Goal: Information Seeking & Learning: Learn about a topic

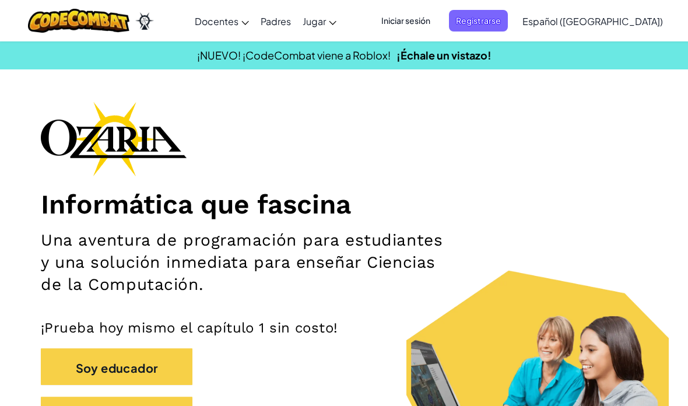
click at [501, 16] on font "Registrarse" at bounding box center [478, 20] width 45 height 10
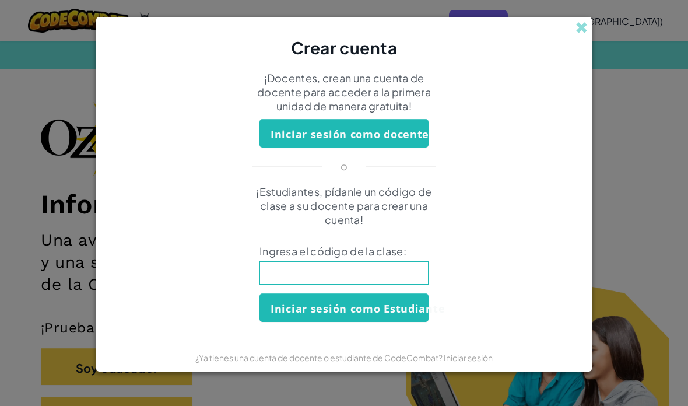
click at [388, 275] on input at bounding box center [344, 272] width 169 height 23
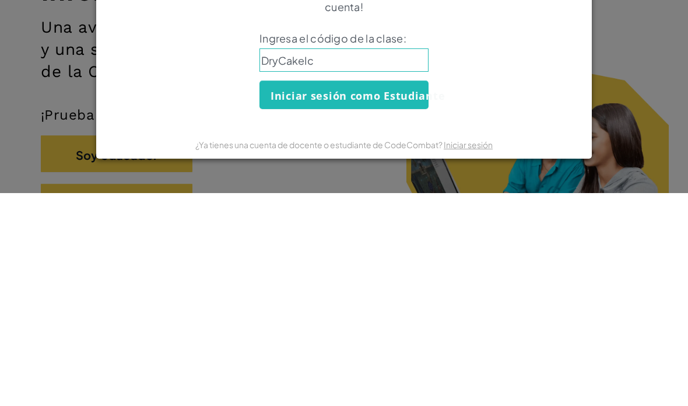
type input "DryCakeIce"
click at [393, 302] on font "Iniciar sesión como Estudiante" at bounding box center [358, 309] width 174 height 14
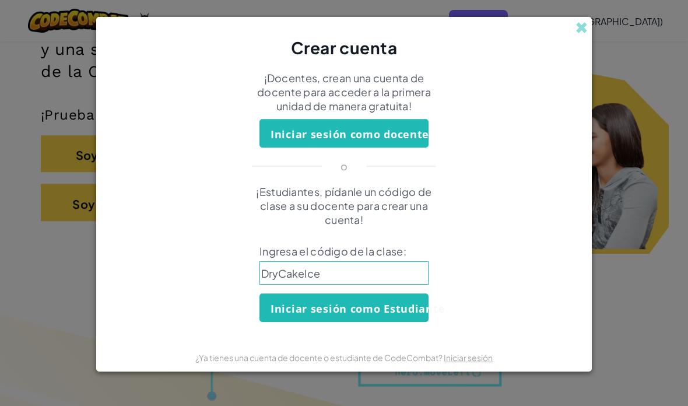
click at [381, 306] on font "Iniciar sesión como Estudiante" at bounding box center [358, 309] width 174 height 14
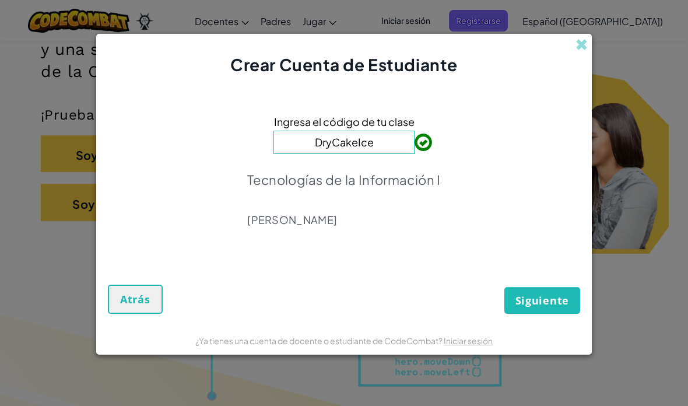
click at [536, 299] on font "Siguiente" at bounding box center [543, 300] width 54 height 14
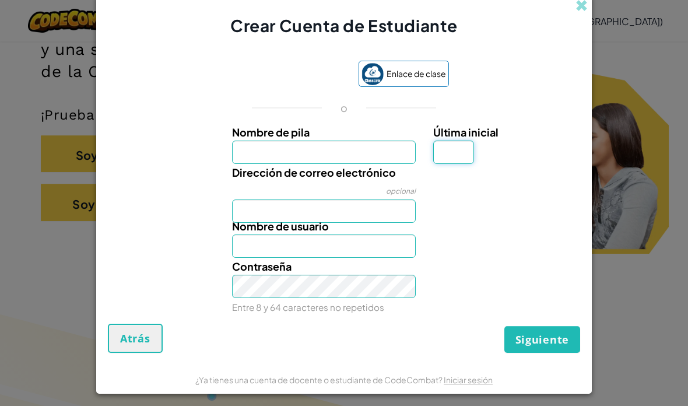
click at [459, 153] on input "Última inicial" at bounding box center [453, 152] width 41 height 23
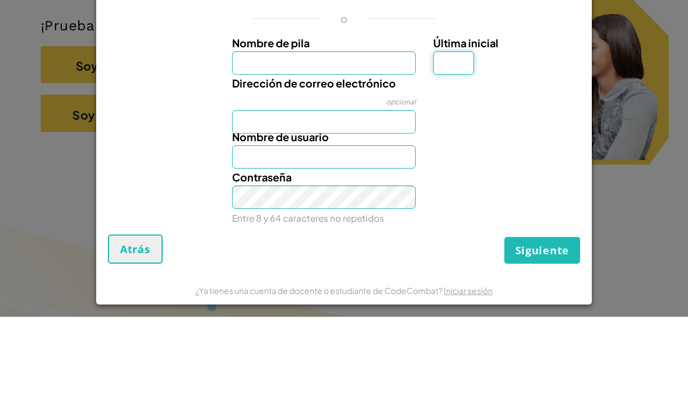
type input "E"
type input "R"
click at [353, 141] on input "Nombre de pila" at bounding box center [324, 152] width 184 height 23
type input "R"
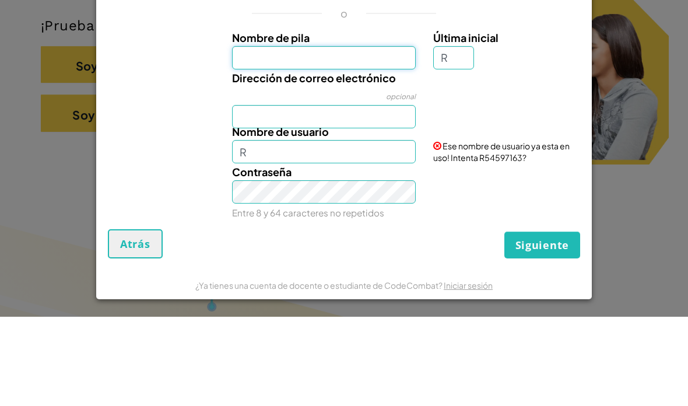
scroll to position [0, 0]
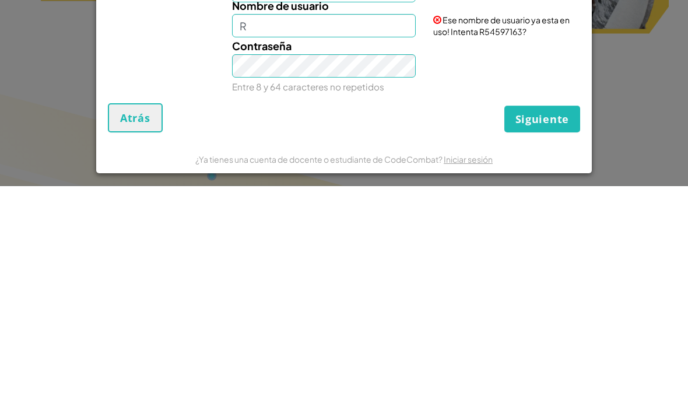
click at [382, 234] on input "R" at bounding box center [324, 245] width 184 height 23
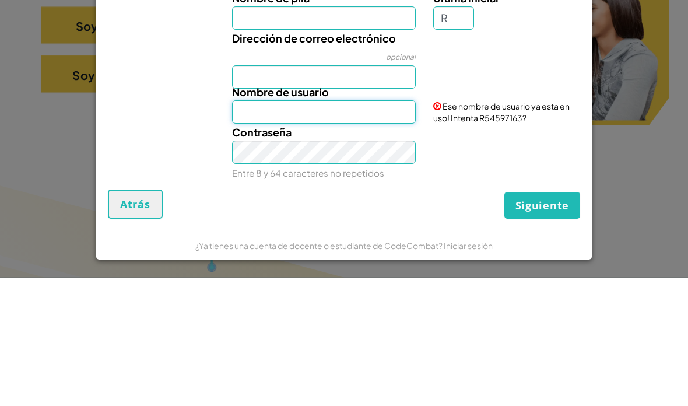
scroll to position [10, 0]
click at [525, 159] on div "Dirección de correo electrónico opcional" at bounding box center [344, 188] width 484 height 59
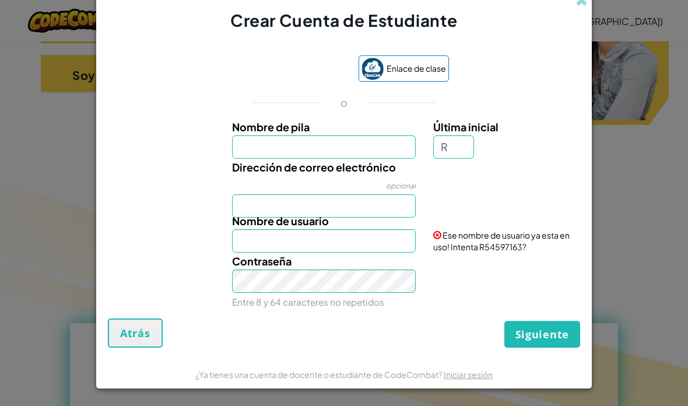
scroll to position [3, 0]
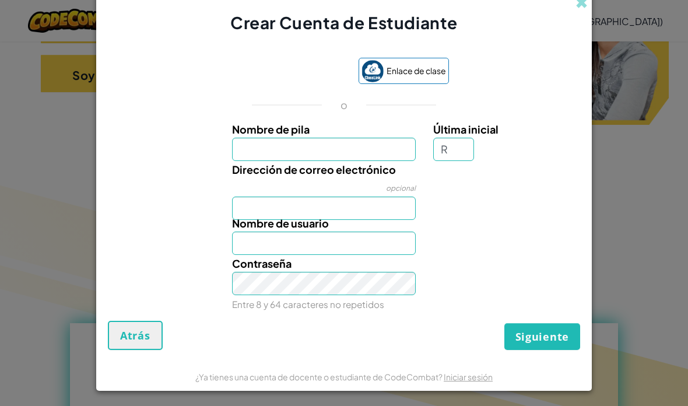
click at [452, 136] on label "Última inicial" at bounding box center [505, 129] width 144 height 17
click at [452, 138] on input "R" at bounding box center [453, 149] width 41 height 23
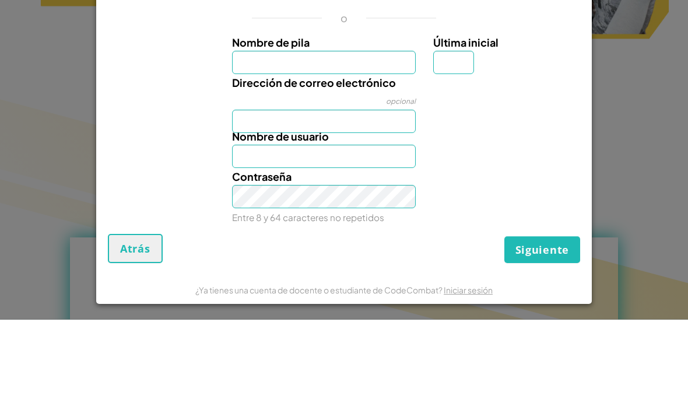
click at [553, 161] on div at bounding box center [506, 169] width 162 height 17
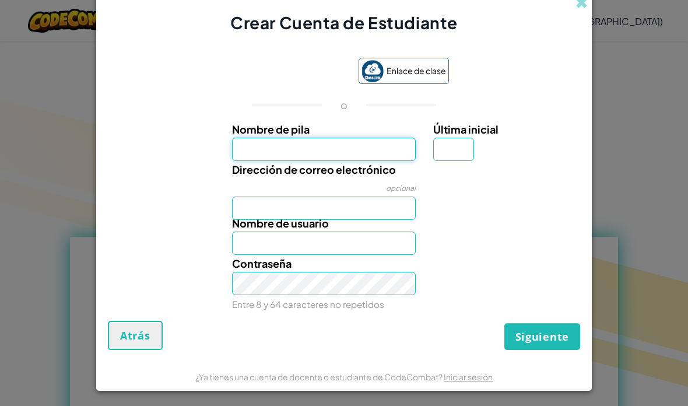
click at [378, 143] on input "Nombre de pila" at bounding box center [324, 149] width 184 height 23
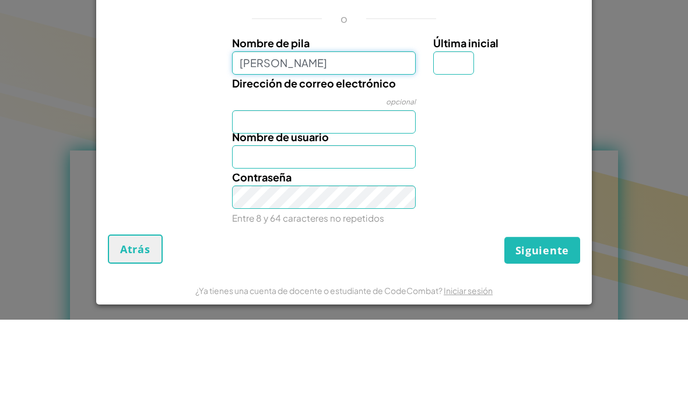
type input "Alexander"
click at [450, 161] on div "Dirección de correo electrónico opcional" at bounding box center [344, 190] width 484 height 59
type input "Alexander"
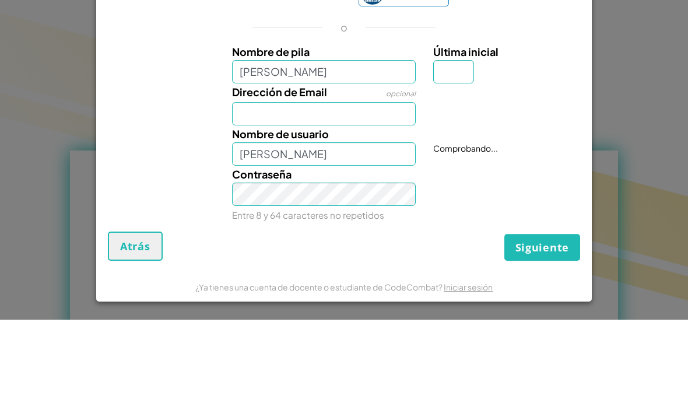
scroll to position [514, 0]
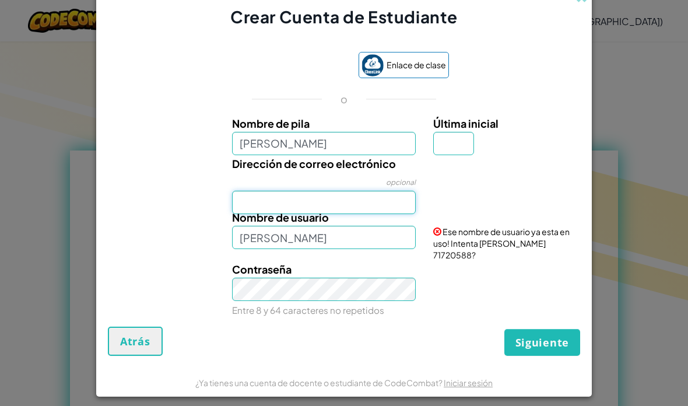
click at [377, 211] on input "Dirección de correo electrónico" at bounding box center [324, 202] width 184 height 23
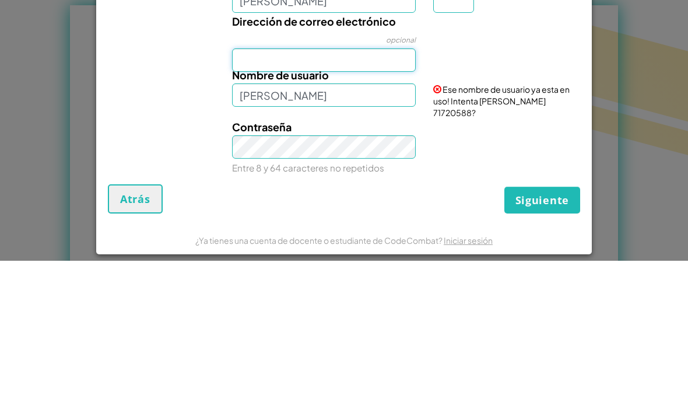
scroll to position [-10, 0]
type input "Al07180142@tecmilenio.mx"
click at [538, 158] on div "Dirección de correo electrónico opcional Al07180142@tecmilenio.mx" at bounding box center [344, 187] width 484 height 59
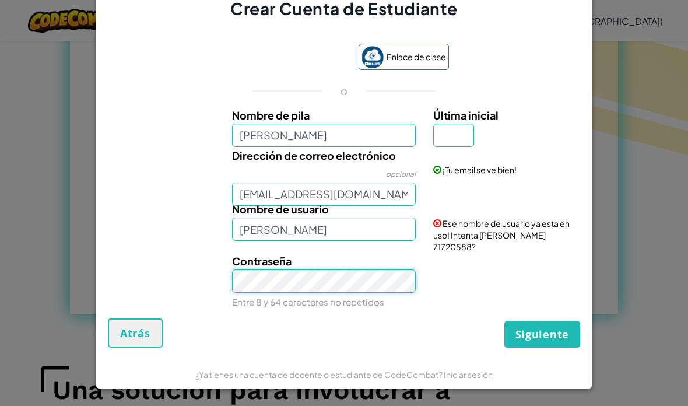
scroll to position [10, 0]
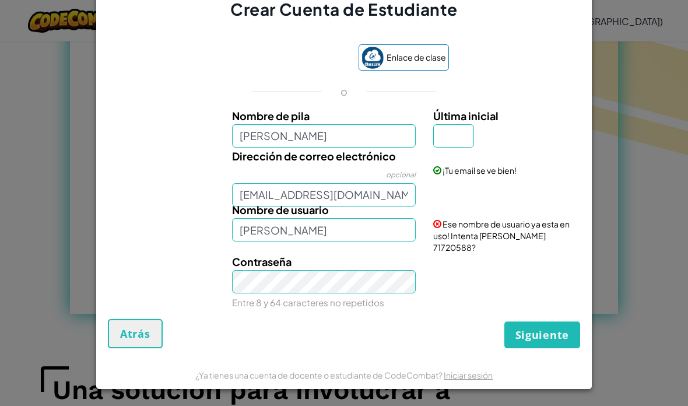
click at [495, 66] on div "Enlace de clase o Nombre de pila Alexander Última inicial Dirección de correo e…" at bounding box center [344, 176] width 472 height 286
click at [377, 141] on input "Alexander" at bounding box center [324, 135] width 184 height 23
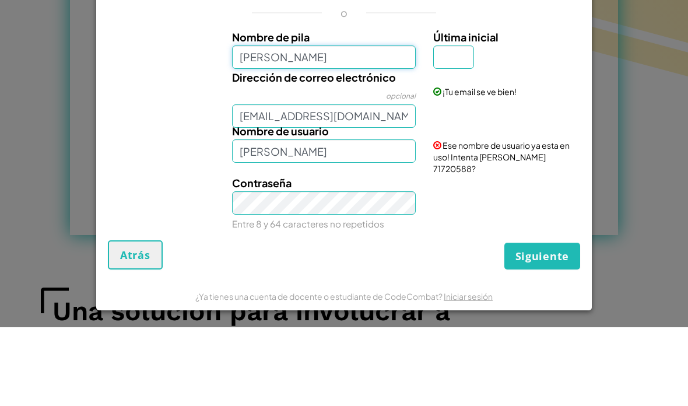
scroll to position [0, 0]
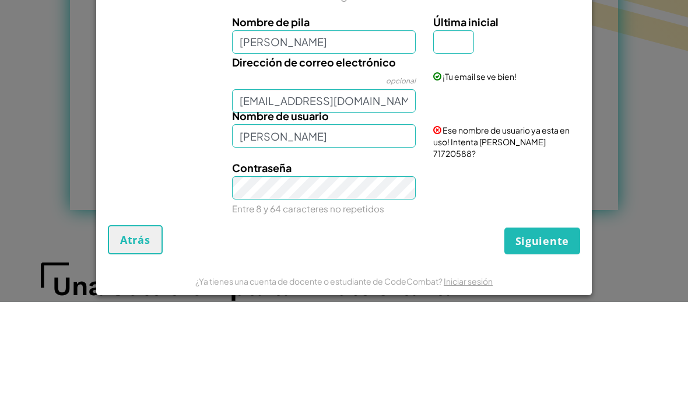
click at [543, 118] on div "Última inicial" at bounding box center [505, 138] width 144 height 40
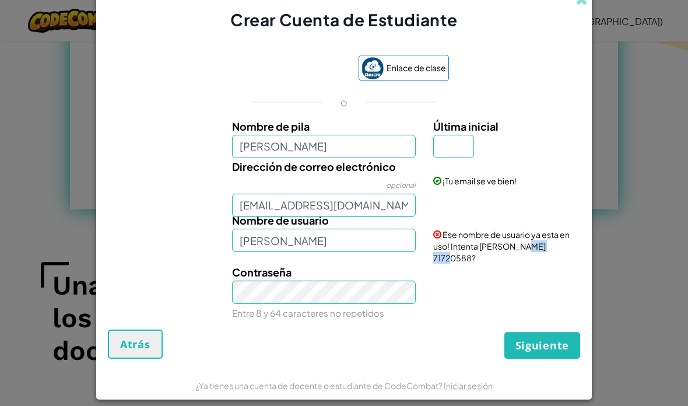
copy font "71720588"
click at [350, 158] on input "Alexander" at bounding box center [324, 146] width 184 height 23
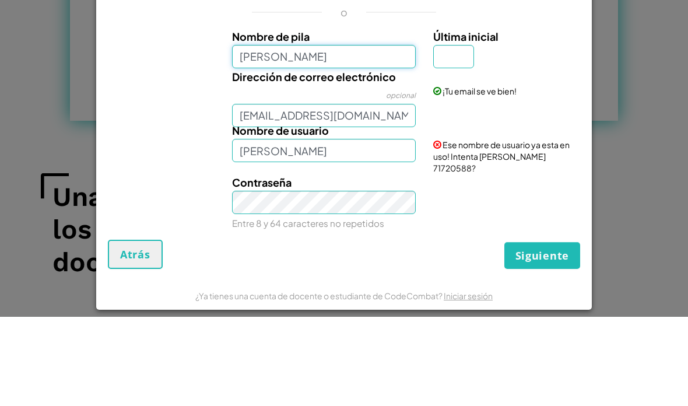
click at [375, 135] on input "Alexander" at bounding box center [324, 146] width 184 height 23
type input "[PERSON_NAME]"
click at [152, 158] on div "Dirección de correo electrónico opcional Al07180142@tecmilenio.mx ¡Tu email se …" at bounding box center [344, 187] width 484 height 59
type input "[PERSON_NAME]"
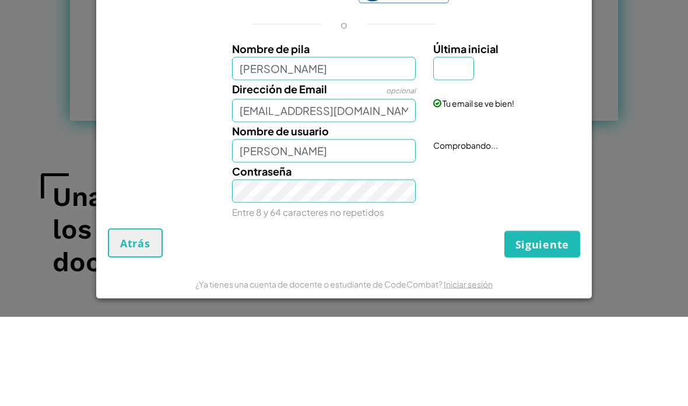
scroll to position [853, 0]
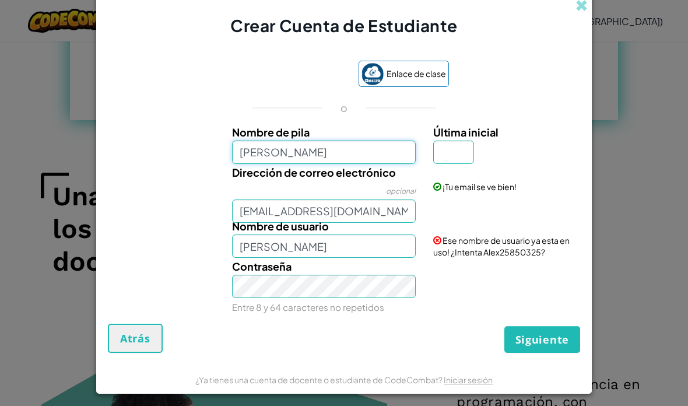
click at [262, 164] on input "[PERSON_NAME]" at bounding box center [324, 152] width 184 height 23
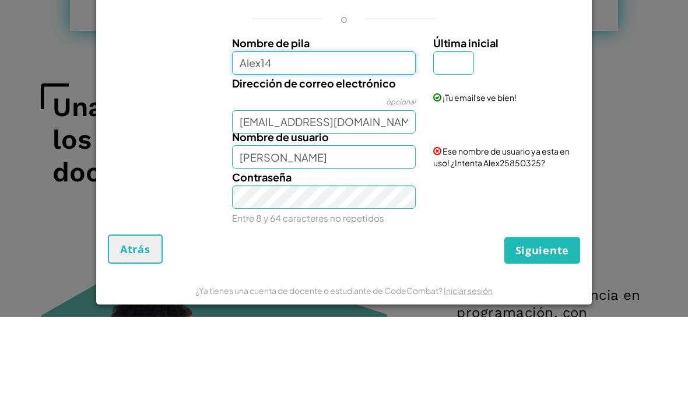
type input "Alex14"
click at [518, 164] on div "Dirección de correo electrónico opcional Al07180142@tecmilenio.mx ¡Tu email se …" at bounding box center [344, 193] width 484 height 59
type input "Alex14"
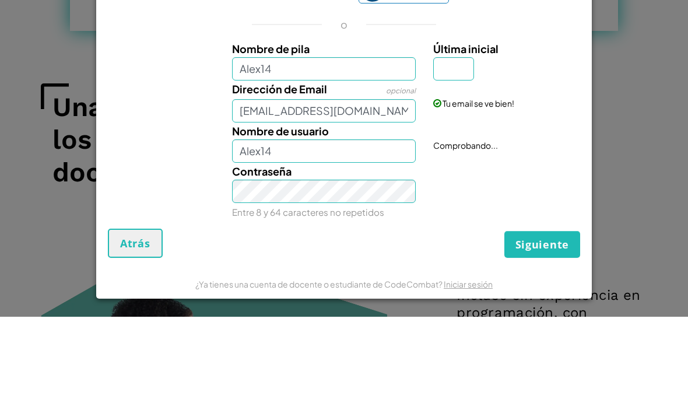
scroll to position [942, 0]
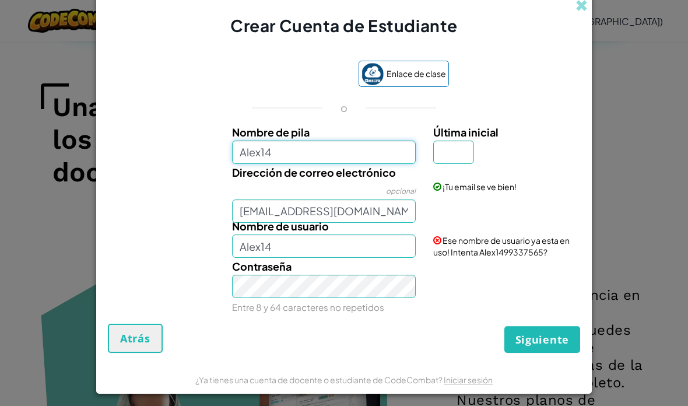
click at [382, 164] on input "Alex14" at bounding box center [324, 152] width 184 height 23
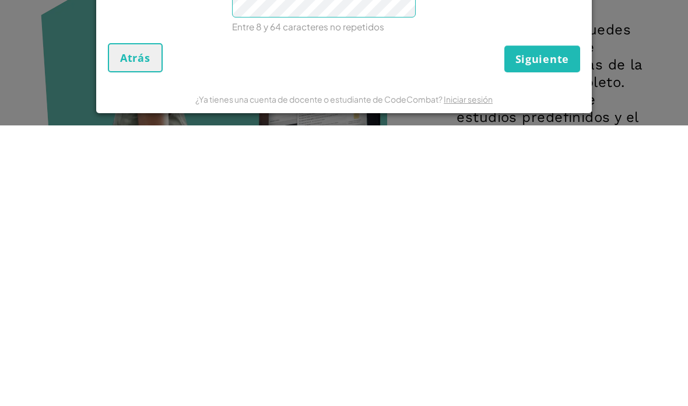
scroll to position [-10, 0]
click at [440, 324] on div "Siguiente Atrás" at bounding box center [344, 338] width 472 height 29
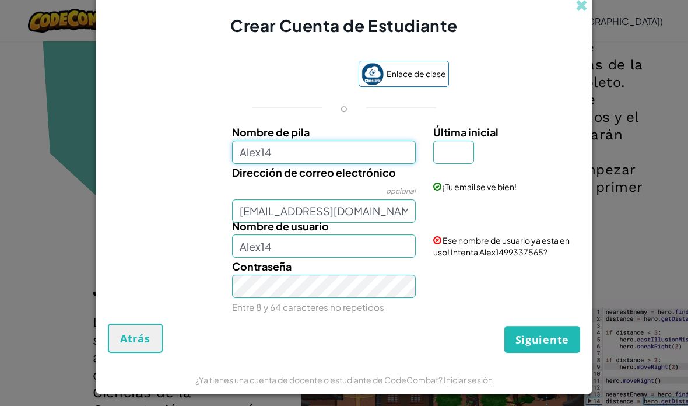
click at [384, 164] on input "Alex14" at bounding box center [324, 152] width 184 height 23
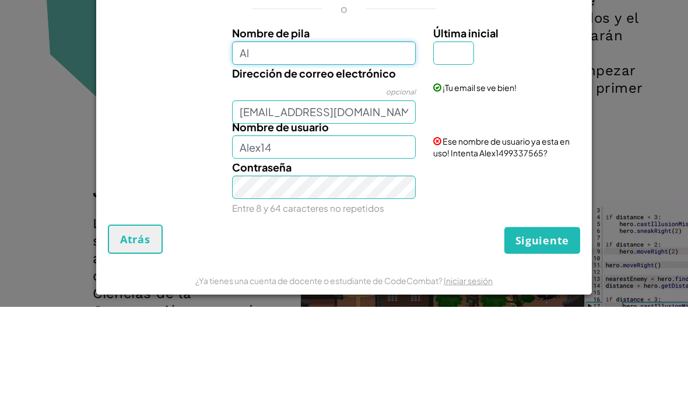
type input "A"
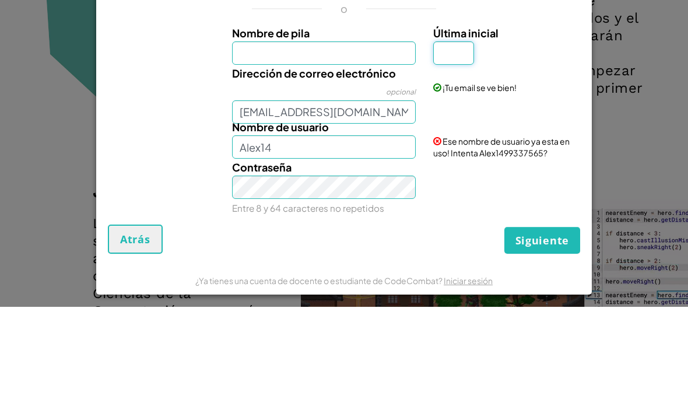
click at [456, 141] on input "Última inicial" at bounding box center [453, 152] width 41 height 23
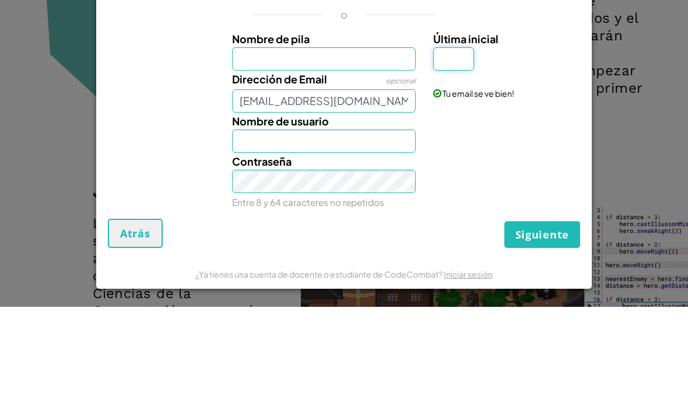
scroll to position [-3, 0]
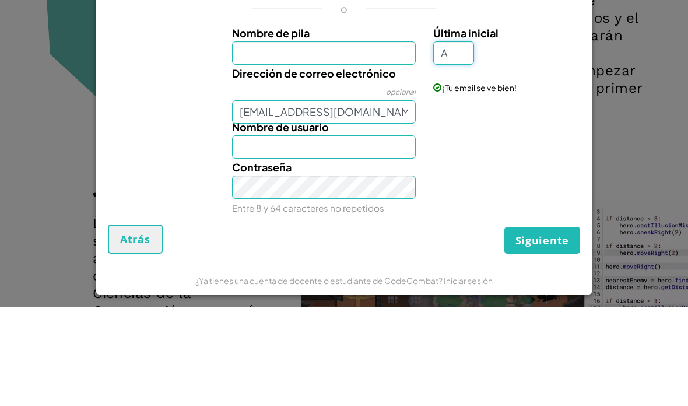
type input "A"
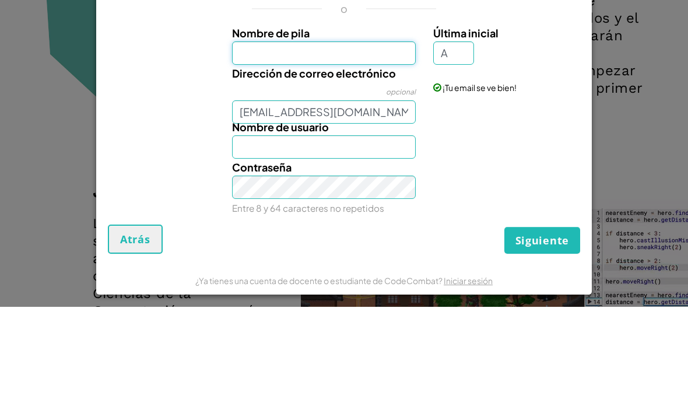
click at [386, 124] on div "Nombre de pila" at bounding box center [324, 144] width 184 height 40
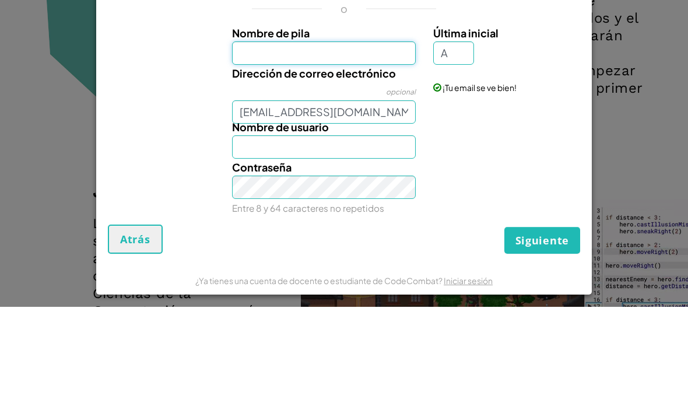
type input "A"
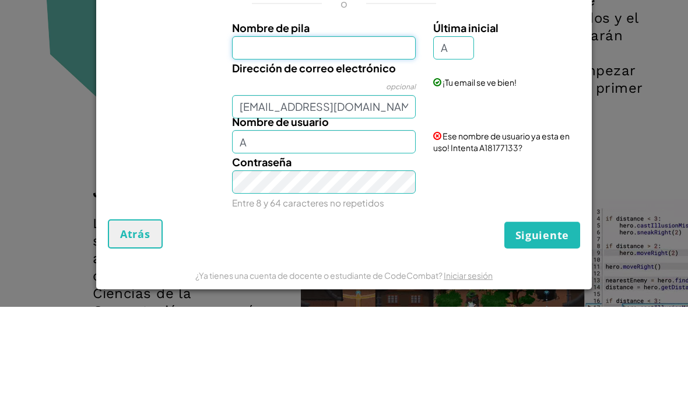
scroll to position [10, 0]
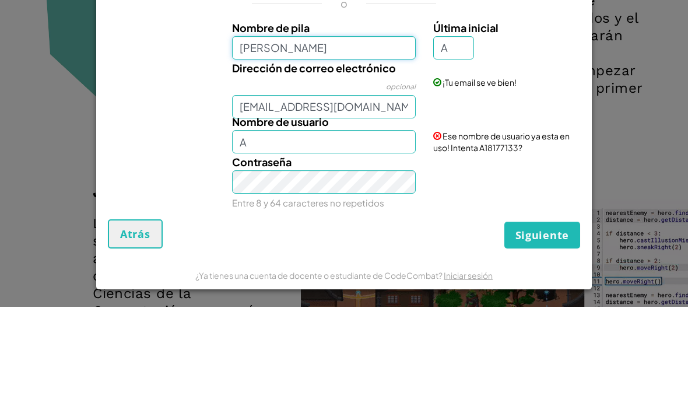
type input "Alexandes"
click at [511, 159] on div "¡Tu email se ve bien!" at bounding box center [506, 173] width 162 height 29
type input "AlexandesA"
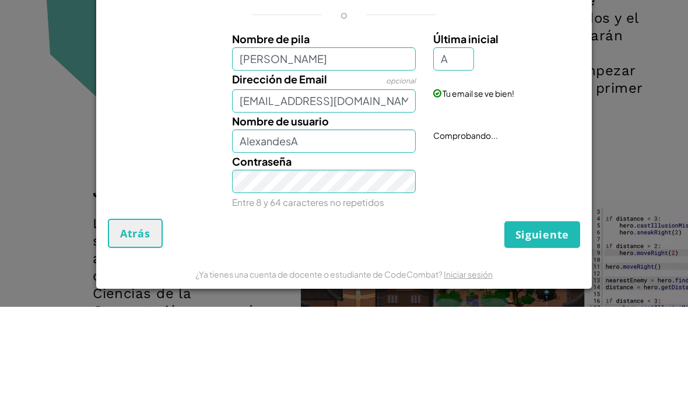
scroll to position [3, 0]
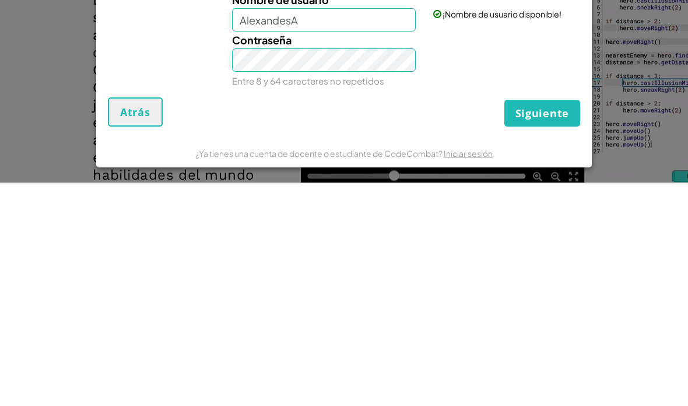
click at [458, 255] on div "Contraseña Entre 8 y 64 caracteres no repetidos" at bounding box center [344, 284] width 484 height 58
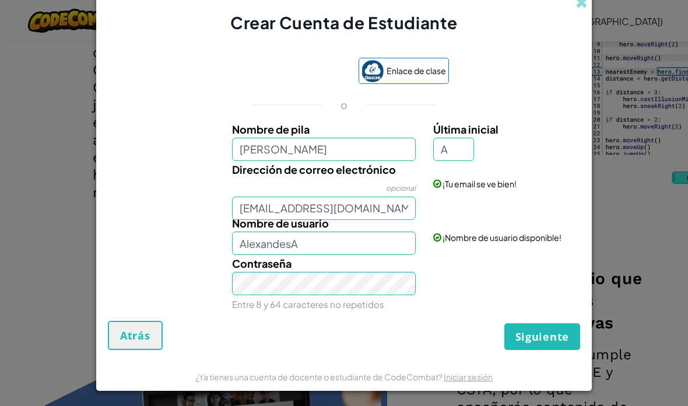
click at [550, 350] on button "Siguiente" at bounding box center [542, 336] width 76 height 27
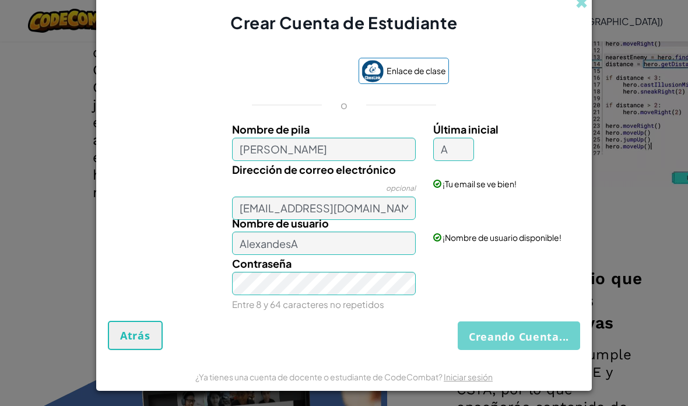
scroll to position [0, 0]
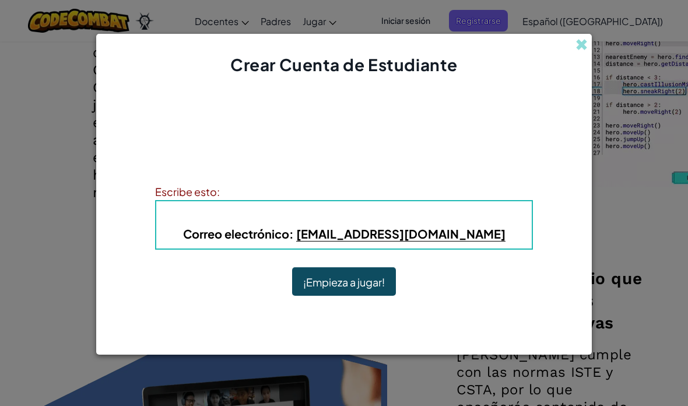
click at [366, 295] on button "¡Empieza a jugar!" at bounding box center [344, 281] width 104 height 29
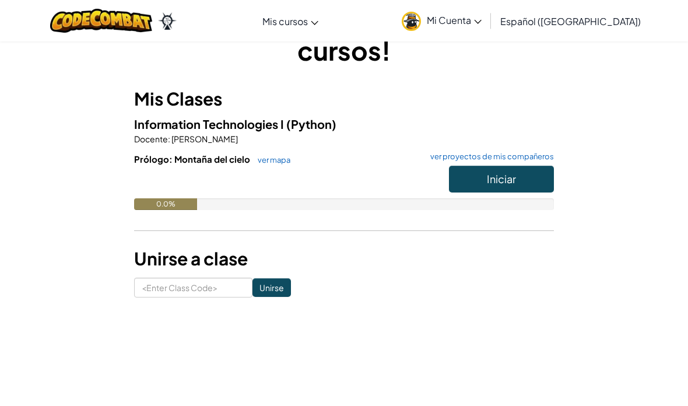
scroll to position [83, 0]
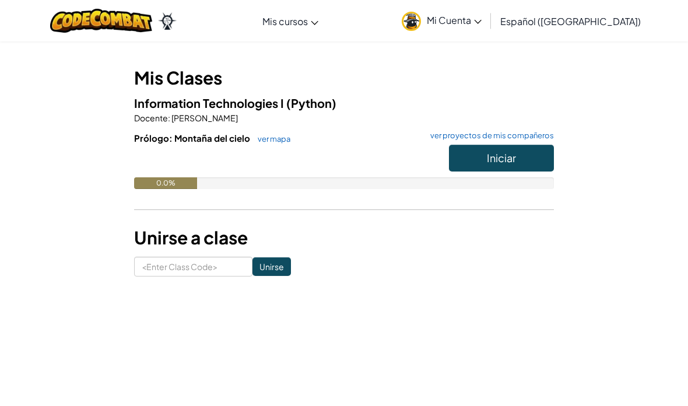
click at [531, 166] on button "Iniciar" at bounding box center [501, 158] width 105 height 27
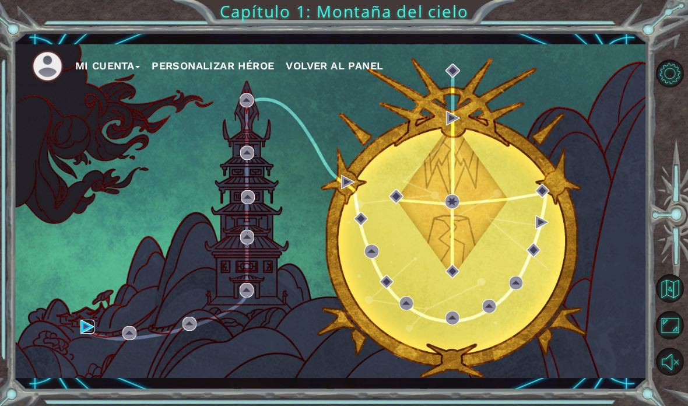
click at [83, 334] on img at bounding box center [87, 327] width 14 height 14
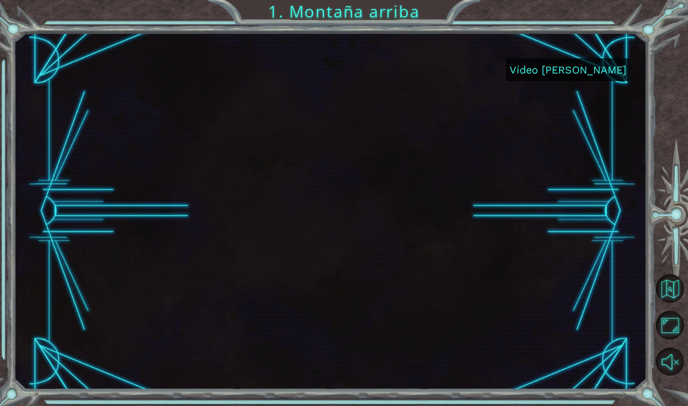
click at [558, 64] on font "Vídeo [PERSON_NAME]" at bounding box center [568, 70] width 117 height 12
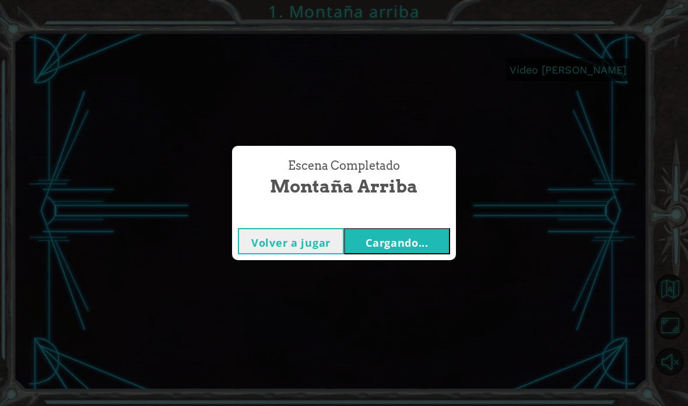
click at [398, 233] on button "Cargando..." at bounding box center [397, 241] width 106 height 26
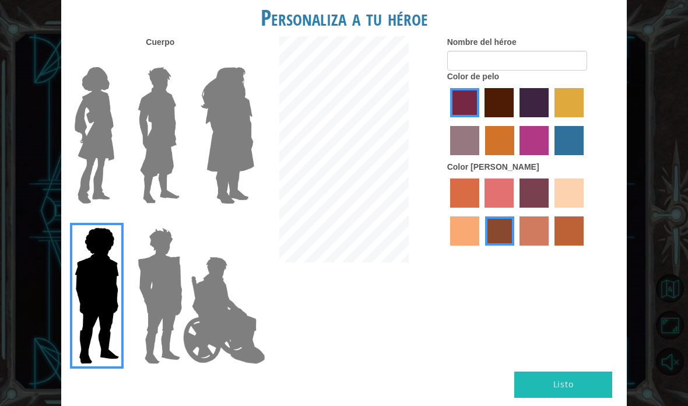
click at [514, 115] on label "color de pelo granate" at bounding box center [499, 102] width 29 height 29
click at [481, 121] on input "color de pelo granate" at bounding box center [481, 121] width 0 height 0
radio input "true"
click at [542, 122] on div at bounding box center [532, 123] width 171 height 76
click at [555, 208] on label "color de piel de playa de arena" at bounding box center [569, 192] width 29 height 29
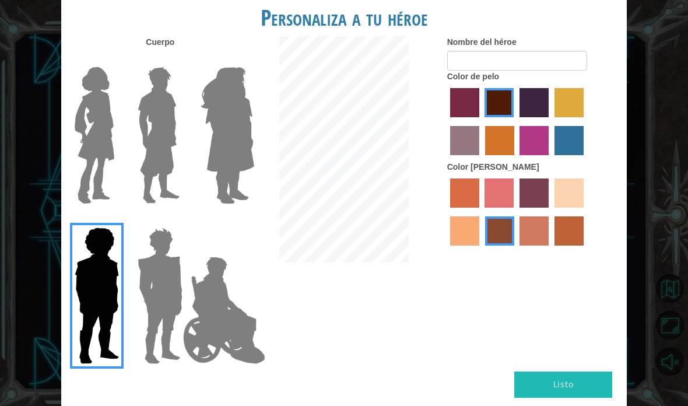
click at [551, 212] on input "color de piel de playa de arena" at bounding box center [551, 212] width 0 height 0
radio input "true"
click at [479, 246] on label "color de piel de tacao" at bounding box center [464, 230] width 29 height 29
click at [586, 212] on input "color de piel de tacao" at bounding box center [586, 212] width 0 height 0
radio input "true"
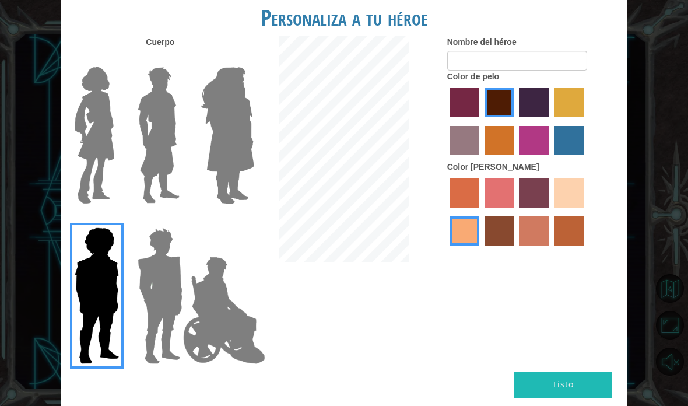
click at [150, 108] on img at bounding box center [159, 135] width 52 height 146
click at [178, 59] on input "El héroe Lars" at bounding box center [178, 59] width 0 height 0
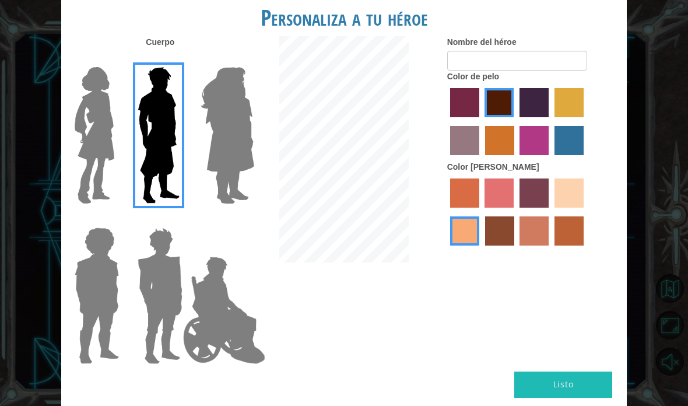
click at [168, 264] on img at bounding box center [160, 296] width 54 height 146
click at [178, 220] on input "Granate héroe" at bounding box center [178, 220] width 0 height 0
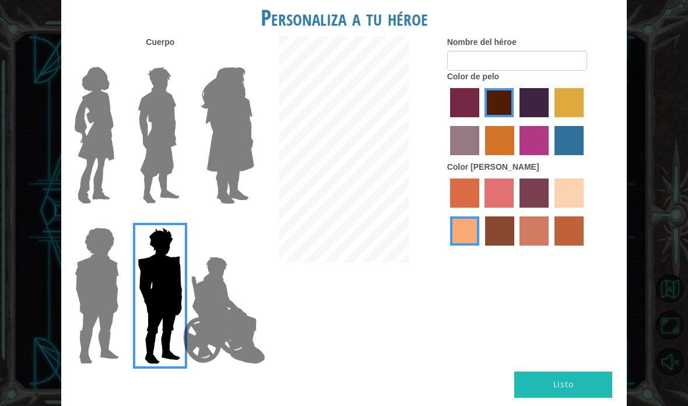
click at [156, 185] on img at bounding box center [159, 135] width 52 height 146
click at [178, 59] on input "El héroe Lars" at bounding box center [178, 59] width 0 height 0
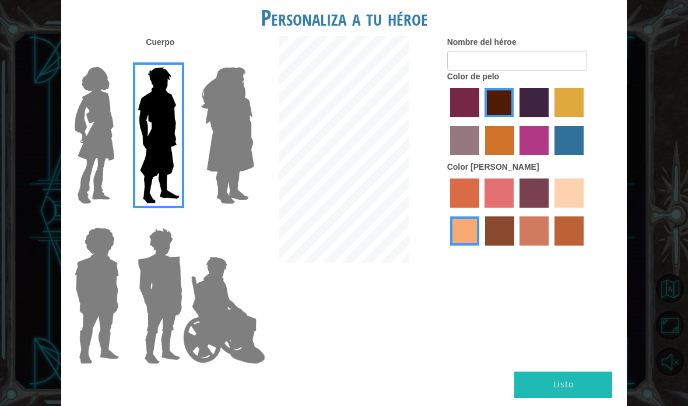
click at [92, 168] on img at bounding box center [94, 135] width 49 height 146
click at [115, 59] on input "Héroe Connie" at bounding box center [115, 59] width 0 height 0
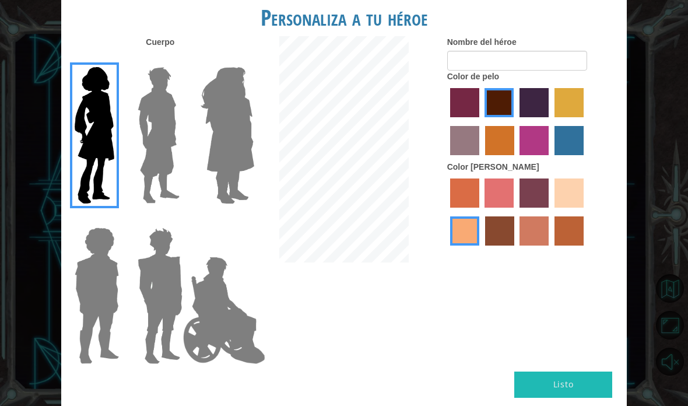
click at [157, 171] on img at bounding box center [159, 135] width 52 height 146
click at [178, 59] on input "El héroe Lars" at bounding box center [178, 59] width 0 height 0
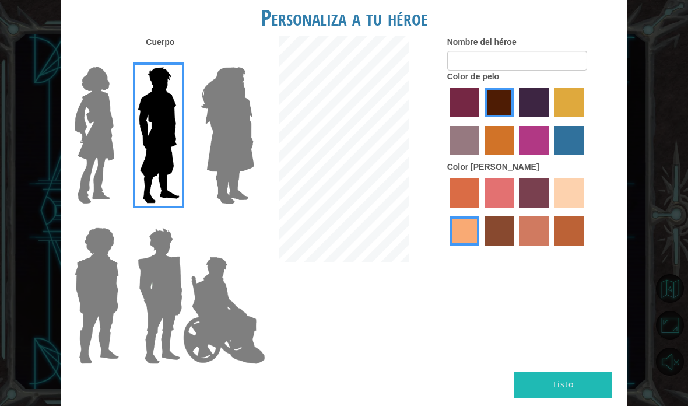
click at [549, 117] on label "color de pelo morado intenso" at bounding box center [534, 102] width 29 height 29
click at [516, 121] on input "color de pelo morado intenso" at bounding box center [516, 121] width 0 height 0
radio input "true"
click at [555, 155] on label "color de cabello lachmara" at bounding box center [569, 140] width 29 height 29
click at [551, 159] on input "color de cabello lachmara" at bounding box center [551, 159] width 0 height 0
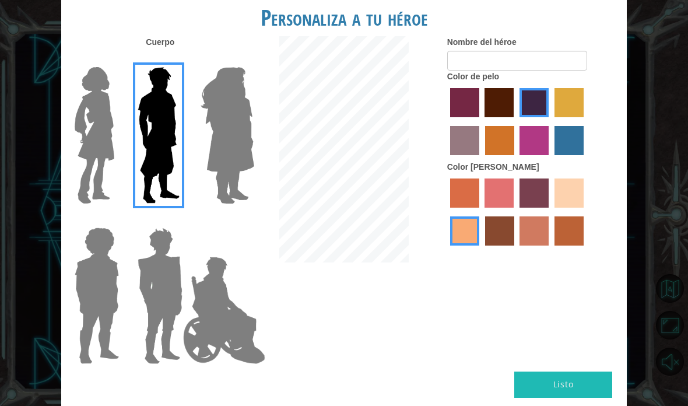
radio input "true"
click at [481, 121] on input "color de pelo granate" at bounding box center [481, 121] width 0 height 0
radio input "true"
click at [549, 115] on label "color de pelo morado intenso" at bounding box center [534, 102] width 29 height 29
click at [516, 121] on input "color de pelo morado intenso" at bounding box center [516, 121] width 0 height 0
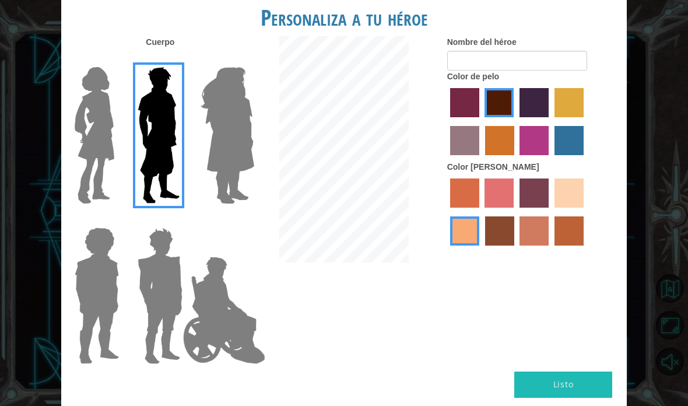
radio input "true"
click at [514, 114] on label "color de pelo granate" at bounding box center [499, 102] width 29 height 29
click at [481, 121] on input "color de pelo granate" at bounding box center [481, 121] width 0 height 0
radio input "true"
click at [569, 71] on input "Nombre del héroe" at bounding box center [517, 61] width 140 height 20
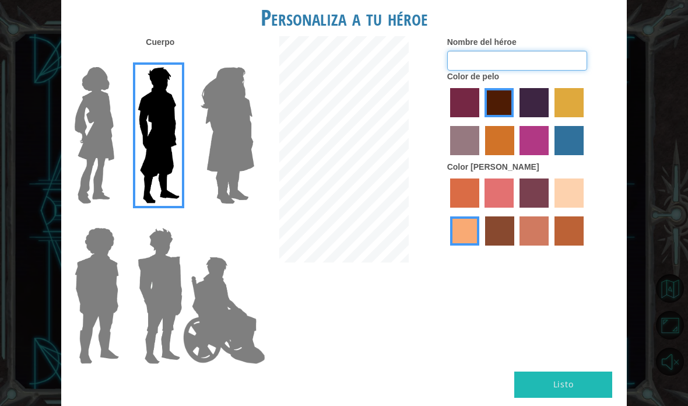
type input "S"
type input "[PERSON_NAME]"
click at [619, 92] on div "Nombre del héroe [PERSON_NAME] Color de pelo Color [PERSON_NAME]" at bounding box center [533, 143] width 188 height 215
click at [563, 378] on font "Listo" at bounding box center [563, 383] width 20 height 11
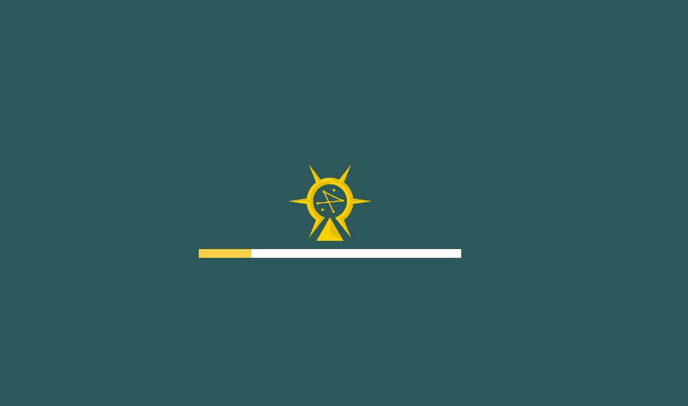
click at [579, 374] on div "Objetivos Error al cargar el servidor Deberás unirte a un curso para jugar a es…" at bounding box center [344, 203] width 688 height 406
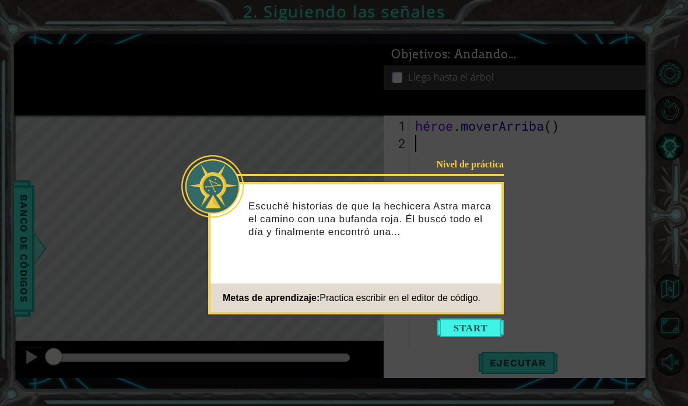
click at [481, 313] on div "Nivel de práctica Escuché historias de que la hechicera Astra marca el camino c…" at bounding box center [356, 248] width 296 height 132
click at [486, 329] on button "Comenzar" at bounding box center [470, 327] width 66 height 19
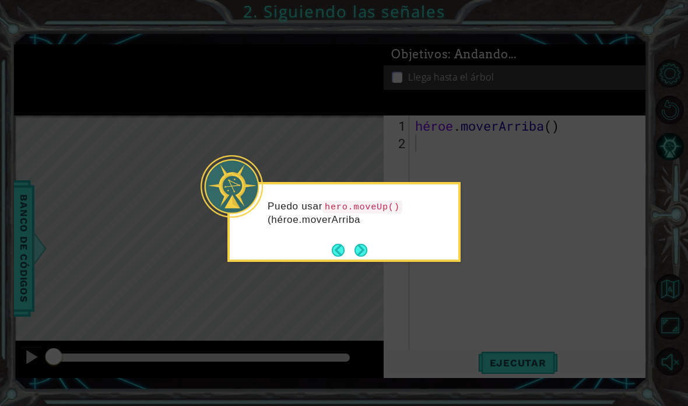
click at [368, 276] on icon at bounding box center [344, 203] width 688 height 406
click at [357, 255] on button "Próximo" at bounding box center [360, 249] width 13 height 13
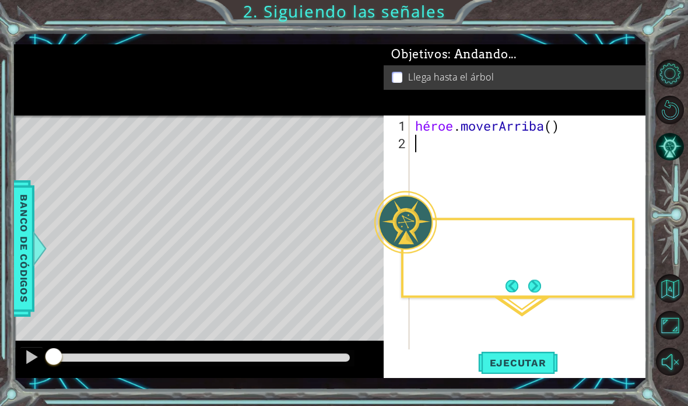
scroll to position [45, 0]
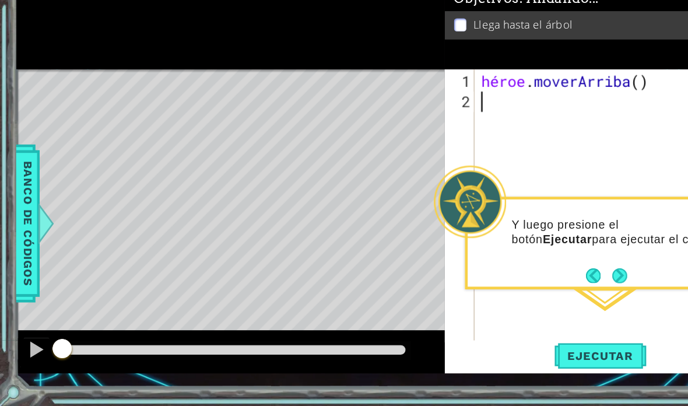
click at [531, 357] on font "Ejecutar" at bounding box center [518, 363] width 57 height 12
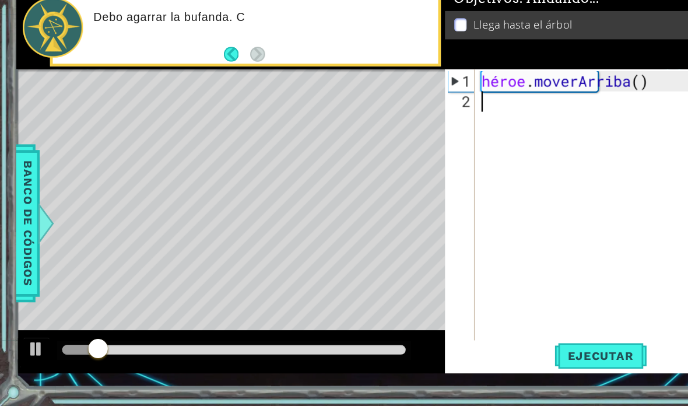
click at [66, 115] on div "Mapa de niveles" at bounding box center [283, 286] width 539 height 343
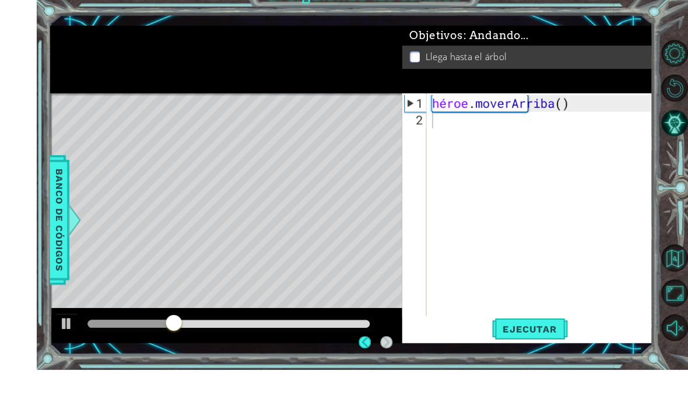
scroll to position [47, 0]
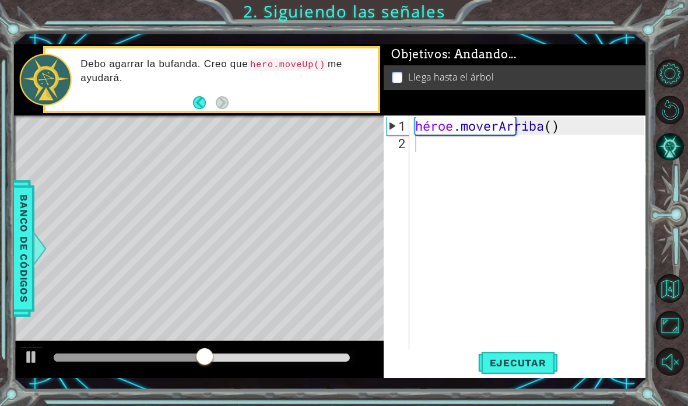
click at [197, 109] on button "Atrás" at bounding box center [204, 102] width 23 height 13
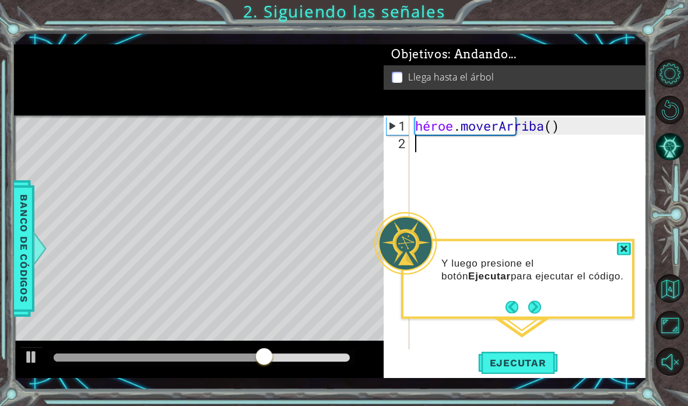
click at [497, 259] on div "Y luego presione el botón Ejecutar para ejecutar el código." at bounding box center [517, 279] width 233 height 80
click at [516, 300] on button "Atrás" at bounding box center [517, 306] width 23 height 13
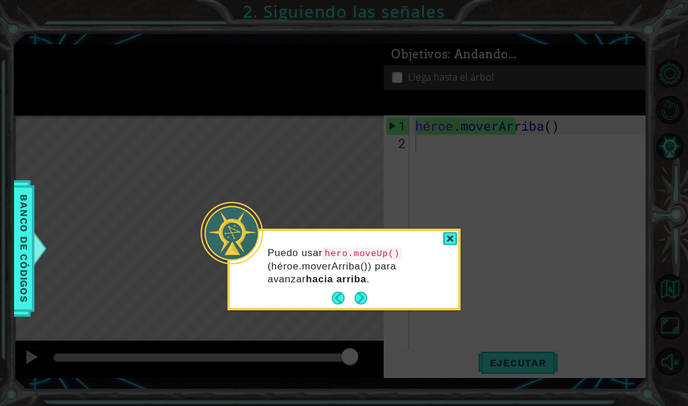
click at [367, 292] on button "Próximo" at bounding box center [361, 298] width 13 height 13
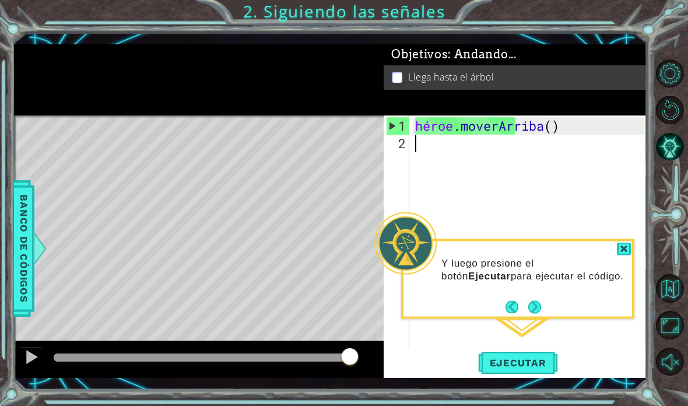
click at [541, 300] on button "Próximo" at bounding box center [534, 306] width 13 height 13
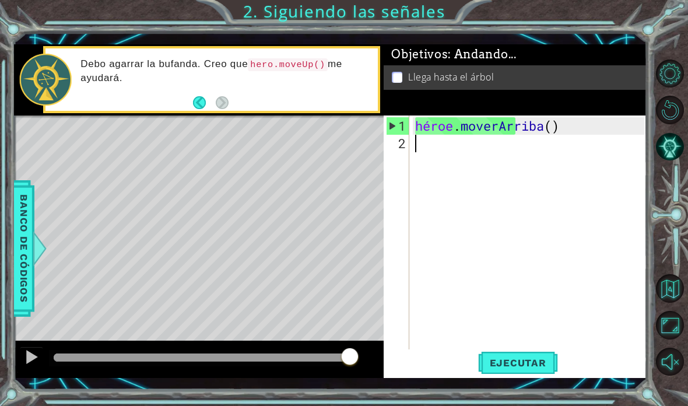
click at [200, 99] on button "Atrás" at bounding box center [204, 102] width 23 height 13
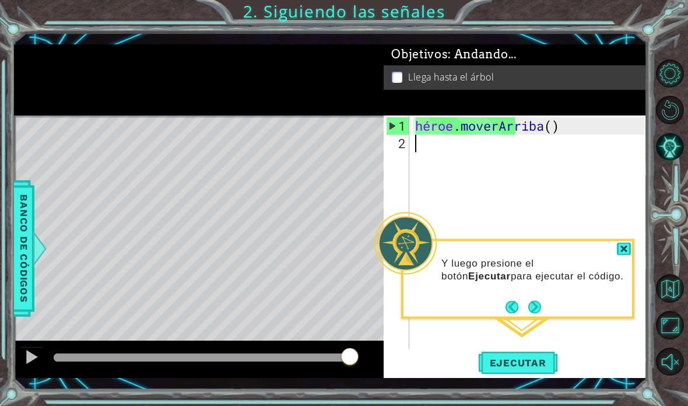
click at [531, 300] on button "Próximo" at bounding box center [534, 306] width 13 height 13
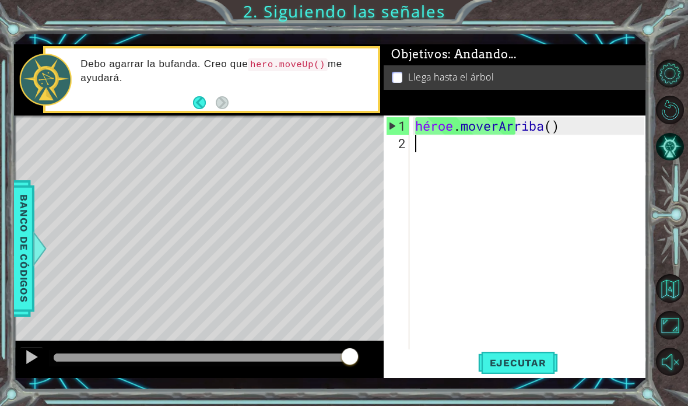
click at [531, 364] on font "Ejecutar" at bounding box center [518, 363] width 57 height 12
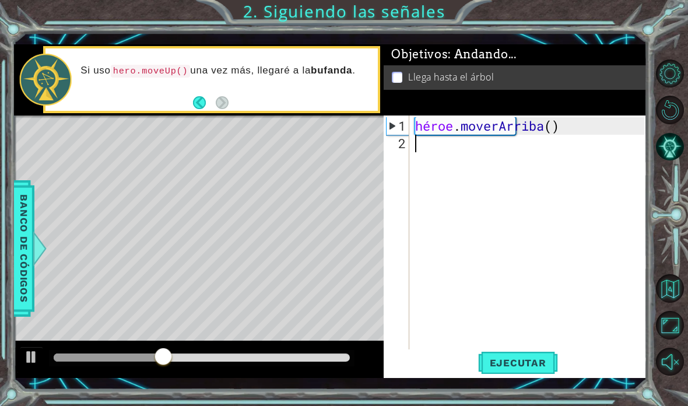
click at [546, 364] on span "Ejecutar" at bounding box center [518, 363] width 80 height 12
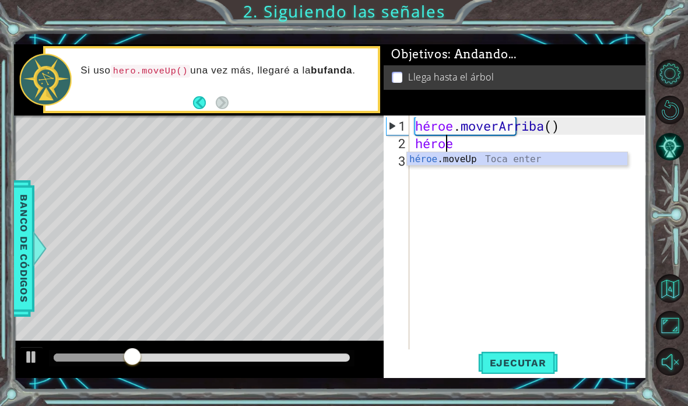
scroll to position [20, 52]
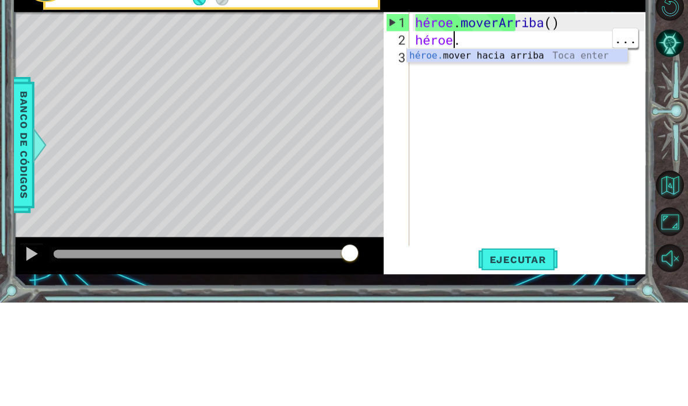
click at [583, 117] on div "héroe . [PERSON_NAME] ( ) héroe ." at bounding box center [531, 257] width 237 height 280
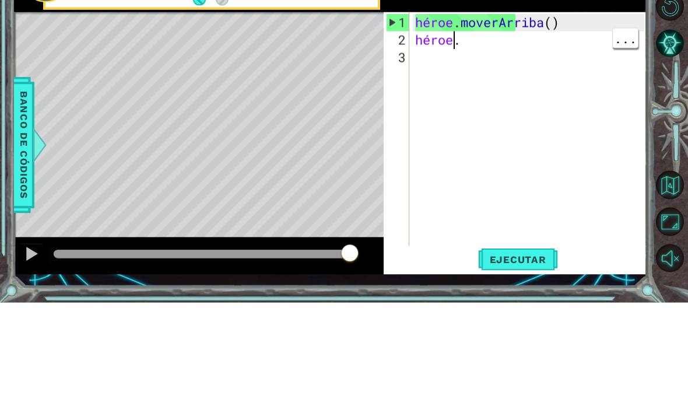
click at [528, 117] on div "héroe . [PERSON_NAME] ( ) héroe ." at bounding box center [531, 257] width 237 height 280
click at [457, 117] on div "héroe . [PERSON_NAME] ( ) héroe ." at bounding box center [531, 257] width 237 height 280
click at [475, 117] on div "héroe . [PERSON_NAME] ( ) héroe ." at bounding box center [531, 257] width 237 height 280
click at [456, 117] on div "héroe . [PERSON_NAME] ( ) héroe ." at bounding box center [531, 257] width 237 height 280
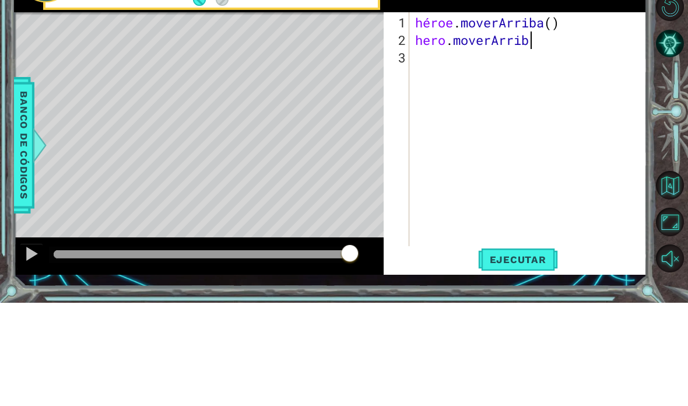
scroll to position [20, 106]
click at [74, 115] on div "Mapa de niveles" at bounding box center [283, 286] width 539 height 343
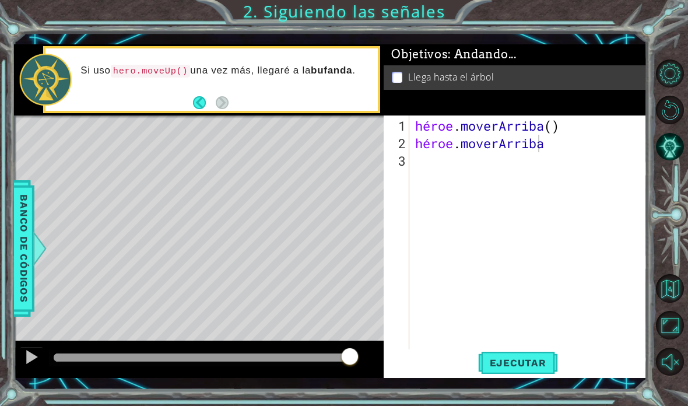
click at [519, 371] on button "Ejecutar" at bounding box center [518, 362] width 80 height 26
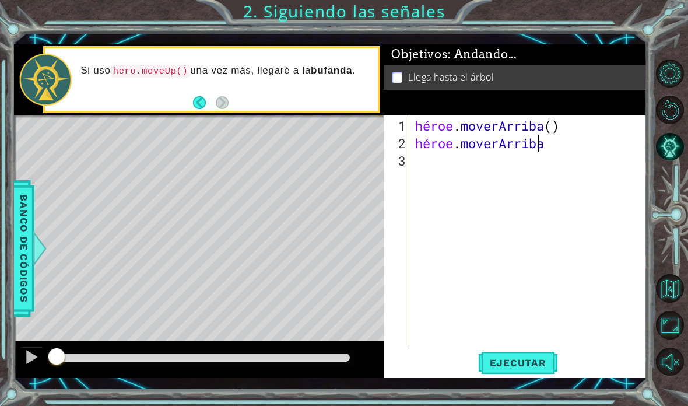
scroll to position [20, 64]
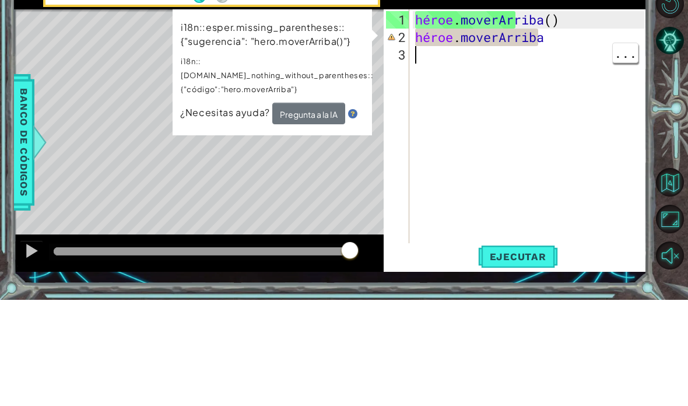
click at [579, 117] on div "héroe . [PERSON_NAME] ( ) héroe . [GEOGRAPHIC_DATA]" at bounding box center [531, 257] width 237 height 280
click at [580, 117] on div "héroe . [PERSON_NAME] ( ) héroe . [GEOGRAPHIC_DATA]" at bounding box center [531, 257] width 237 height 280
click at [579, 117] on div "héroe . [PERSON_NAME] ( ) héroe . [GEOGRAPHIC_DATA]" at bounding box center [531, 257] width 237 height 280
click at [559, 117] on div "héroe . [PERSON_NAME] ( ) héroe . [GEOGRAPHIC_DATA]" at bounding box center [531, 257] width 237 height 280
click at [558, 117] on div "héroe . [PERSON_NAME] ( ) héroe . [GEOGRAPHIC_DATA]" at bounding box center [531, 257] width 237 height 280
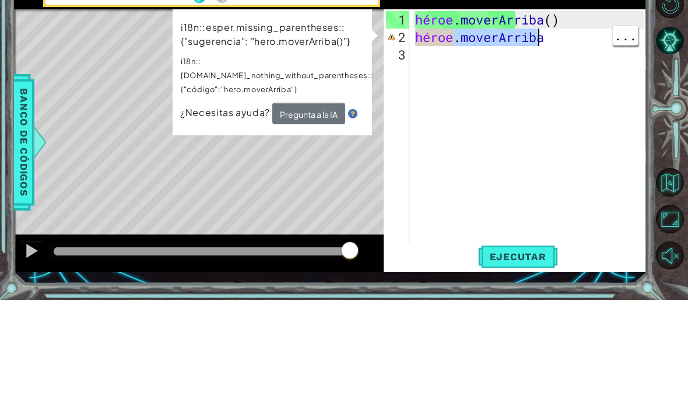
click at [565, 117] on div "héroe . [PERSON_NAME] ( ) héroe . [GEOGRAPHIC_DATA]" at bounding box center [531, 257] width 237 height 280
click at [563, 117] on div "héroe . [PERSON_NAME] ( ) héroe . [GEOGRAPHIC_DATA]" at bounding box center [531, 257] width 237 height 280
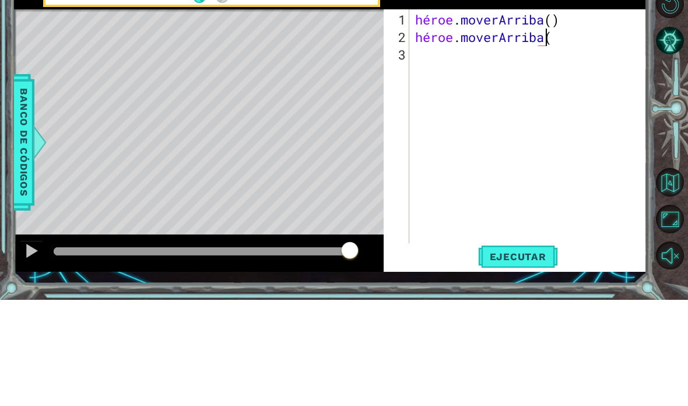
scroll to position [20, 36]
click at [90, 115] on div "Mapa de niveles" at bounding box center [283, 286] width 539 height 343
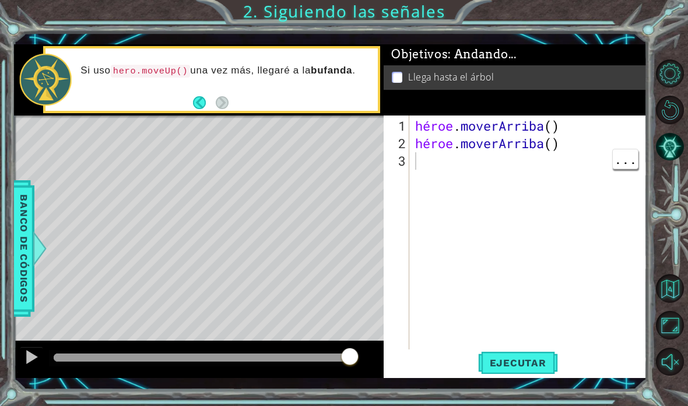
click at [518, 366] on font "Ejecutar" at bounding box center [518, 363] width 57 height 12
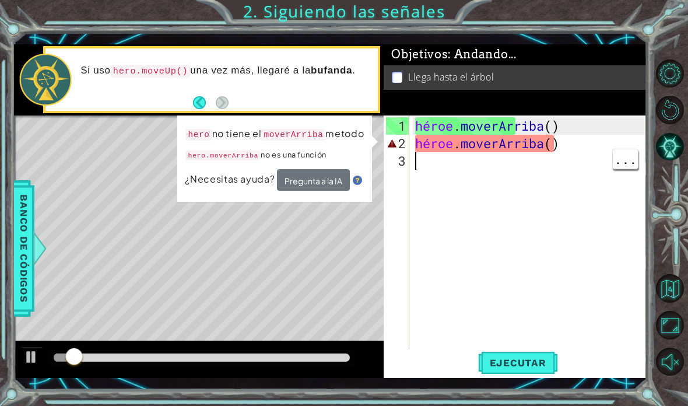
click at [47, 92] on div at bounding box center [46, 80] width 52 height 52
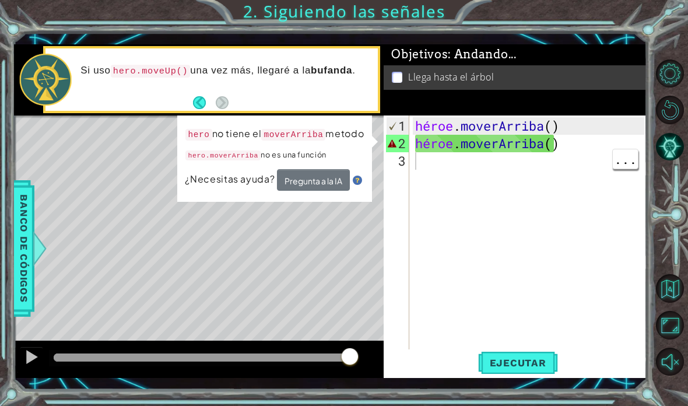
click at [542, 363] on font "Ejecutar" at bounding box center [518, 363] width 57 height 12
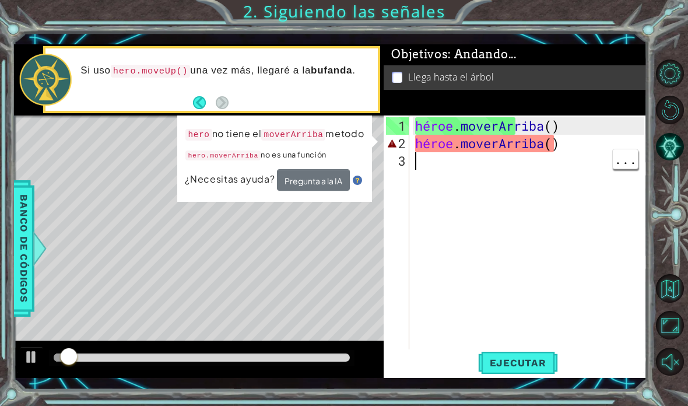
click at [661, 72] on button "Opciones de nivel" at bounding box center [670, 73] width 29 height 29
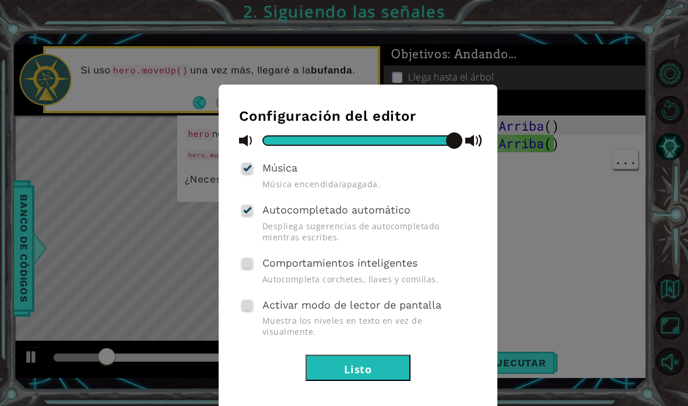
click at [398, 355] on button "Listo" at bounding box center [358, 368] width 105 height 26
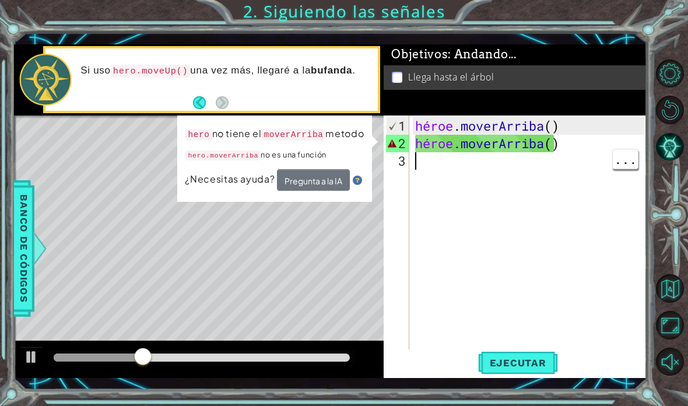
click at [47, 108] on div "Si uso hero.moveUp() una vez más, llegaré a la bufanda ." at bounding box center [211, 79] width 332 height 62
click at [331, 182] on font "Pregunta a la IA" at bounding box center [313, 181] width 58 height 11
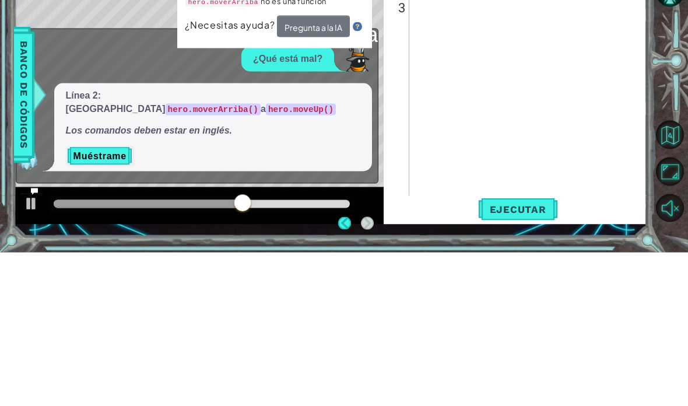
click at [602, 117] on div "héroe . [PERSON_NAME] ( ) héroe . [GEOGRAPHIC_DATA] ( )" at bounding box center [531, 257] width 237 height 280
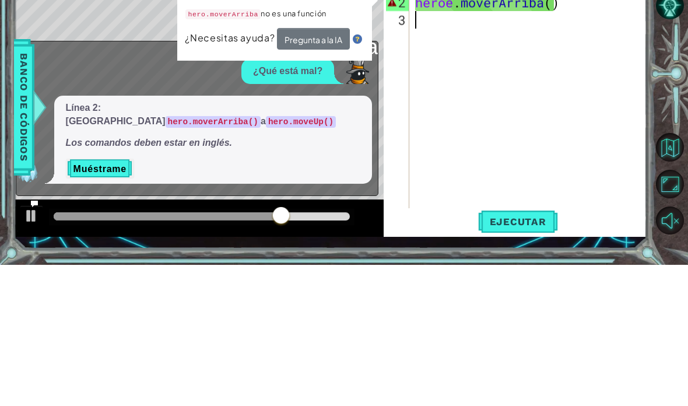
click at [664, 164] on div at bounding box center [672, 217] width 31 height 106
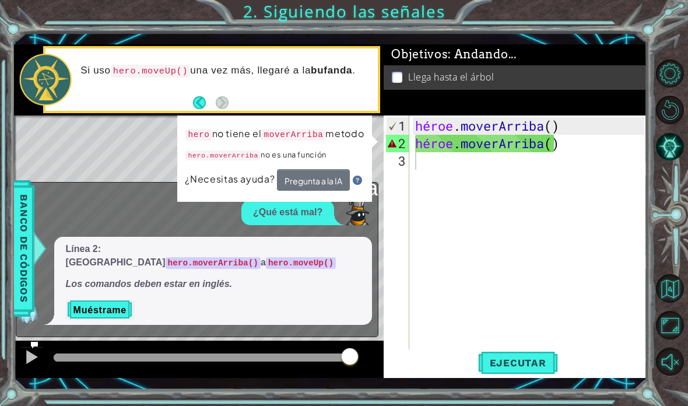
click at [90, 317] on button "Muéstrame" at bounding box center [100, 309] width 68 height 19
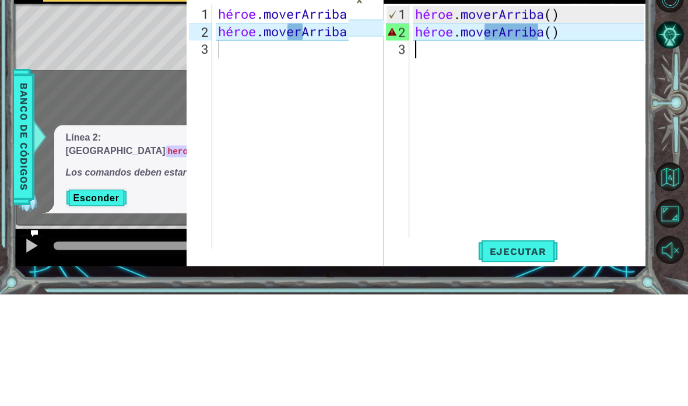
click at [642, 117] on div "héroe . [PERSON_NAME] ( ) héroe . [GEOGRAPHIC_DATA] ( )" at bounding box center [531, 257] width 237 height 280
click at [679, 164] on div at bounding box center [672, 217] width 31 height 106
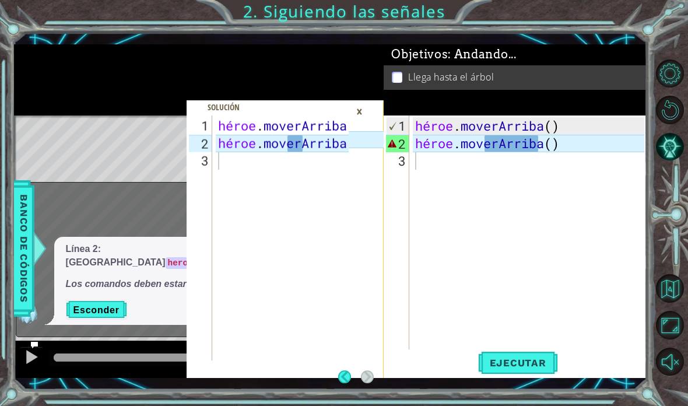
click at [542, 366] on font "Ejecutar" at bounding box center [518, 363] width 57 height 12
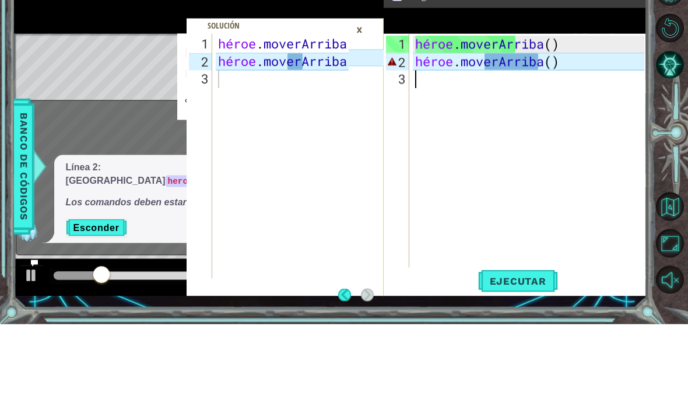
click at [656, 132] on button "Pista IA" at bounding box center [670, 146] width 29 height 29
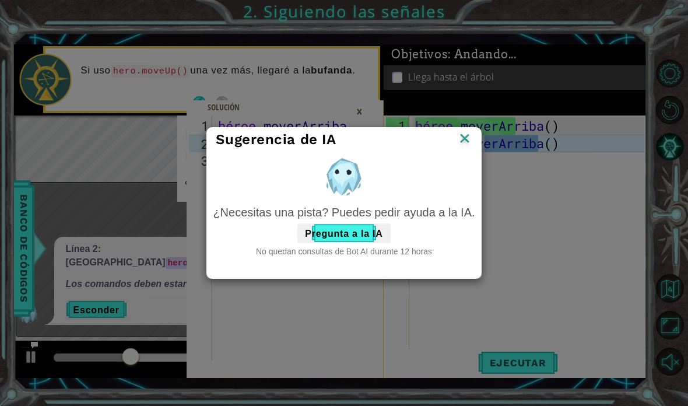
click at [454, 136] on div "Sugerencia de IA" at bounding box center [344, 139] width 256 height 17
click at [475, 132] on div "Sugerencia de IA" at bounding box center [344, 140] width 274 height 24
click at [465, 136] on img at bounding box center [464, 139] width 15 height 17
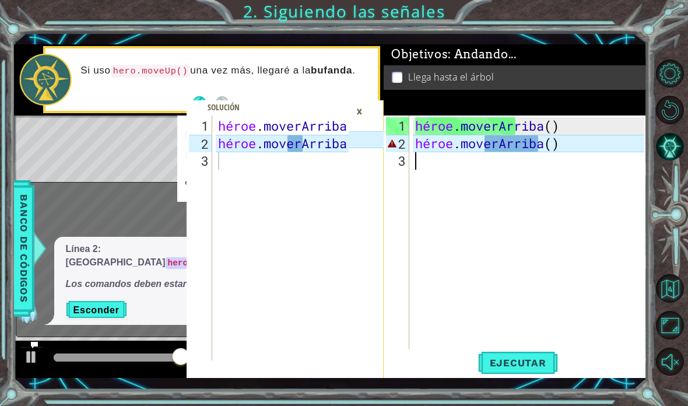
click at [359, 103] on font "×" at bounding box center [359, 111] width 6 height 19
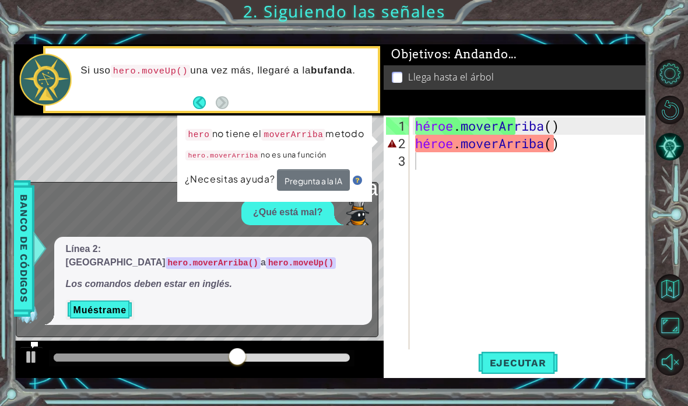
click at [36, 309] on img at bounding box center [27, 313] width 23 height 23
click at [331, 225] on div "¿Qué está mal?" at bounding box center [287, 212] width 93 height 25
click at [203, 104] on button "Atrás" at bounding box center [204, 102] width 23 height 13
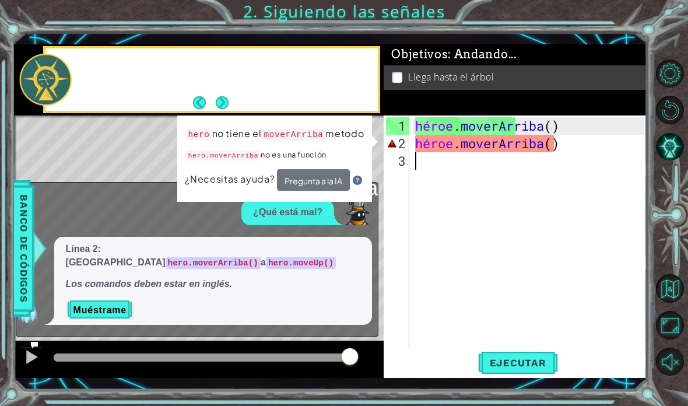
click at [224, 100] on button "Next" at bounding box center [222, 102] width 13 height 13
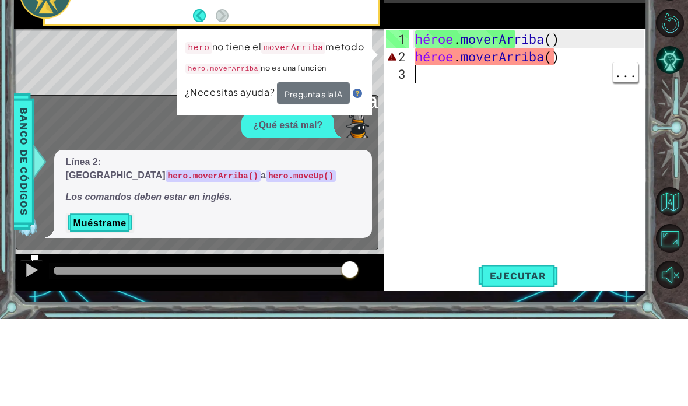
click at [544, 117] on div "héroe . [PERSON_NAME] ( ) héroe . [GEOGRAPHIC_DATA] ( )" at bounding box center [531, 257] width 237 height 280
click at [573, 117] on div "héroe . [PERSON_NAME] ( ) héroe . [GEOGRAPHIC_DATA] ( )" at bounding box center [531, 257] width 237 height 280
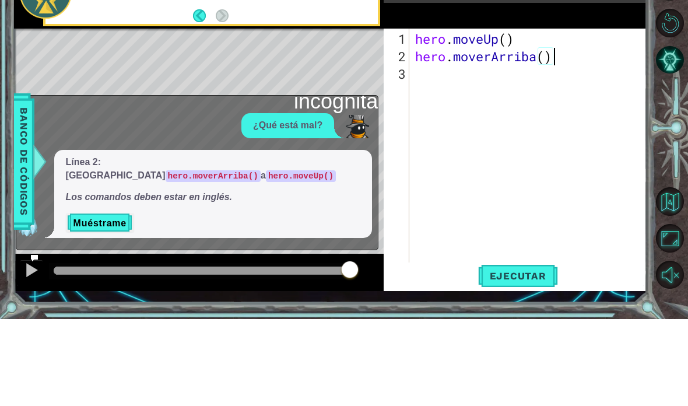
scroll to position [20, 29]
click at [673, 132] on button "Pista IA" at bounding box center [670, 146] width 29 height 29
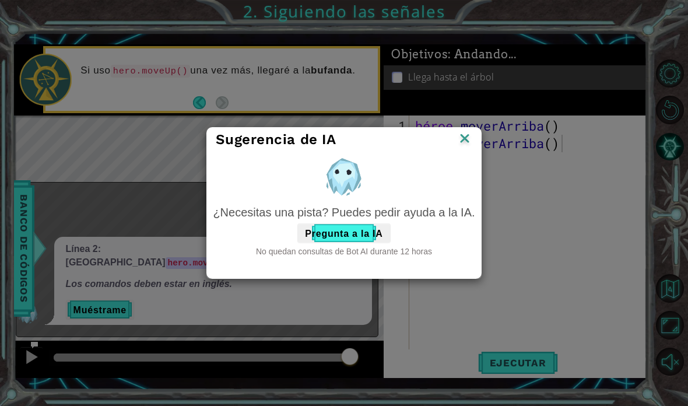
click at [458, 138] on img at bounding box center [464, 139] width 15 height 17
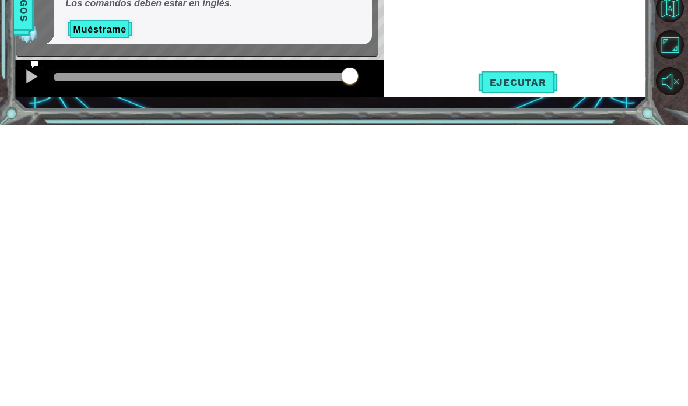
click at [535, 357] on font "Ejecutar" at bounding box center [518, 363] width 57 height 12
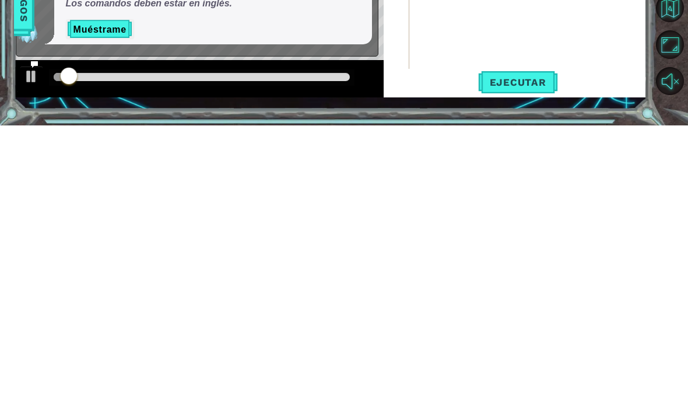
click at [605, 349] on div "Ejecutar" at bounding box center [518, 362] width 263 height 26
click at [669, 311] on button "Maximizar navegador" at bounding box center [670, 325] width 29 height 29
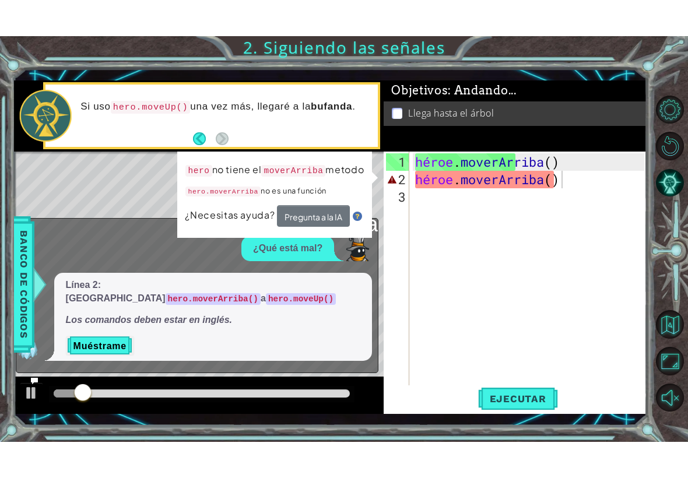
scroll to position [0, 0]
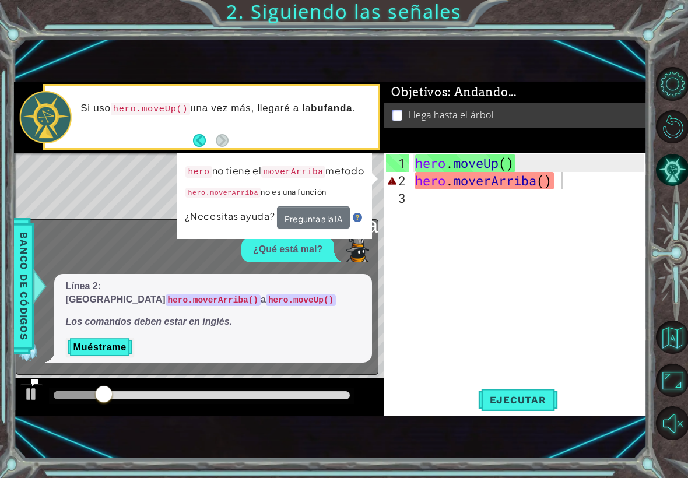
click at [526, 405] on button "Ejecutar" at bounding box center [518, 400] width 80 height 26
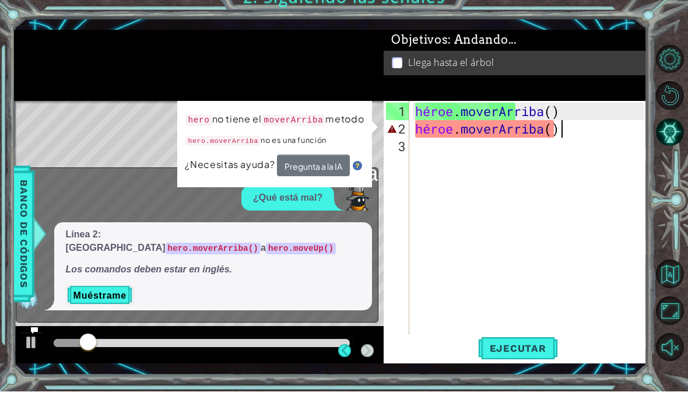
scroll to position [47, 0]
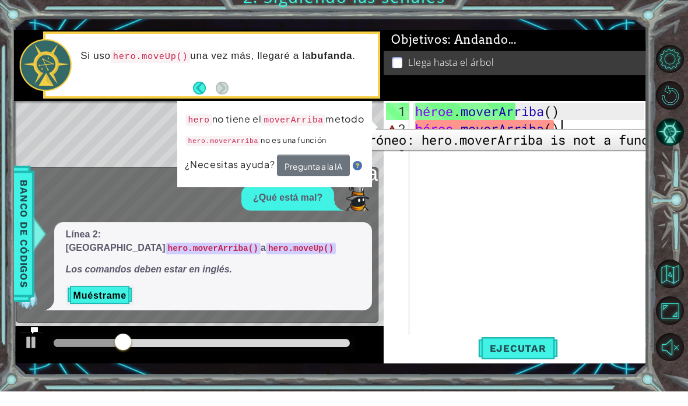
click at [392, 135] on div "2" at bounding box center [397, 143] width 23 height 17
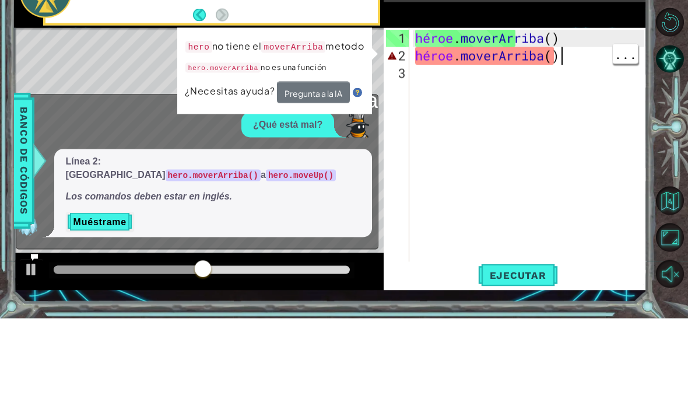
click at [566, 117] on div "héroe . [PERSON_NAME] ( ) héroe . [GEOGRAPHIC_DATA] ( )" at bounding box center [531, 257] width 237 height 280
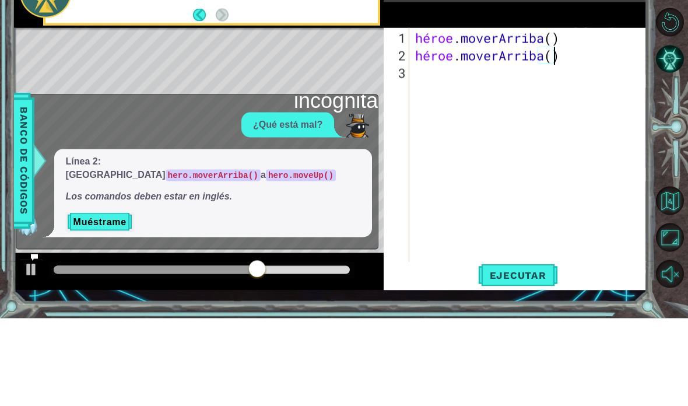
click at [673, 132] on button "Pista IA" at bounding box center [670, 146] width 29 height 29
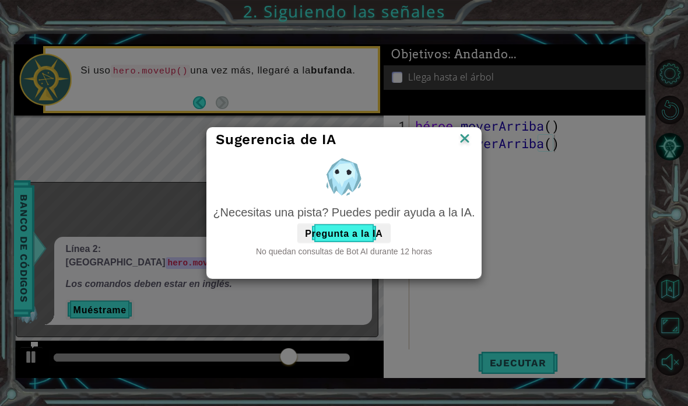
click at [462, 128] on div "Sugerencia de IA" at bounding box center [344, 140] width 274 height 24
click at [465, 146] on img at bounding box center [464, 139] width 15 height 17
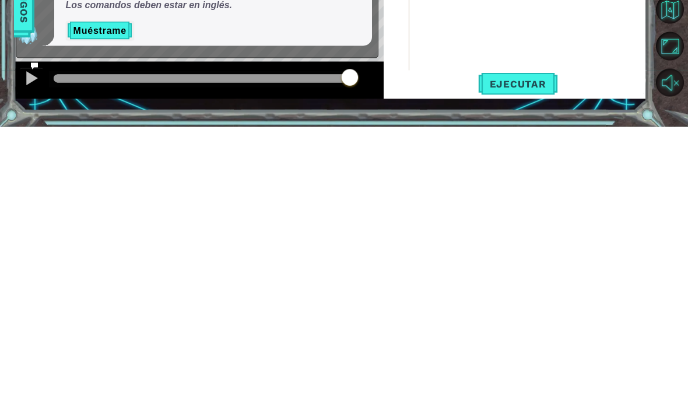
click at [538, 357] on font "Ejecutar" at bounding box center [518, 363] width 57 height 12
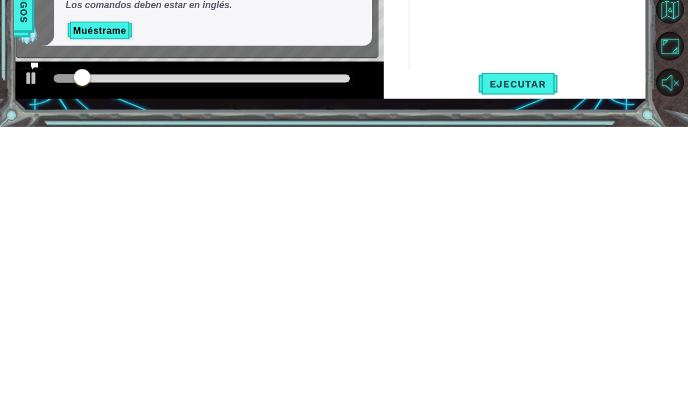
click at [552, 357] on span "Ejecutar" at bounding box center [518, 363] width 80 height 12
click at [534, 357] on font "Ejecutar" at bounding box center [518, 363] width 57 height 12
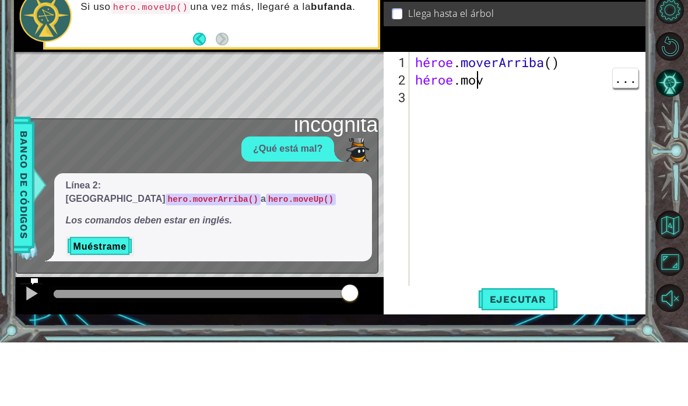
click at [515, 117] on div "héroe . [PERSON_NAME] ( ) héroe .mov ​" at bounding box center [531, 257] width 237 height 280
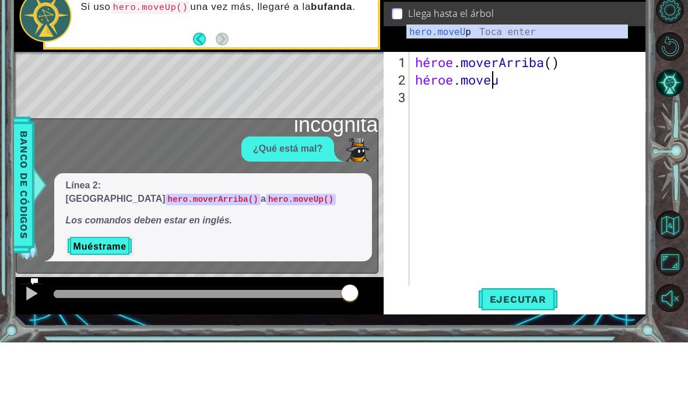
scroll to position [20, 52]
click at [604, 71] on li "Llega hasta el árbol" at bounding box center [517, 77] width 250 height 13
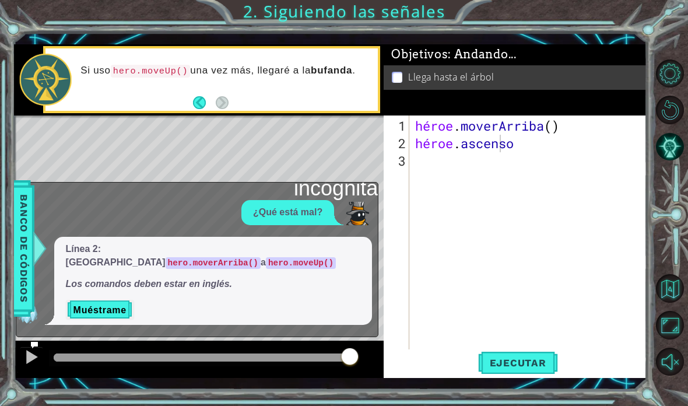
click at [518, 363] on font "Ejecutar" at bounding box center [518, 363] width 57 height 12
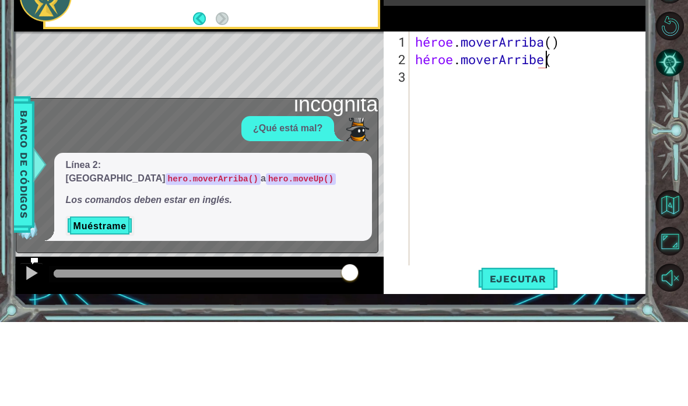
scroll to position [20, 82]
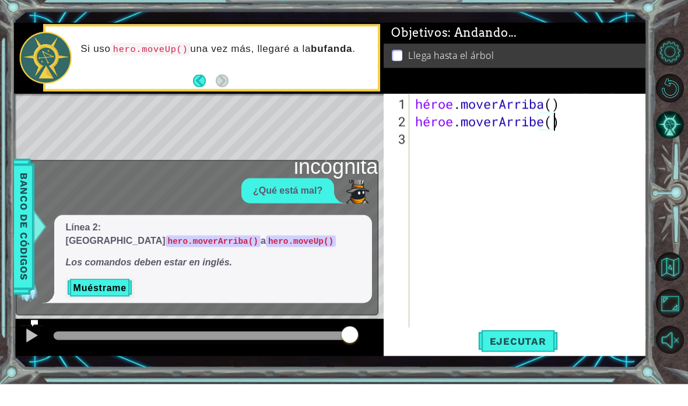
click at [48, 58] on div at bounding box center [46, 80] width 52 height 52
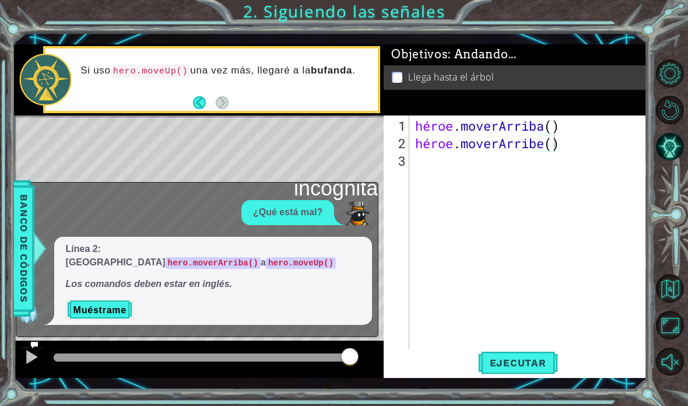
click at [524, 373] on button "Ejecutar" at bounding box center [518, 362] width 80 height 26
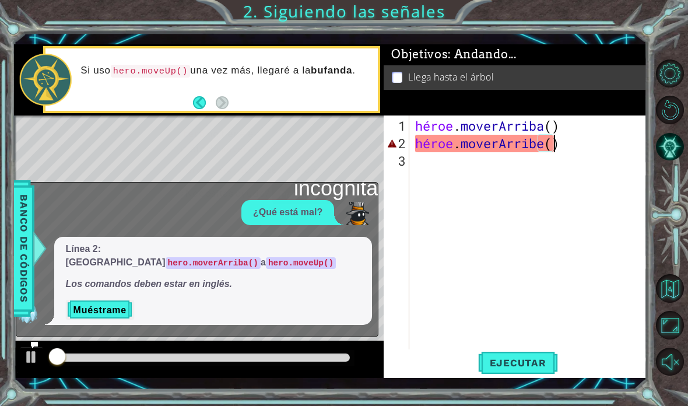
scroll to position [20, 64]
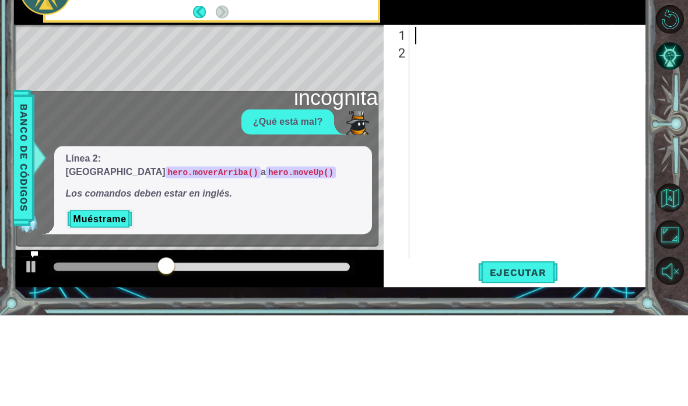
click at [68, 182] on div "incógnita ¿Qué está mal? Línea 2: [MEDICAL_DATA] hero.moverArriba() a hero.move…" at bounding box center [197, 260] width 363 height 156
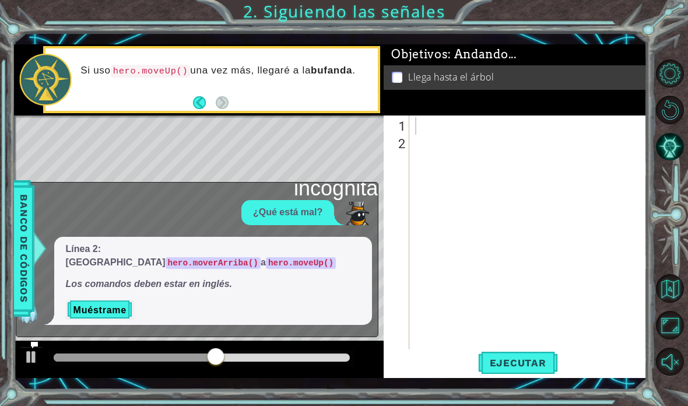
click at [397, 82] on p at bounding box center [397, 77] width 10 height 11
click at [394, 79] on p at bounding box center [397, 77] width 10 height 11
click at [665, 124] on button "Reiniciar nivel" at bounding box center [670, 110] width 29 height 29
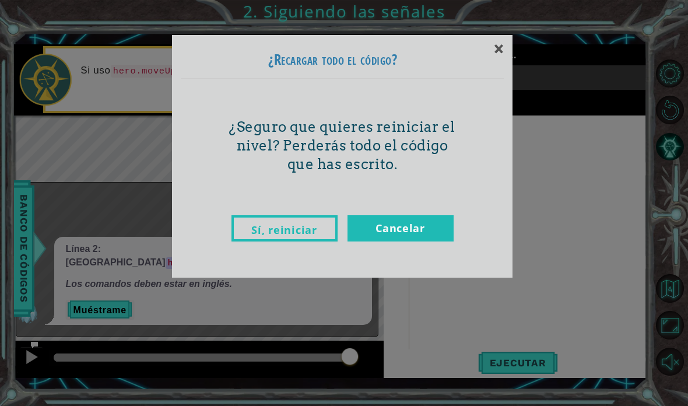
click at [425, 227] on font "Cancelar" at bounding box center [401, 228] width 50 height 14
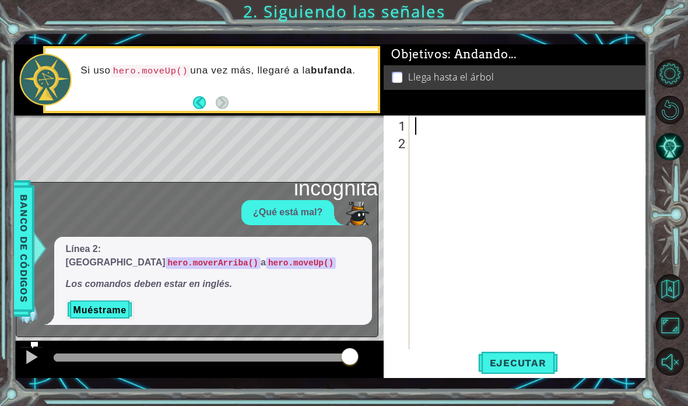
click at [668, 122] on button "Reiniciar nivel" at bounding box center [670, 110] width 29 height 29
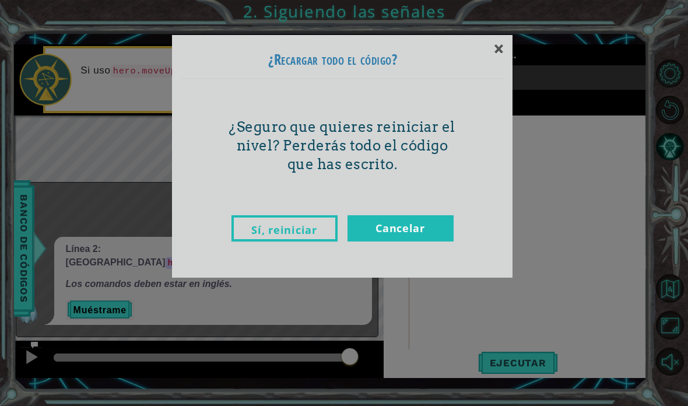
click at [289, 239] on link "Sí, reiniciar" at bounding box center [285, 228] width 106 height 26
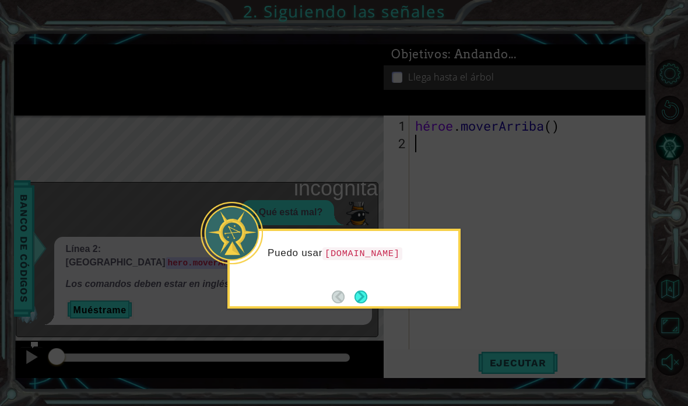
click at [355, 290] on button "Próximo" at bounding box center [361, 296] width 13 height 13
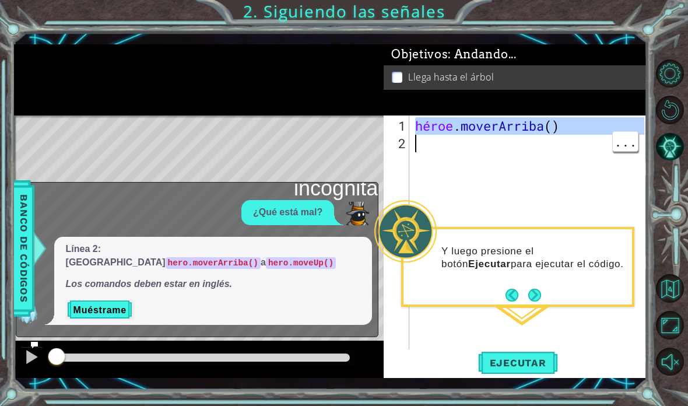
click at [542, 129] on div "héroe . [GEOGRAPHIC_DATA] ( )" at bounding box center [531, 257] width 237 height 280
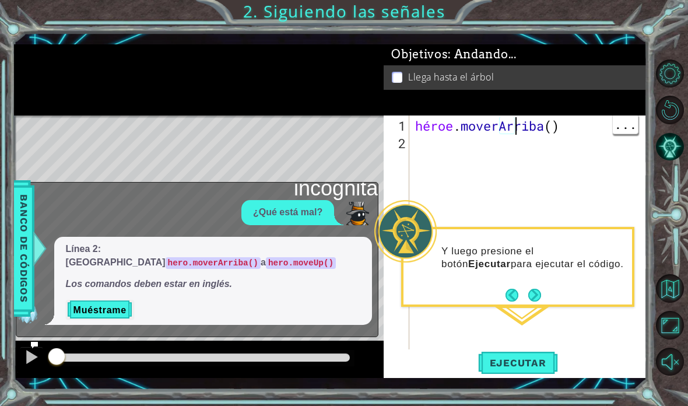
click at [570, 51] on div "Objetivos : Andando..." at bounding box center [515, 55] width 263 height 22
click at [533, 289] on button "Próximo" at bounding box center [534, 295] width 13 height 13
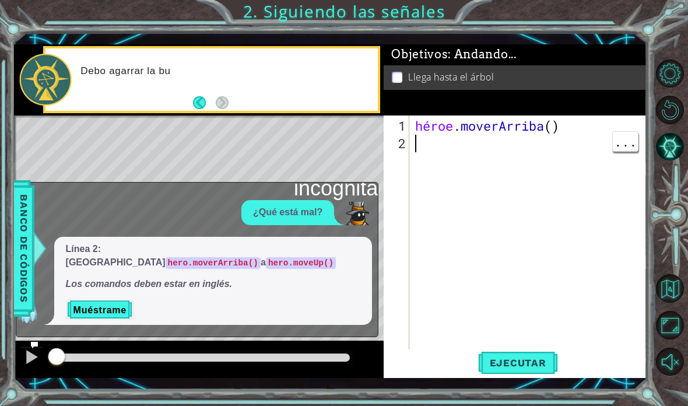
click at [475, 236] on div "héroe . [GEOGRAPHIC_DATA] ( )" at bounding box center [531, 257] width 237 height 280
click at [494, 71] on font "Llega hasta el árbol" at bounding box center [451, 77] width 86 height 13
click at [520, 364] on font "Ejecutar" at bounding box center [518, 363] width 57 height 12
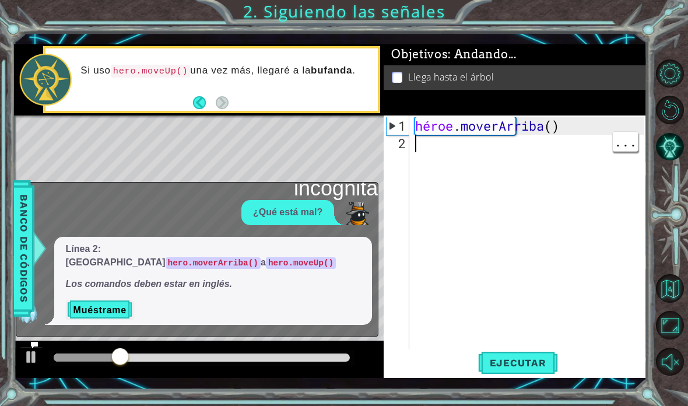
click at [232, 107] on div "Si uso hero.moveUp() una vez más, llegaré a la bufanda ." at bounding box center [211, 79] width 332 height 62
click at [342, 82] on div "Si uso hero.moveUp() una vez más, llegaré a la bufanda ." at bounding box center [225, 79] width 306 height 42
click at [594, 95] on div "Objetivos : Andando... Llega hasta el árbol" at bounding box center [515, 79] width 263 height 71
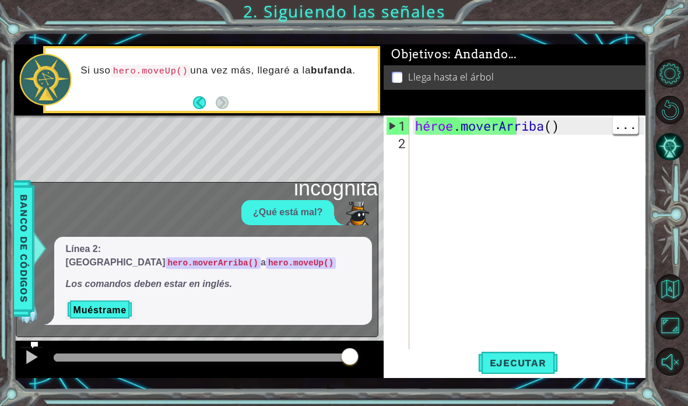
click at [566, 130] on div "héroe . [GEOGRAPHIC_DATA] ( )" at bounding box center [531, 257] width 237 height 280
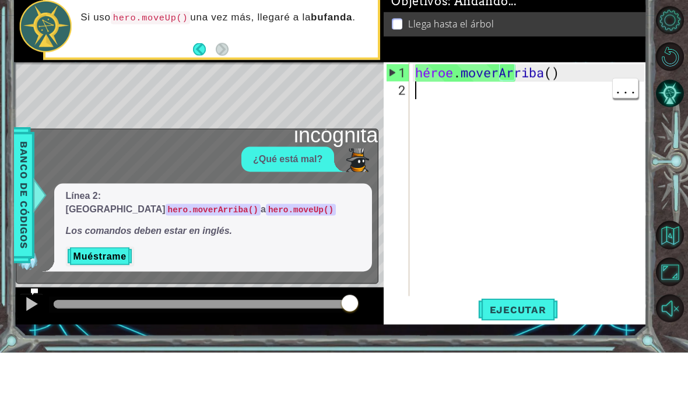
click at [562, 117] on div "héroe . [GEOGRAPHIC_DATA] ( )" at bounding box center [531, 257] width 237 height 280
type textarea "abcde fg"
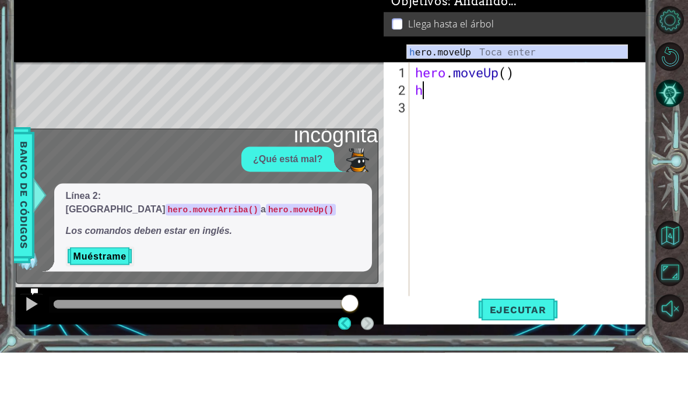
scroll to position [20, 29]
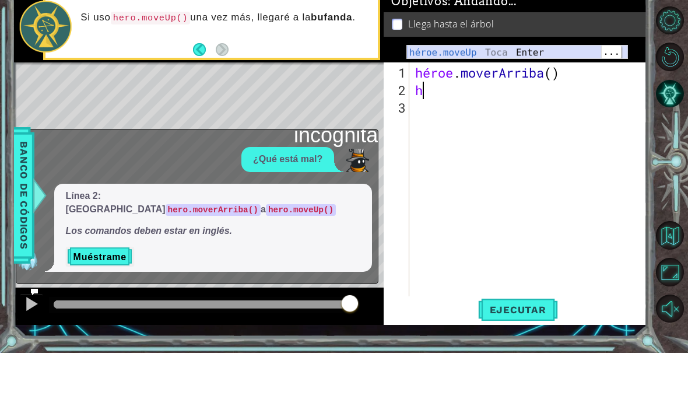
click at [549, 99] on div "héroe.moveUp Toca Enter" at bounding box center [517, 120] width 220 height 42
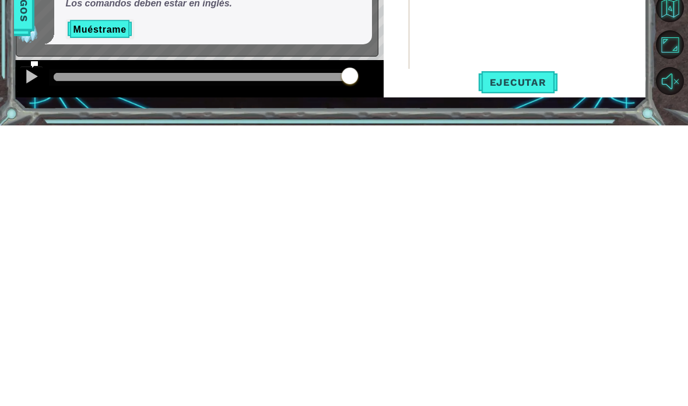
click at [532, 357] on font "Ejecutar" at bounding box center [518, 363] width 57 height 12
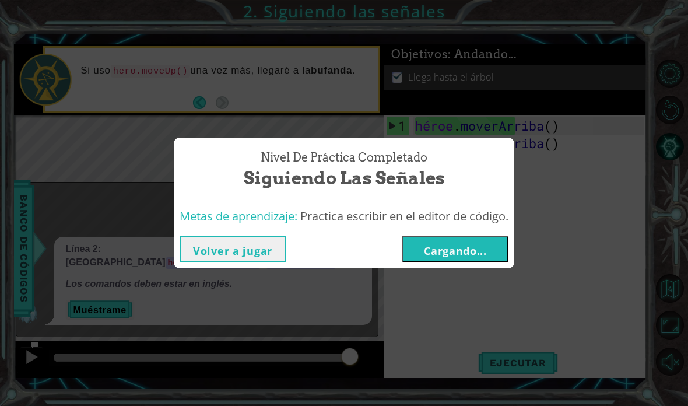
click at [484, 241] on button "Cargando..." at bounding box center [455, 249] width 106 height 26
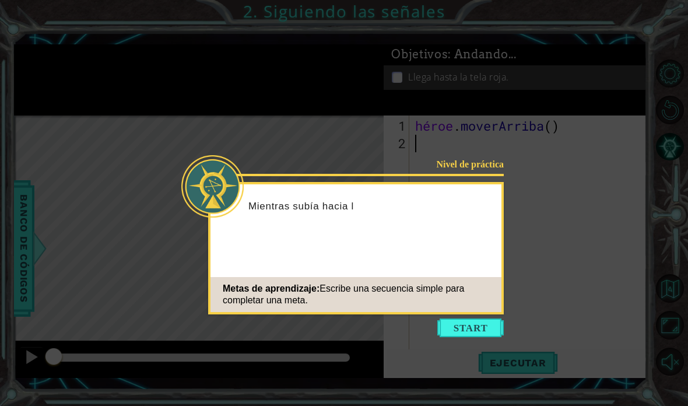
click at [455, 324] on button "Comenzar" at bounding box center [470, 327] width 66 height 19
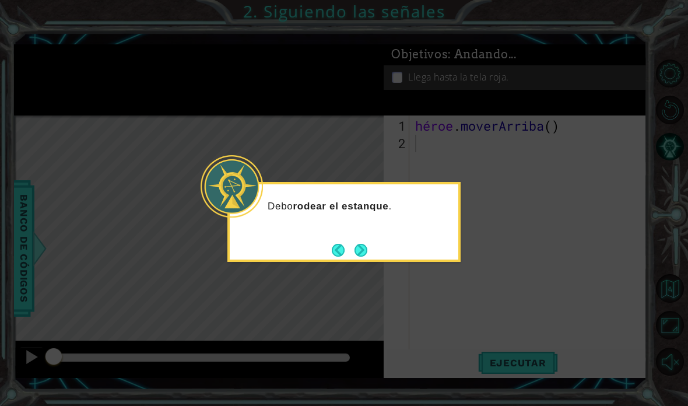
click at [379, 257] on div "Debo rodear el estanque ." at bounding box center [343, 222] width 233 height 80
click at [361, 252] on button "Próximo" at bounding box center [361, 250] width 13 height 13
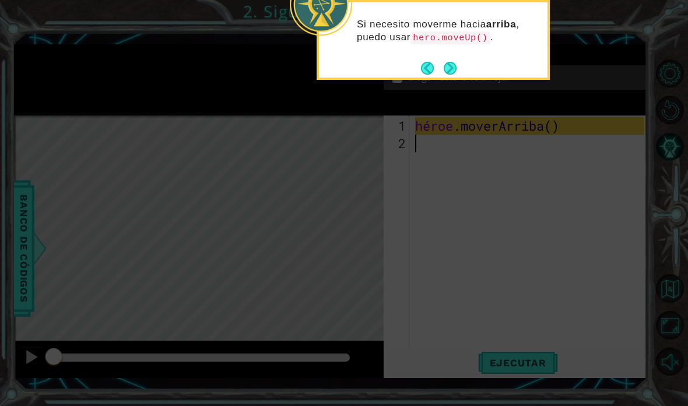
click at [453, 72] on button "Próximo" at bounding box center [450, 68] width 13 height 13
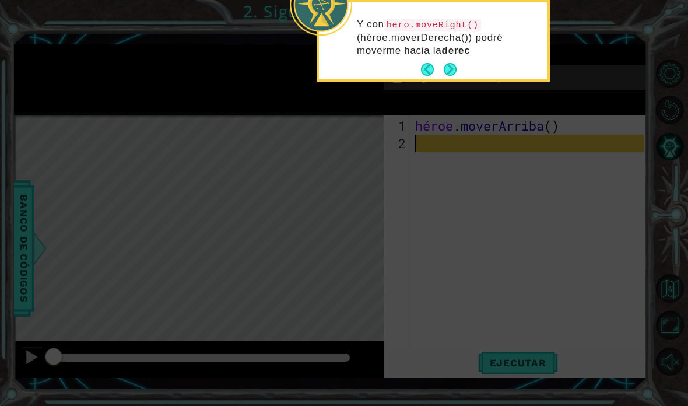
click at [454, 75] on button "Próximo" at bounding box center [449, 69] width 13 height 13
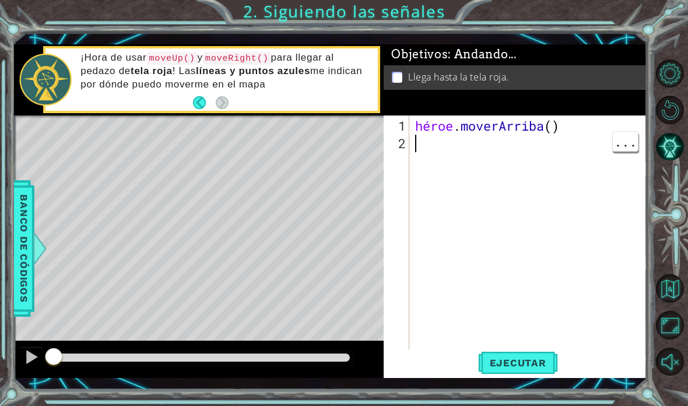
click at [420, 136] on div "héroe . [GEOGRAPHIC_DATA] ( )" at bounding box center [531, 257] width 237 height 280
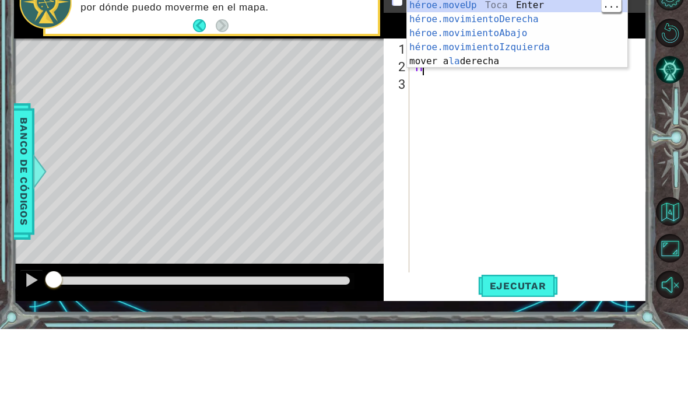
click at [532, 75] on div "héroe.moveUp Toca Enter héroe.movimientoDerecha ​ Toca Enter héroe.movimientoAb…" at bounding box center [517, 124] width 220 height 98
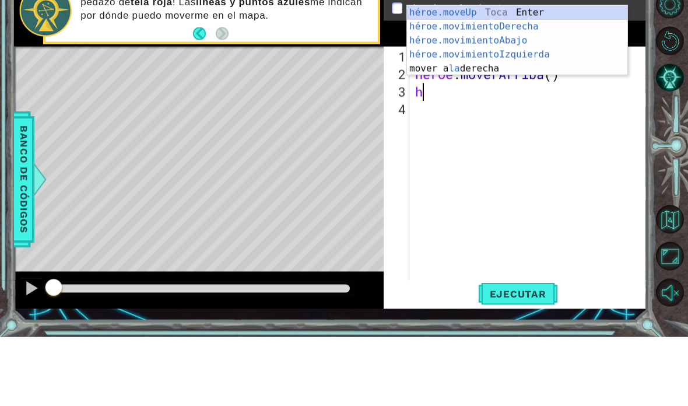
click at [558, 75] on div "héroe.moveUp Toca Enter héroe.movimientoDerecha ​ Toca Enter héroe.movimientoAb…" at bounding box center [517, 124] width 220 height 98
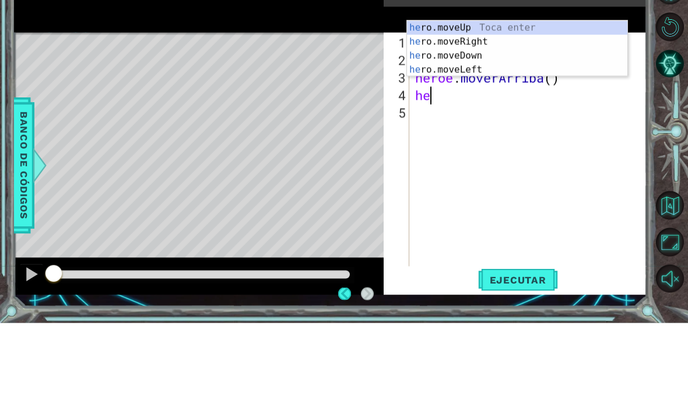
scroll to position [20, 36]
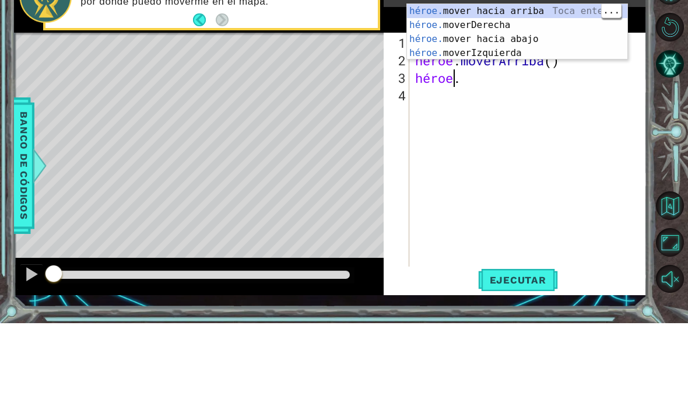
click at [575, 87] on div "héroe. mover hacia arriba [PERSON_NAME] enter héroe. [PERSON_NAME] Enter héroe.…" at bounding box center [517, 129] width 220 height 84
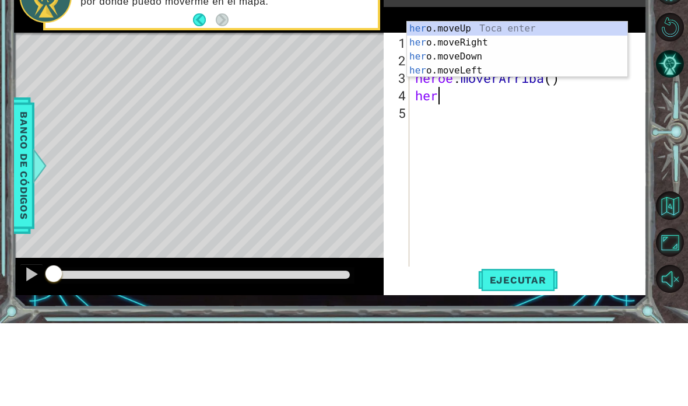
scroll to position [20, 44]
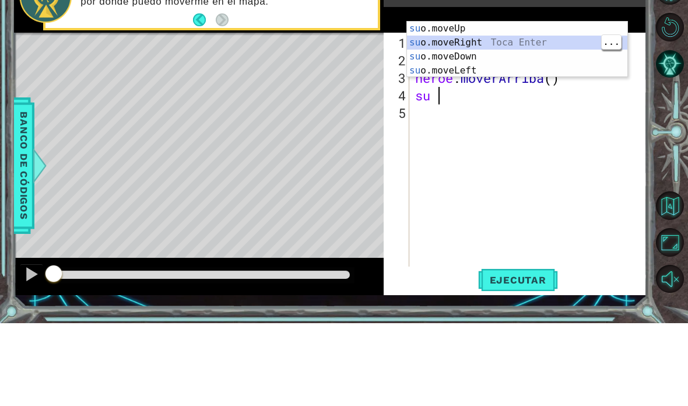
click at [523, 104] on div "su o.moveUp Toca entrar su o.moveRight Toca Enter su o.moveDown Toca Enter su o…" at bounding box center [517, 146] width 220 height 84
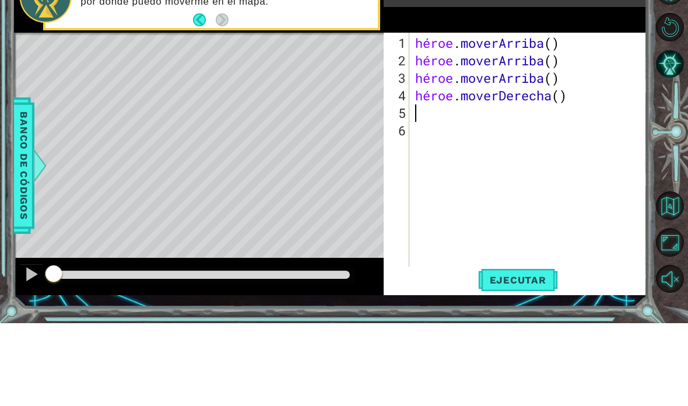
click at [619, 44] on div "Objetivos : Andando... Llega hasta la tela roja." at bounding box center [515, 79] width 263 height 71
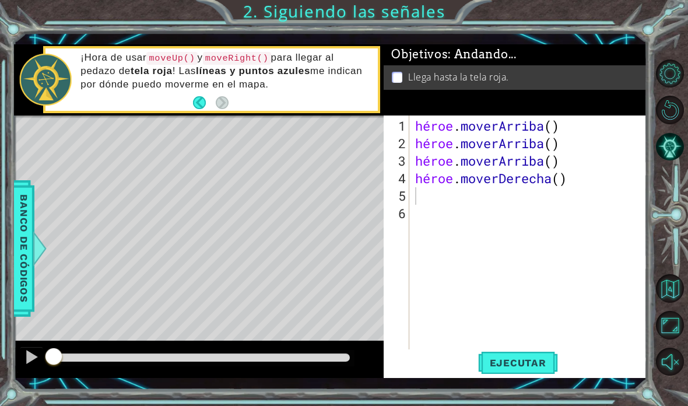
click at [495, 364] on font "Ejecutar" at bounding box center [518, 363] width 57 height 12
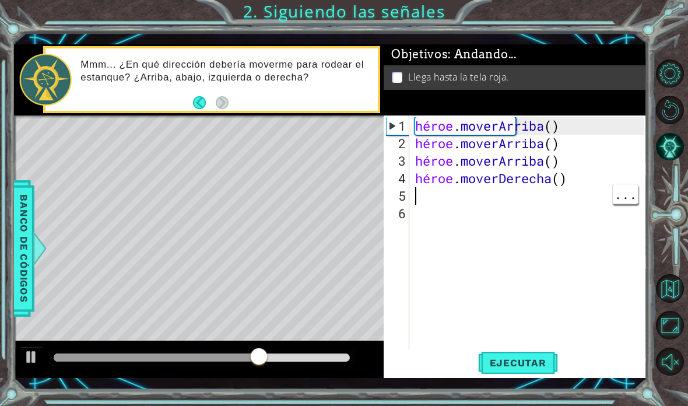
click at [415, 192] on div "héroe . [PERSON_NAME] ( ) héroe . [PERSON_NAME] ( ) héroe . [PERSON_NAME] ( ) h…" at bounding box center [531, 257] width 237 height 280
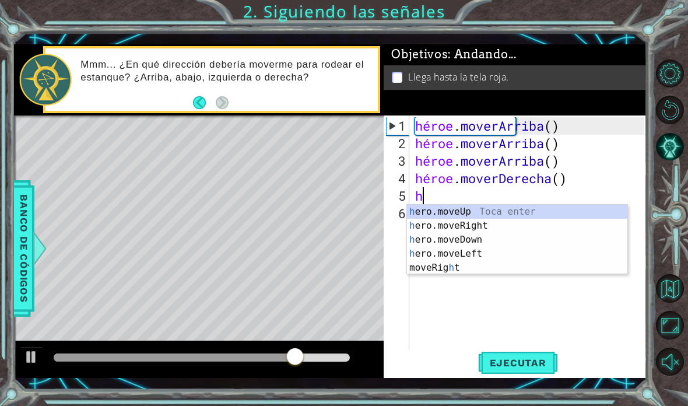
scroll to position [20, 29]
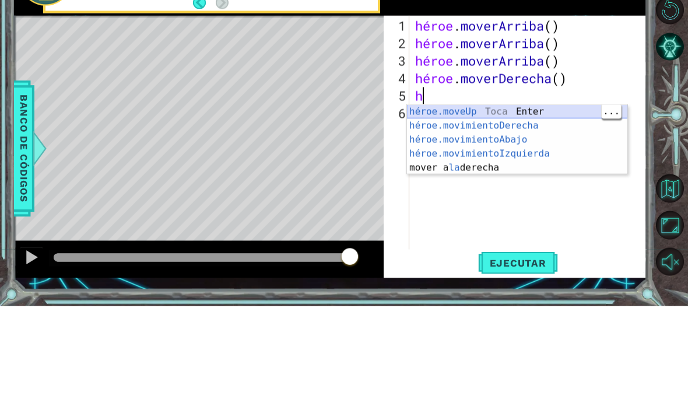
click at [545, 205] on div "héroe.moveUp Toca Enter héroe.movimientoDerecha ​ Toca Enter héroe.movimientoAb…" at bounding box center [517, 254] width 220 height 98
type textarea "abcde fg"
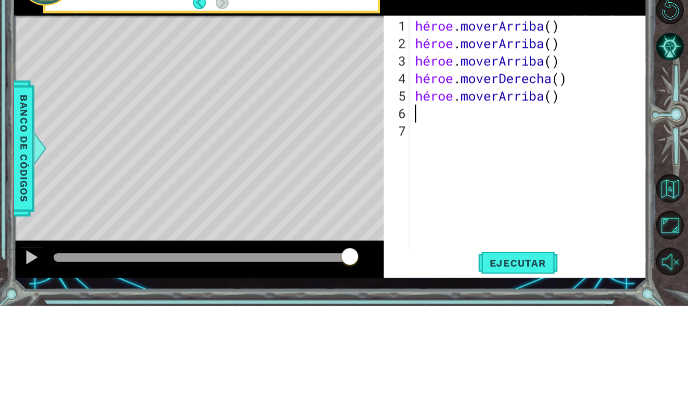
click at [619, 44] on div "Objetivos : Andando... Llega hasta la tela roja." at bounding box center [515, 79] width 263 height 71
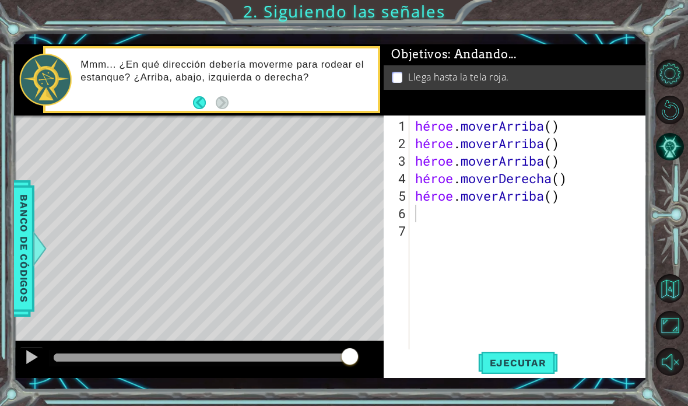
click at [521, 359] on font "Ejecutar" at bounding box center [518, 363] width 57 height 12
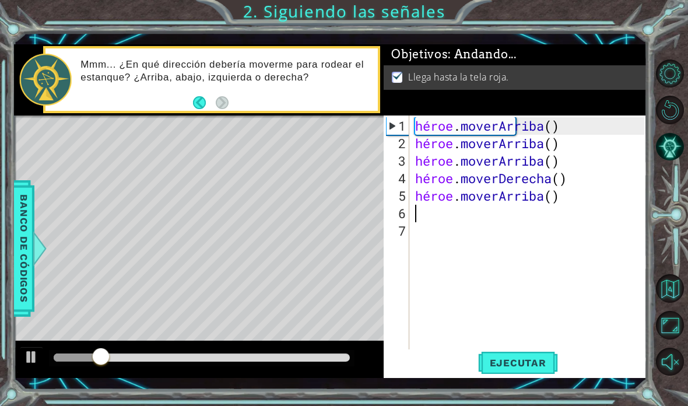
click at [537, 45] on div "Objetivos : Andando..." at bounding box center [515, 55] width 263 height 22
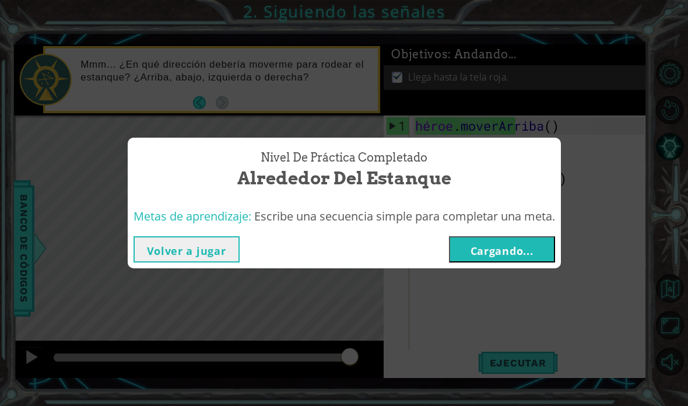
click at [534, 250] on font "Cargando..." at bounding box center [502, 251] width 63 height 14
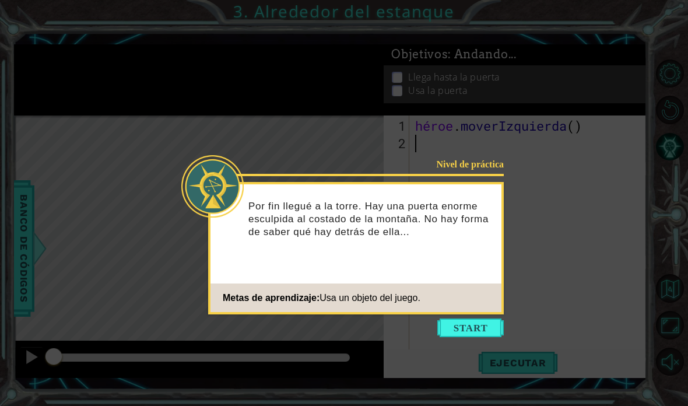
click at [465, 335] on button "Comenzar" at bounding box center [470, 327] width 66 height 19
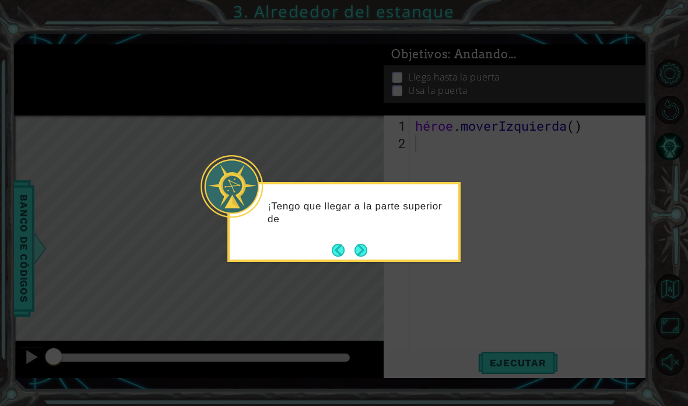
click at [367, 251] on button "Próximo" at bounding box center [361, 250] width 13 height 13
click at [367, 250] on button "Próximo" at bounding box center [361, 250] width 13 height 13
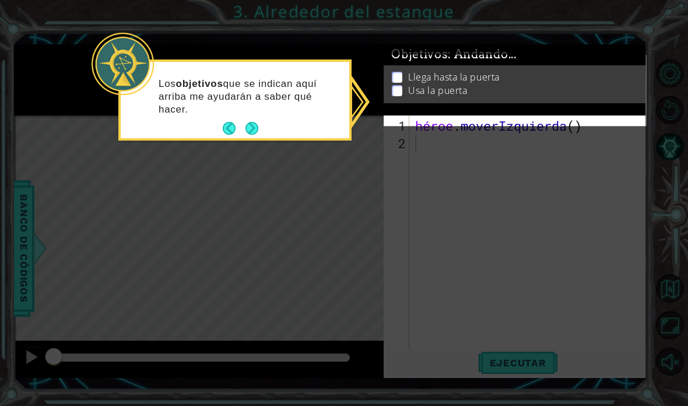
click at [250, 127] on button "Próximo" at bounding box center [252, 128] width 13 height 13
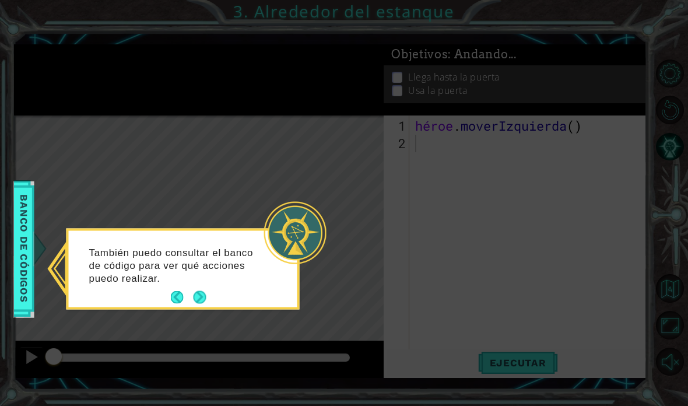
click at [203, 292] on button "Próximo" at bounding box center [200, 297] width 13 height 13
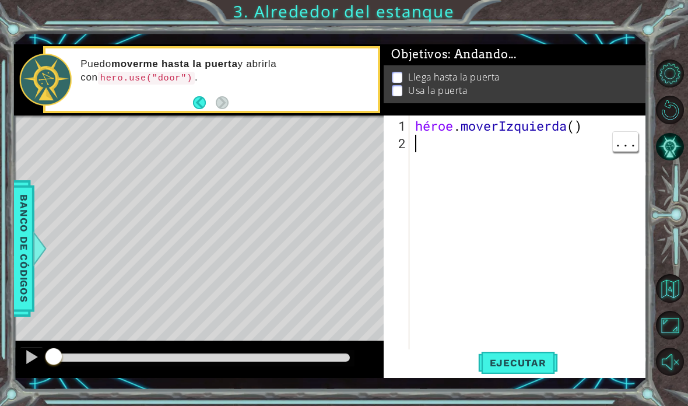
click at [427, 191] on div "héroe . [GEOGRAPHIC_DATA] ( )" at bounding box center [531, 257] width 237 height 280
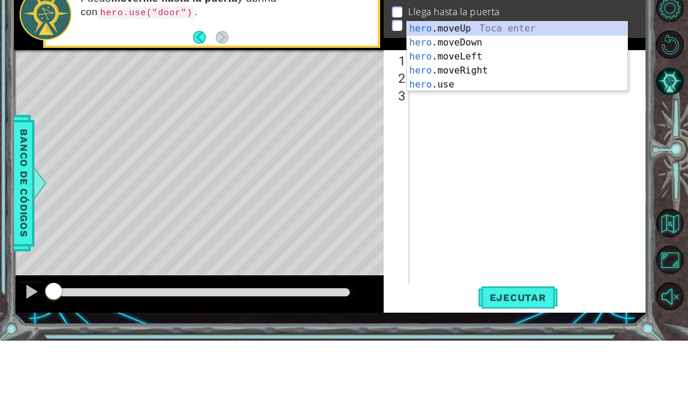
scroll to position [20, 44]
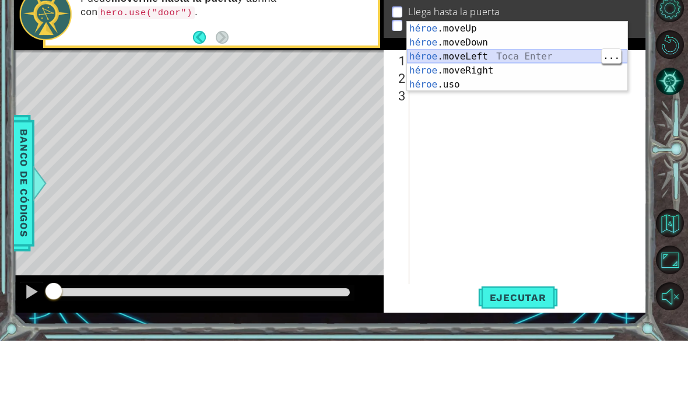
click at [548, 87] on div "héroe .moveUp Toca enter héroe .moveDown Toca Enter héroe .moveLeft [PERSON_NAM…" at bounding box center [517, 136] width 220 height 98
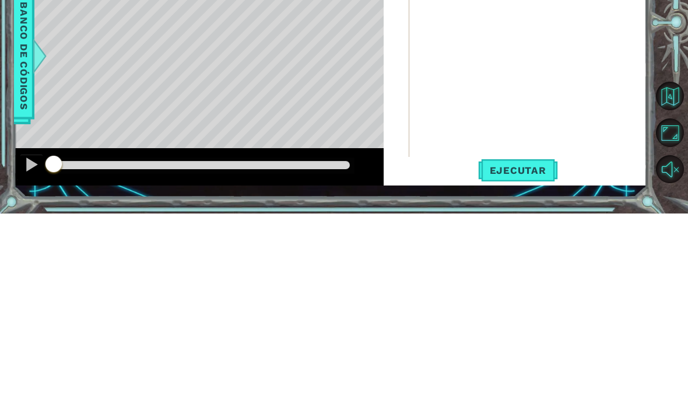
click at [669, 164] on div at bounding box center [672, 217] width 31 height 106
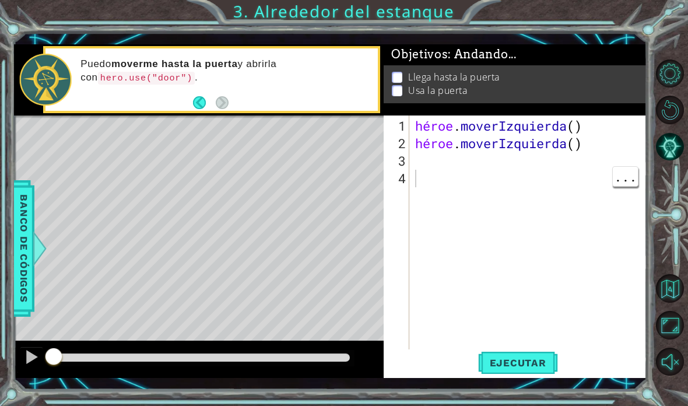
click at [509, 373] on button "Ejecutar" at bounding box center [518, 362] width 80 height 26
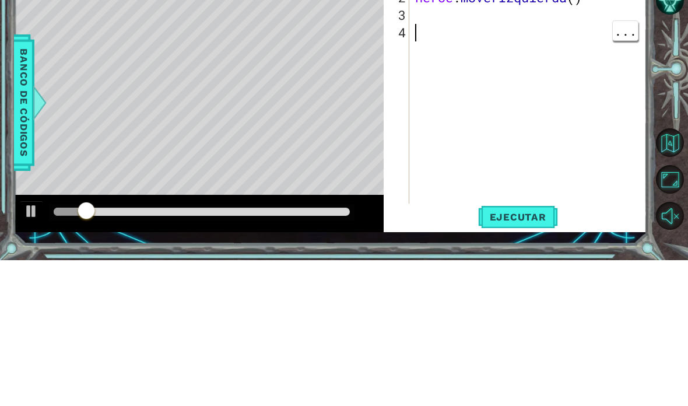
click at [660, 164] on div at bounding box center [672, 217] width 31 height 106
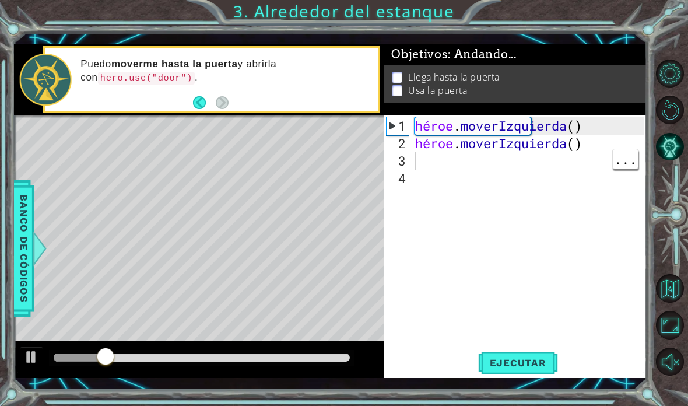
click at [484, 163] on div "héroe . moverIzquierda ( ) héroe . [GEOGRAPHIC_DATA] ( )" at bounding box center [531, 257] width 237 height 280
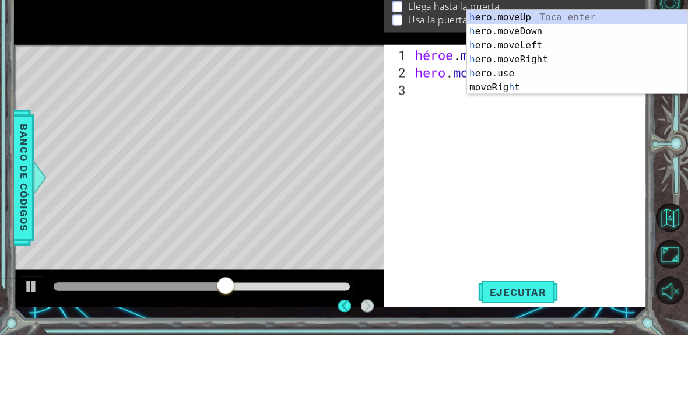
scroll to position [20, 29]
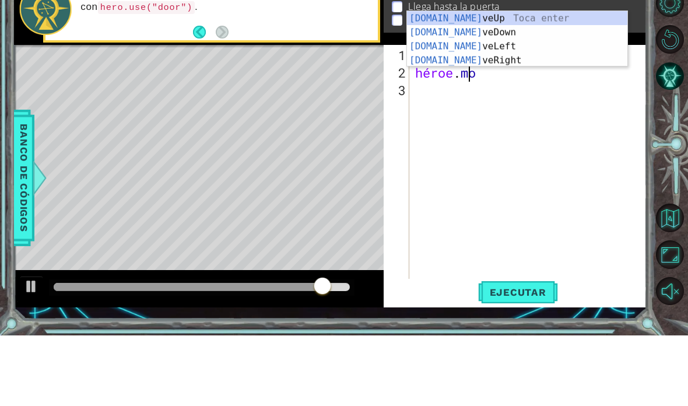
click at [513, 82] on div "[DOMAIN_NAME] veUp Toca enter [DOMAIN_NAME] veDown Toca Enter [DOMAIN_NAME] veL…" at bounding box center [517, 124] width 220 height 84
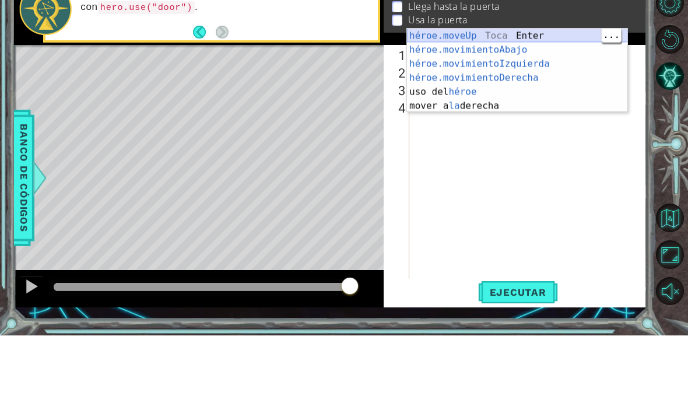
click at [544, 99] on div "héroe.moveUp Toca Enter héroe.movimientoAbajo ​ Toca Enter héroe.movimientoIzqu…" at bounding box center [517, 155] width 220 height 112
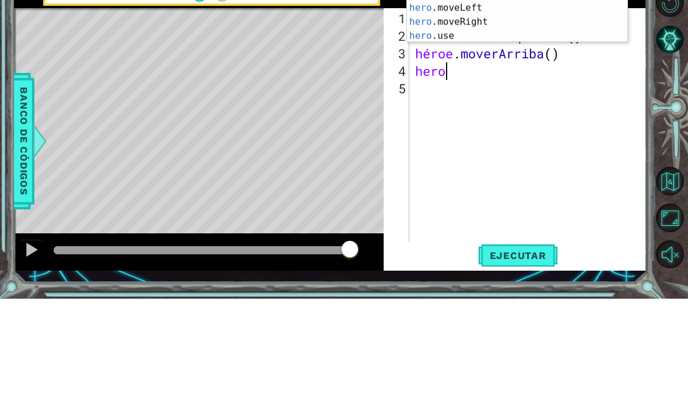
scroll to position [20, 52]
click at [513, 80] on div "héroe .moveUp Toca enter héroe .moveDown Toca Enter héroe .moveLeft [PERSON_NAM…" at bounding box center [517, 129] width 220 height 98
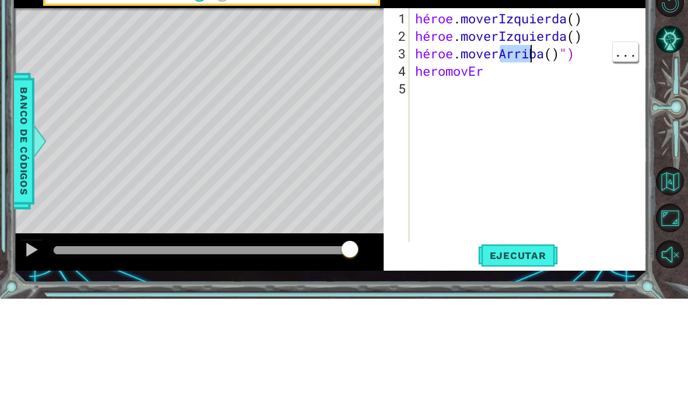
scroll to position [20, 64]
click at [673, 164] on div at bounding box center [672, 217] width 31 height 106
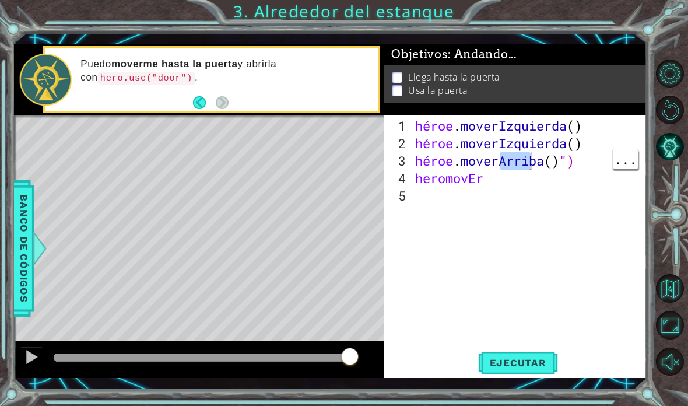
click at [513, 178] on div "héroe . moverIzquierda ( ) héroe . moverIzquierda ( ) héroe . moverArriba ( ) "…" at bounding box center [531, 257] width 237 height 280
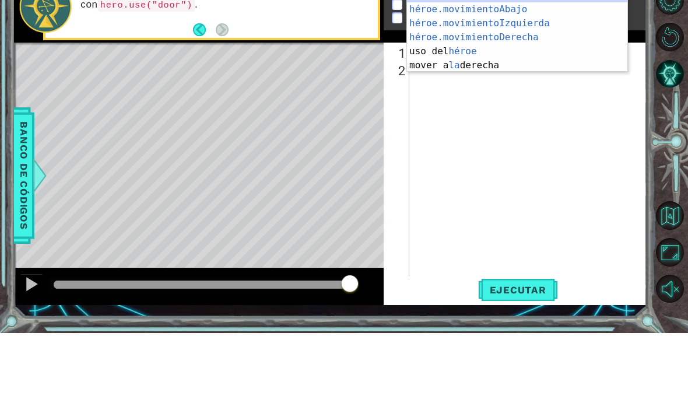
scroll to position [20, 29]
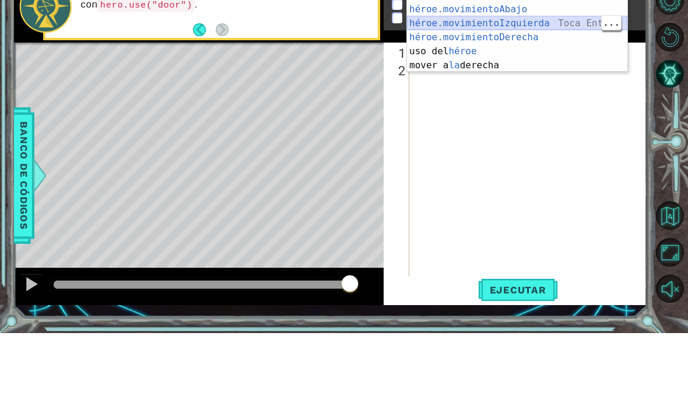
click at [556, 61] on div "héroe.moveUp Toca Enter héroe.movimientoAbajo ​ Toca Enter héroe.movimientoIzqu…" at bounding box center [517, 117] width 220 height 112
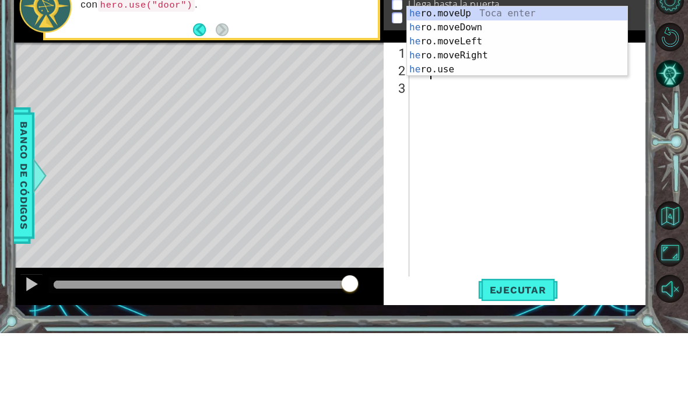
scroll to position [20, 44]
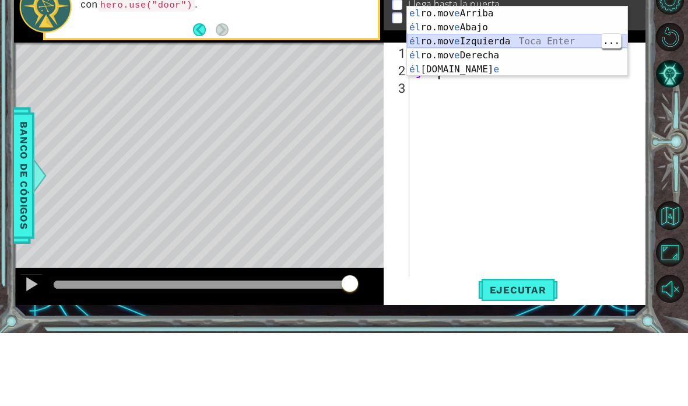
click at [542, 79] on div "el ro.mov e Arriba [PERSON_NAME] entrar él ro.mov e Abajo Toca Enter él ro.mov …" at bounding box center [517, 128] width 220 height 98
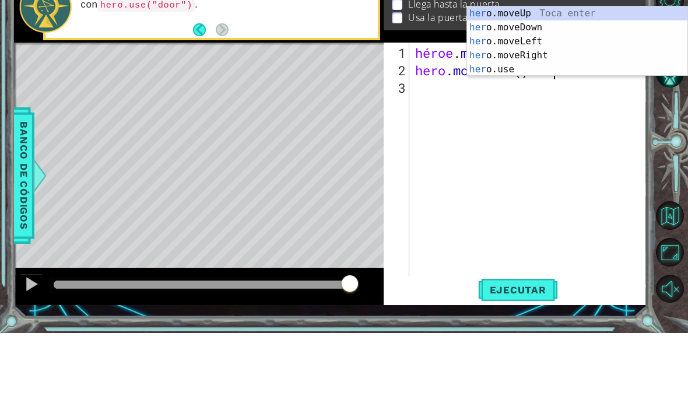
scroll to position [20, 52]
click at [605, 79] on div "héroe .moveUp Toca enter héroe .moveDown Toca Enter héroe .moveLeft [PERSON_NAM…" at bounding box center [577, 128] width 220 height 98
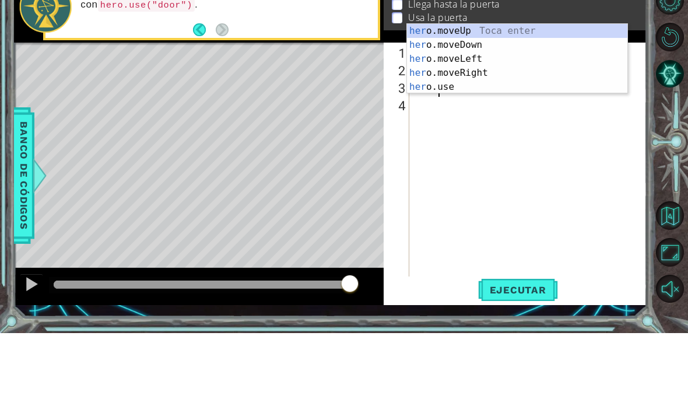
scroll to position [20, 36]
click at [539, 97] on div "su o.moveUp Toca entrar su o.moveDown Toca Enter su o.moveLeft Toca Enter su o.…" at bounding box center [517, 146] width 220 height 98
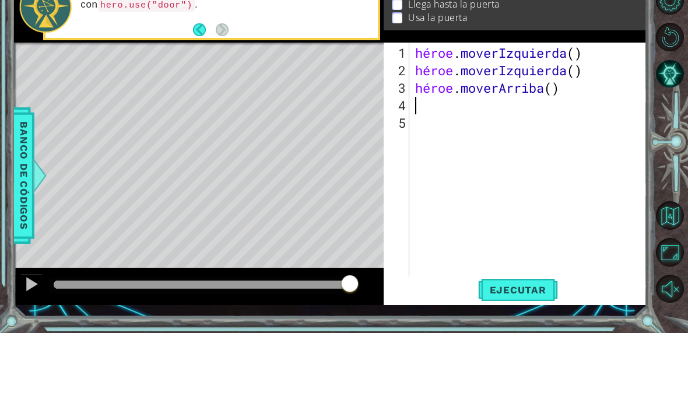
click at [679, 164] on div at bounding box center [672, 217] width 31 height 106
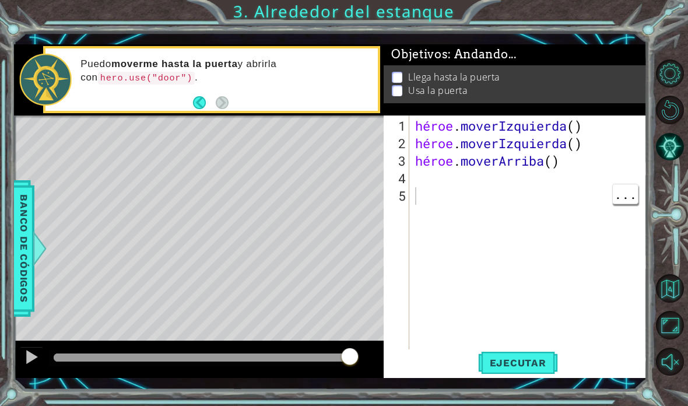
click at [532, 373] on button "Ejecutar" at bounding box center [518, 362] width 80 height 26
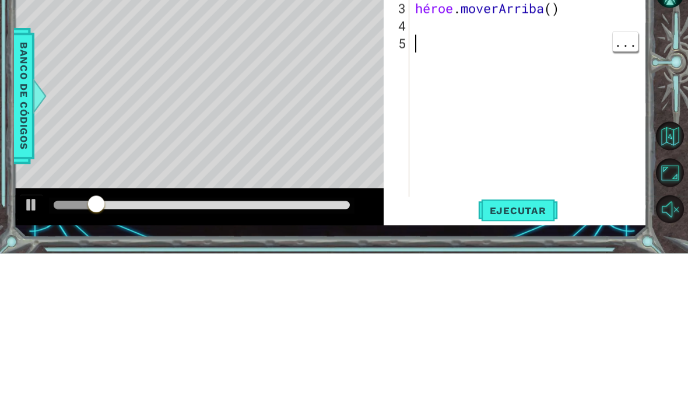
click at [671, 164] on div at bounding box center [672, 217] width 31 height 106
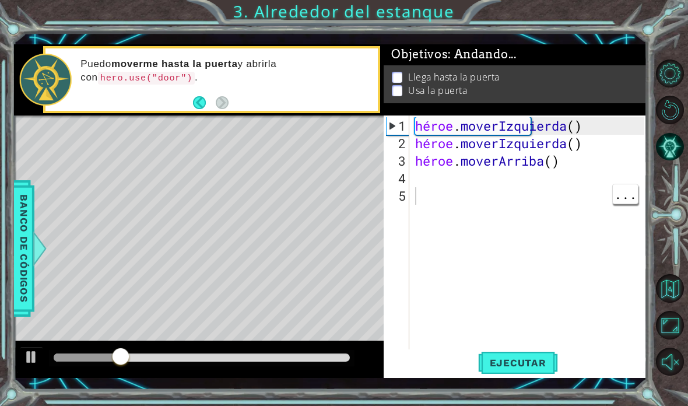
click at [489, 199] on div "héroe . moverIzquierda ( ) héroe . moverIzquierda ( ) héroe . [GEOGRAPHIC_DATA]…" at bounding box center [531, 257] width 237 height 280
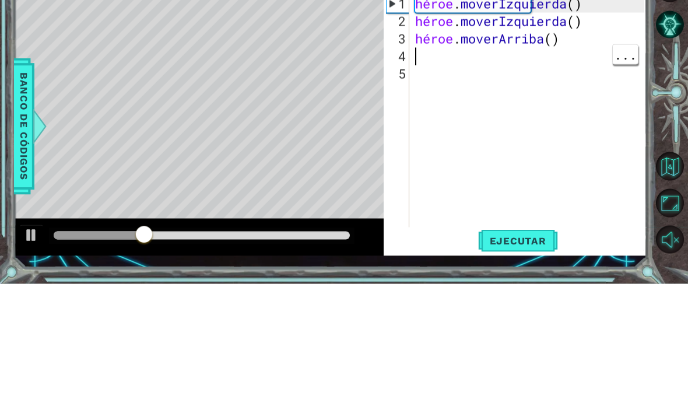
click at [461, 117] on div "héroe . moverIzquierda ( ) héroe . moverIzquierda ( ) héroe . [GEOGRAPHIC_DATA]…" at bounding box center [531, 257] width 237 height 280
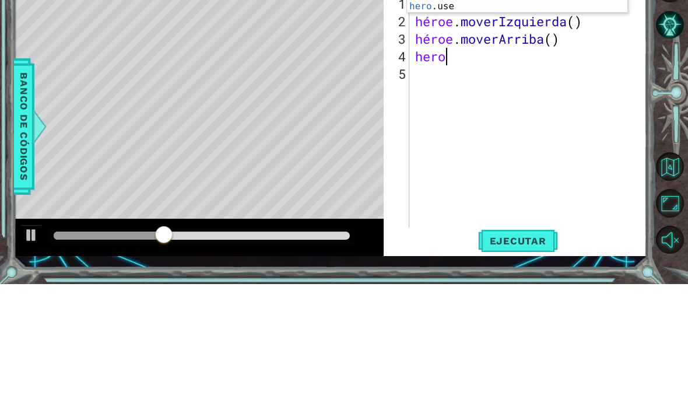
scroll to position [20, 59]
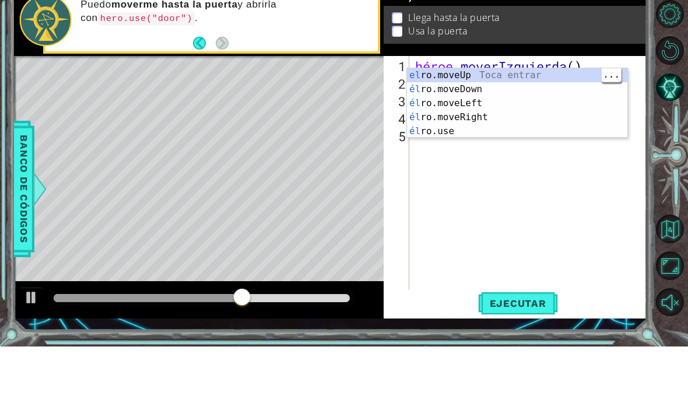
click at [485, 128] on div "el ro.moveUp Toca entrar él ro.moveDown Toca Enter él ro.moveLeft [PERSON_NAME]…" at bounding box center [517, 177] width 220 height 98
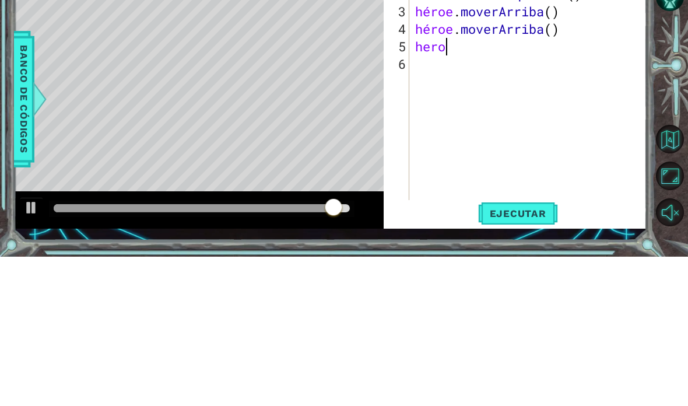
scroll to position [20, 52]
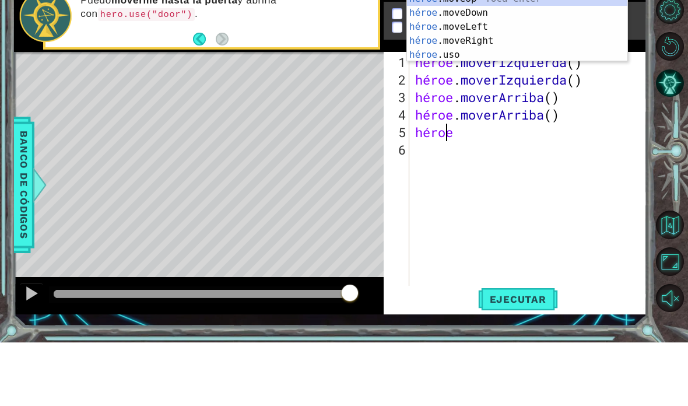
click at [500, 55] on div "héroe .moveUp Toca enter héroe .moveDown Toca Enter héroe .moveLeft [PERSON_NAM…" at bounding box center [517, 104] width 220 height 98
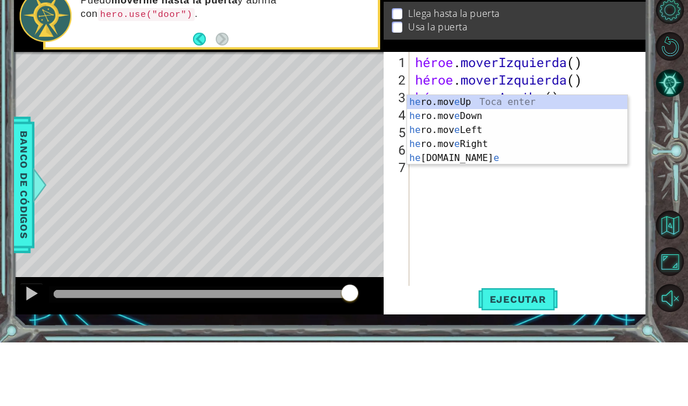
scroll to position [20, 44]
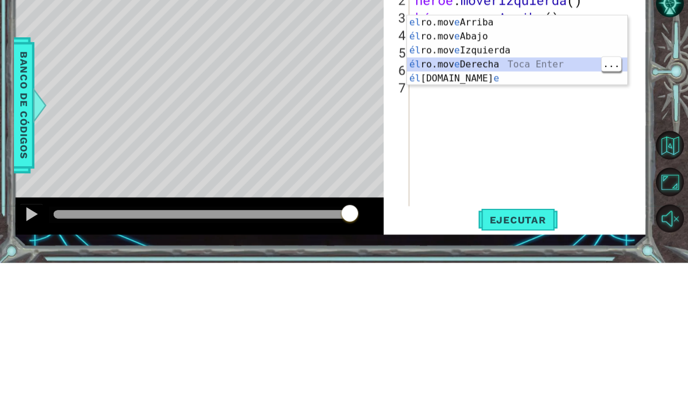
click at [548, 159] on div "el ro.mov e Arriba [PERSON_NAME] entrar él ro.mov e Abajo Toca Enter él ro.mov …" at bounding box center [517, 208] width 220 height 98
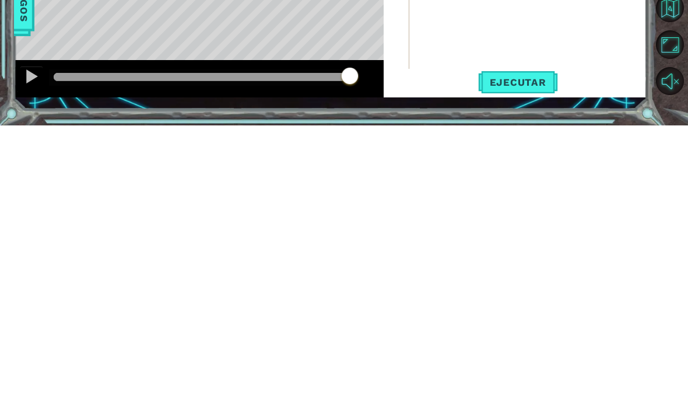
click at [535, 357] on font "Ejecutar" at bounding box center [518, 363] width 57 height 12
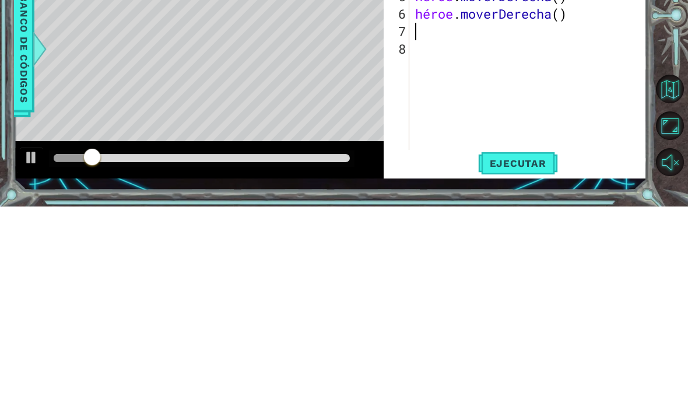
click at [669, 164] on div at bounding box center [672, 217] width 31 height 106
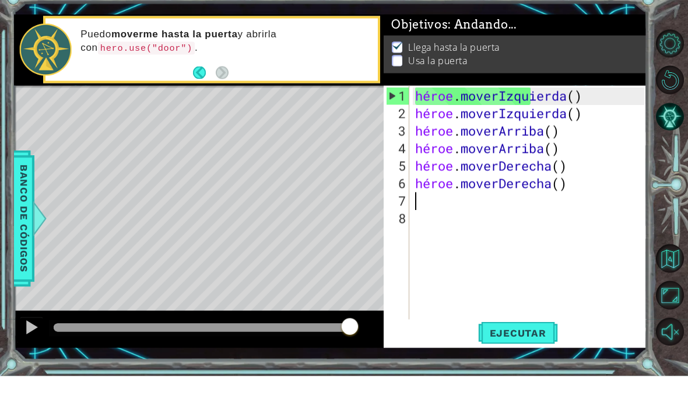
click at [348, 68] on div "Puedo moverme hasta la puerta y abrirla con hero.use("door") ." at bounding box center [225, 79] width 306 height 55
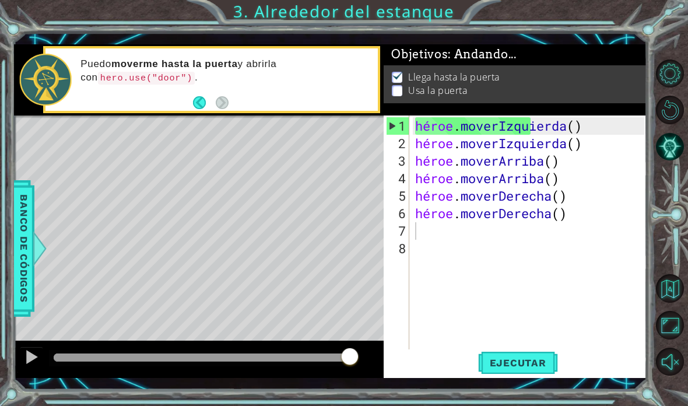
click at [393, 94] on p at bounding box center [397, 92] width 10 height 11
click at [422, 239] on div "héroe . moverIzquierda ( ) héroe . moverIzquierda ( ) héroe . [PERSON_NAME] ( )…" at bounding box center [531, 257] width 237 height 280
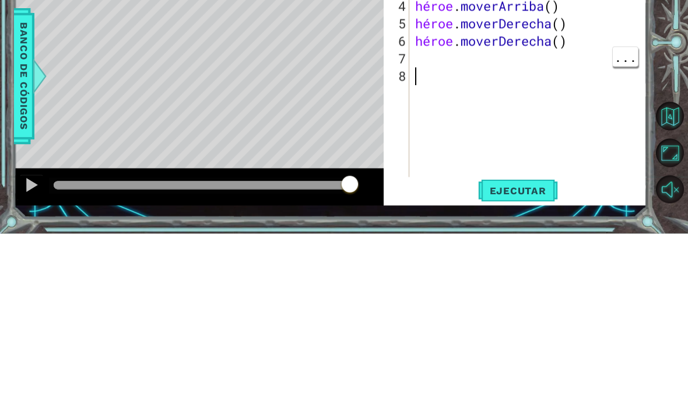
click at [472, 117] on div "héroe . moverIzquierda ( ) héroe . moverIzquierda ( ) héroe . [PERSON_NAME] ( )…" at bounding box center [531, 257] width 237 height 280
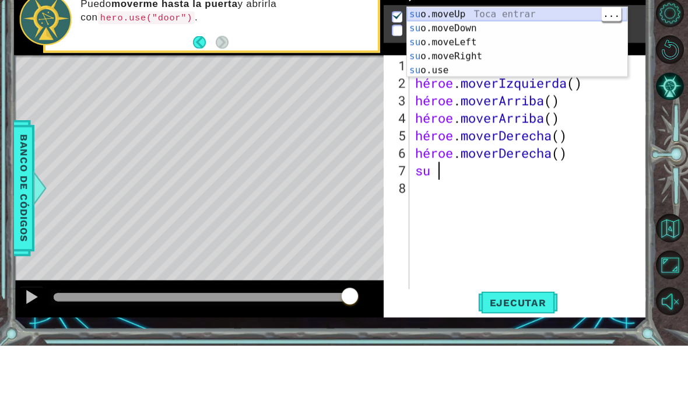
click at [538, 68] on div "su o.moveUp Toca entrar su o.moveDown Toca Enter su o.moveLeft Toca Enter su o.…" at bounding box center [517, 117] width 220 height 98
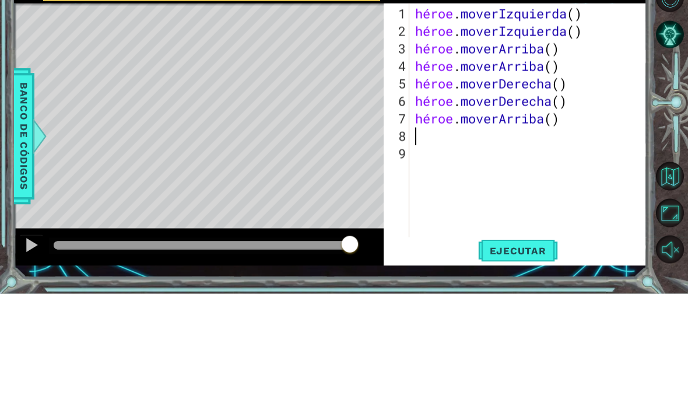
click at [669, 164] on div at bounding box center [672, 217] width 31 height 106
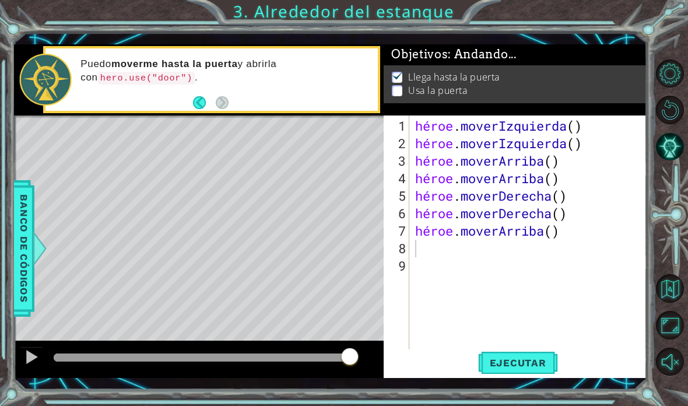
click at [514, 364] on font "Ejecutar" at bounding box center [518, 363] width 57 height 12
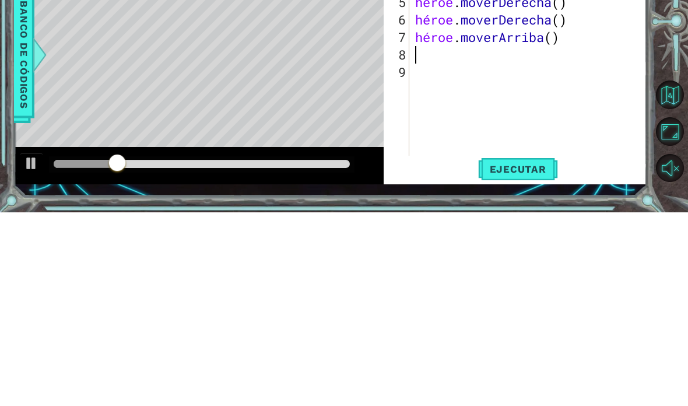
click at [671, 164] on div at bounding box center [672, 217] width 31 height 106
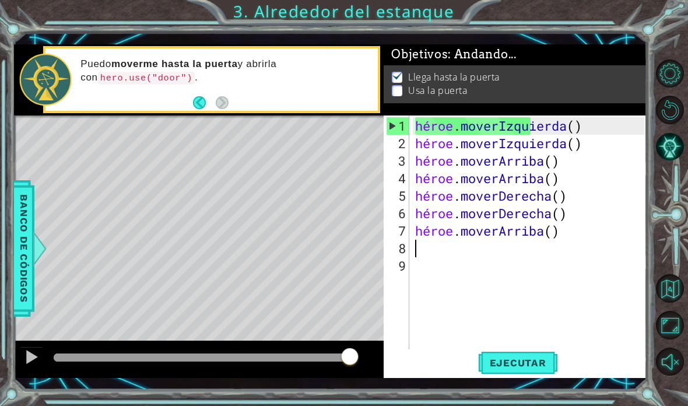
click at [683, 114] on button "Reiniciar nivel" at bounding box center [670, 110] width 29 height 29
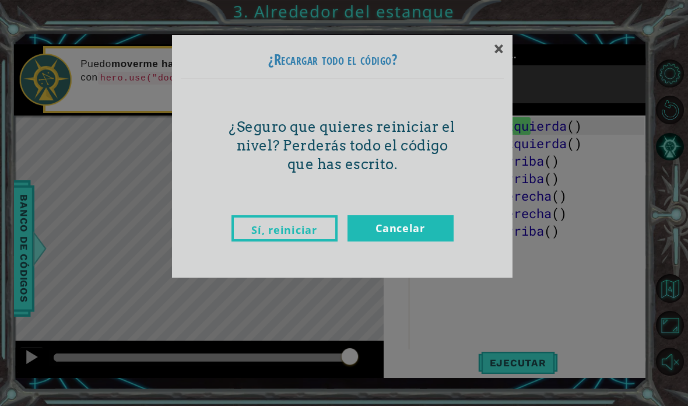
click at [513, 37] on div "× ¿Recargar todo el código? ¿Seguro que quieres reiniciar el nivel? Perderás to…" at bounding box center [344, 148] width 350 height 263
click at [510, 47] on div "×" at bounding box center [498, 48] width 27 height 34
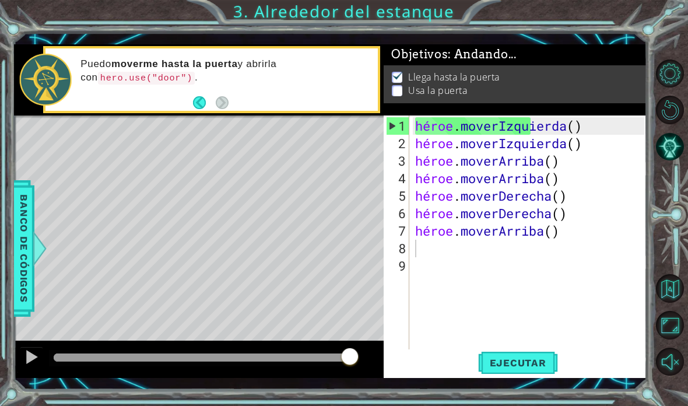
click at [488, 51] on div at bounding box center [344, 203] width 688 height 406
click at [536, 371] on button "Ejecutar" at bounding box center [518, 362] width 80 height 26
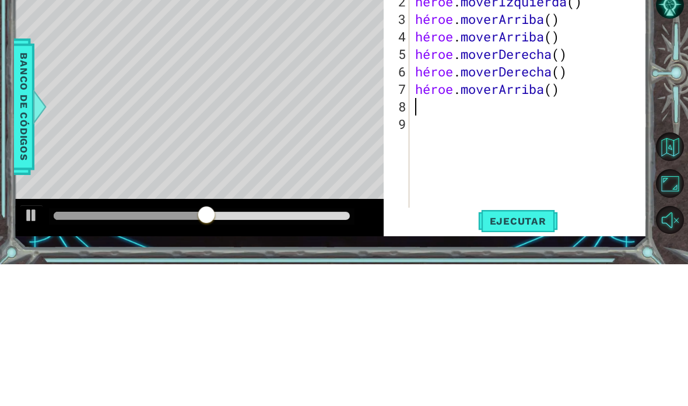
click at [682, 164] on div at bounding box center [672, 217] width 31 height 106
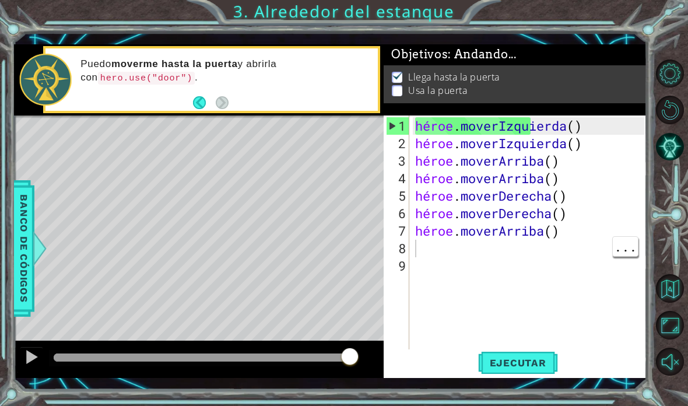
click at [421, 249] on div "héroe . moverIzquierda ( ) héroe . moverIzquierda ( ) héroe . [PERSON_NAME] ( )…" at bounding box center [531, 257] width 237 height 280
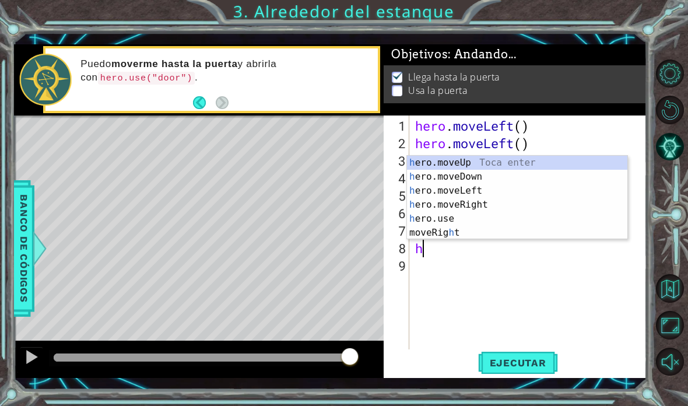
scroll to position [20, 29]
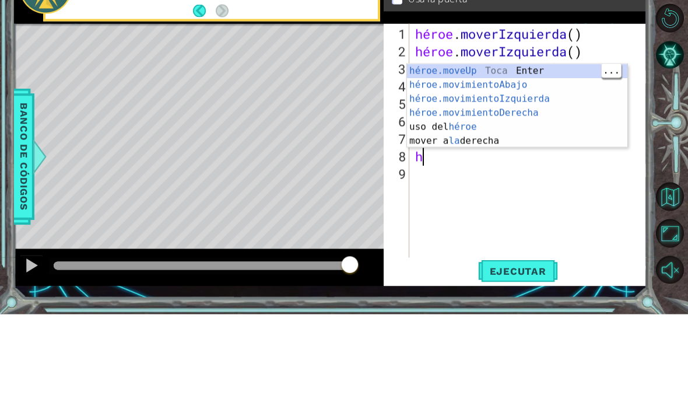
click at [573, 156] on div "héroe.moveUp Toca Enter héroe.movimientoAbajo ​ Toca Enter héroe.movimientoIzqu…" at bounding box center [517, 212] width 220 height 112
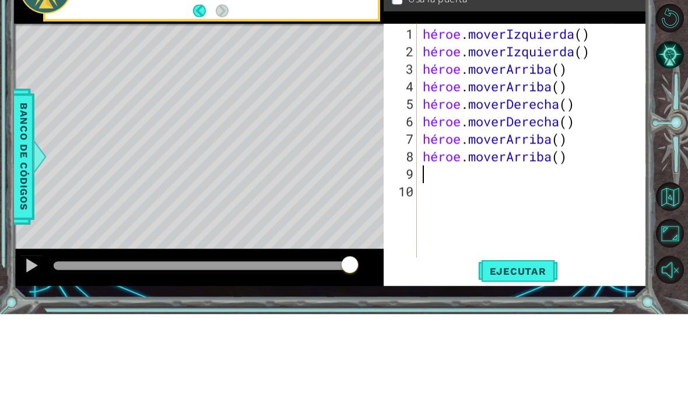
click at [673, 164] on div at bounding box center [672, 217] width 31 height 106
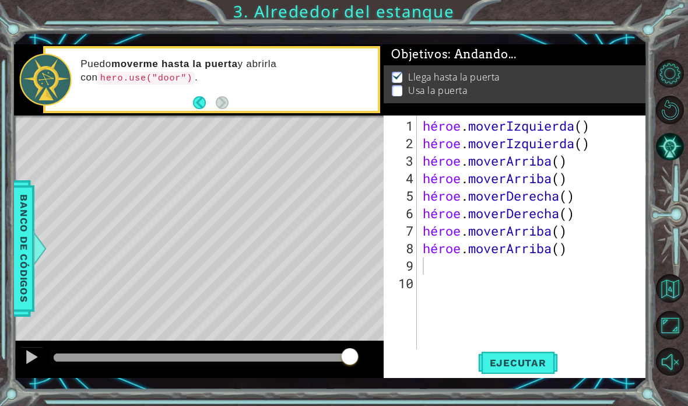
click at [507, 353] on button "Ejecutar" at bounding box center [518, 362] width 80 height 26
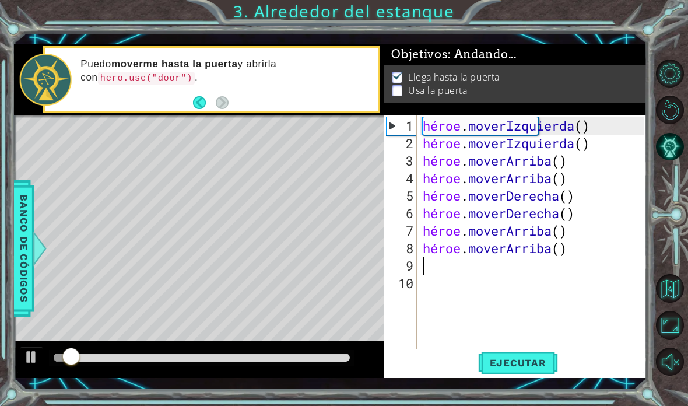
click at [685, 88] on button "Opciones de nivel" at bounding box center [670, 73] width 29 height 29
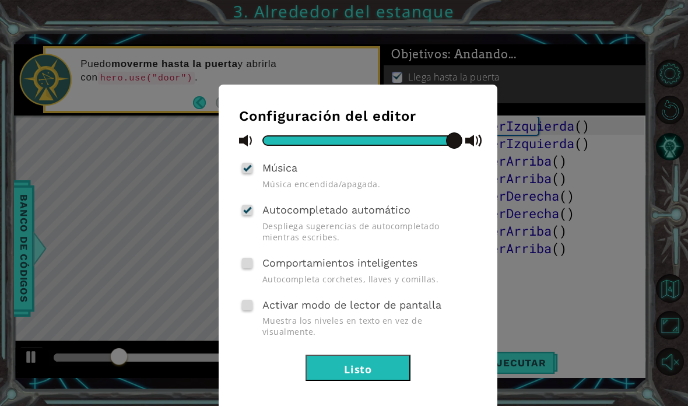
click at [394, 355] on button "Listo" at bounding box center [358, 368] width 105 height 26
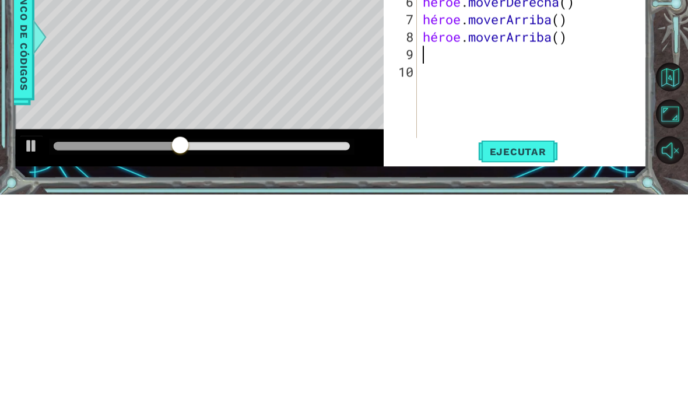
click at [674, 164] on div at bounding box center [672, 217] width 31 height 106
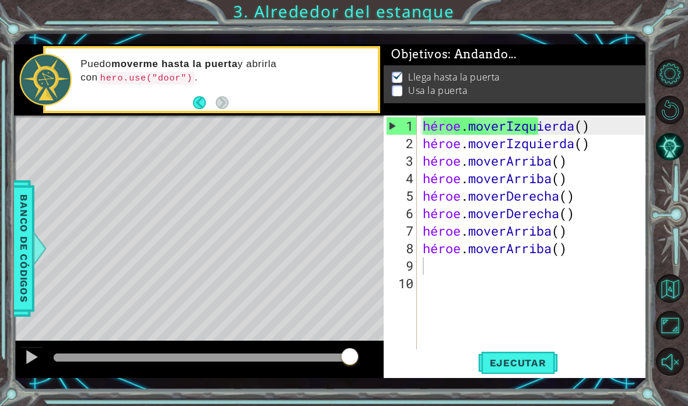
click at [195, 99] on button "Atrás" at bounding box center [204, 102] width 23 height 13
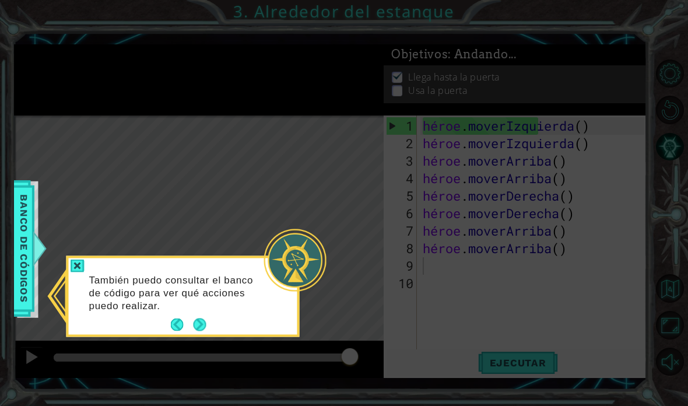
click at [204, 318] on button "Próximo" at bounding box center [200, 324] width 13 height 13
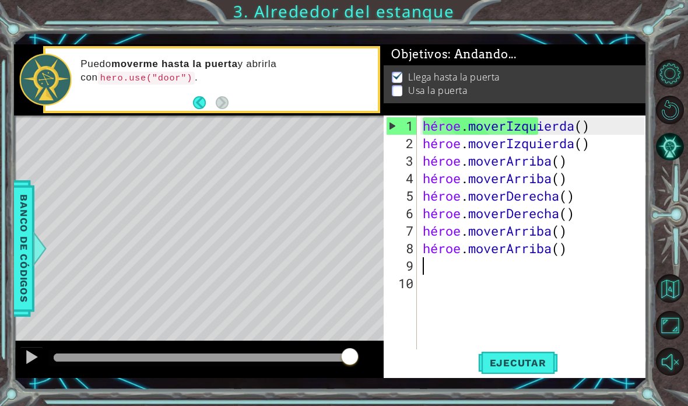
click at [526, 363] on font "Ejecutar" at bounding box center [518, 363] width 57 height 12
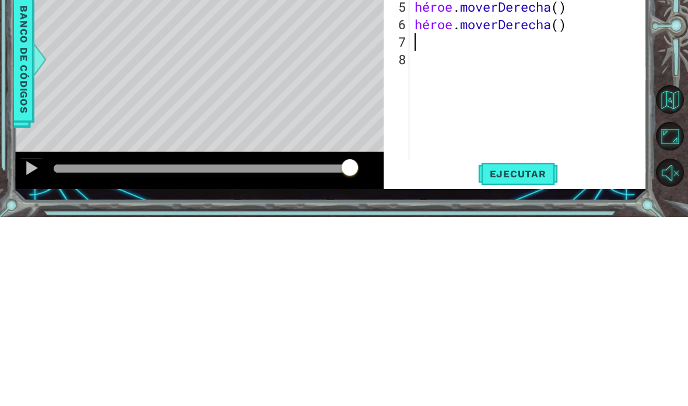
click at [669, 164] on div at bounding box center [672, 217] width 31 height 106
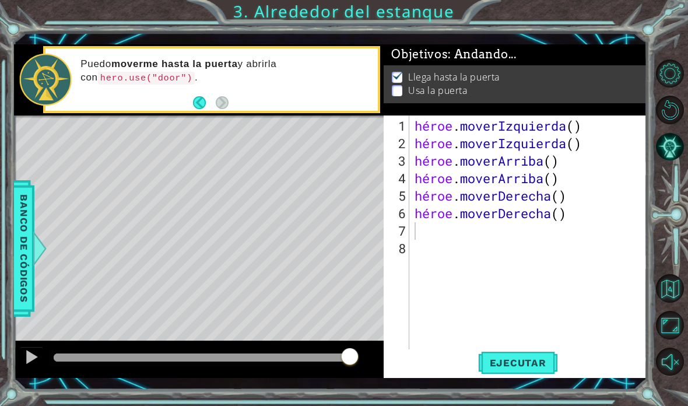
click at [528, 363] on font "Ejecutar" at bounding box center [518, 363] width 57 height 12
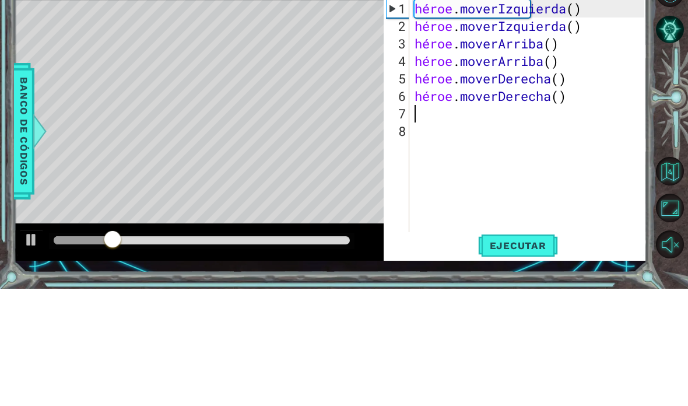
click at [668, 164] on div at bounding box center [672, 217] width 31 height 106
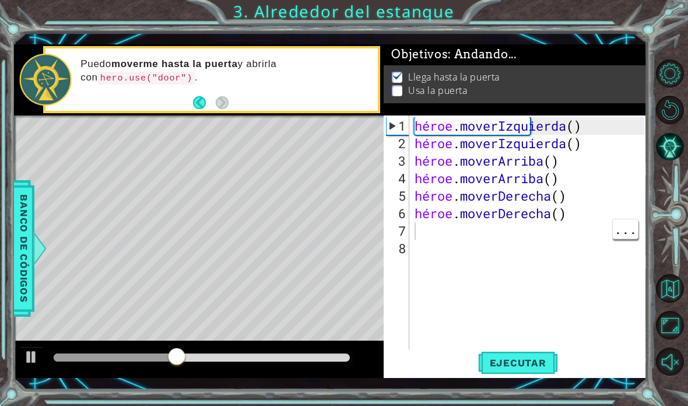
click at [416, 231] on div "héroe . moverIzquierda ( ) héroe . moverIzquierda ( ) héroe . [PERSON_NAME] ( )…" at bounding box center [531, 257] width 238 height 280
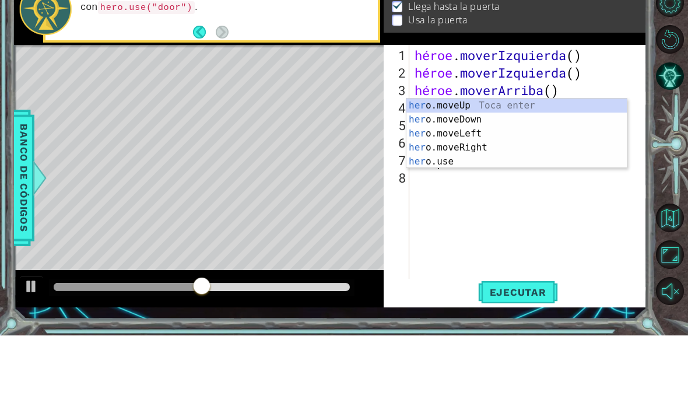
scroll to position [20, 44]
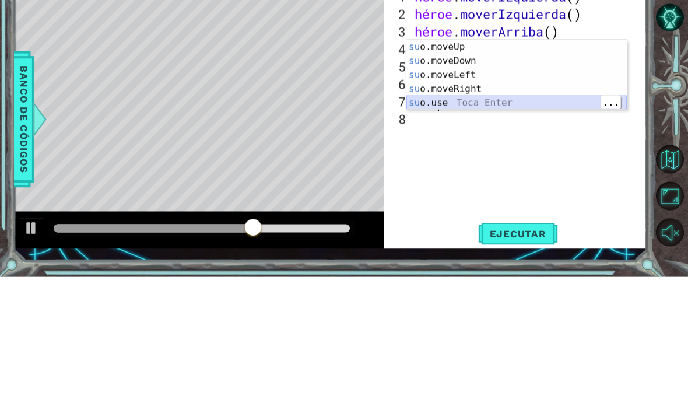
click at [544, 169] on div "su o.moveUp Toca entrar su o.moveDown Toca Enter su o.moveLeft Toca Enter su o.…" at bounding box center [516, 218] width 220 height 98
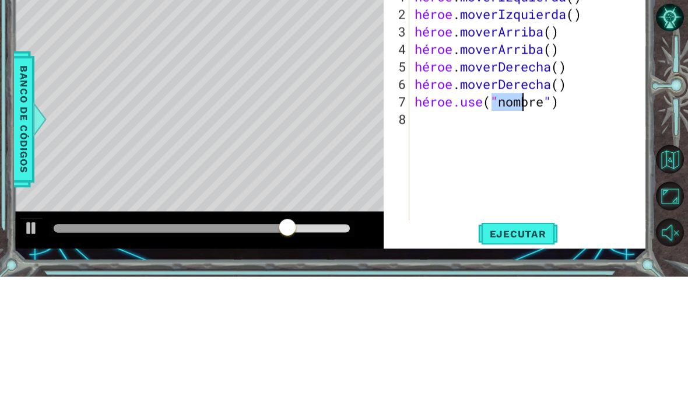
click at [678, 164] on div at bounding box center [672, 217] width 31 height 106
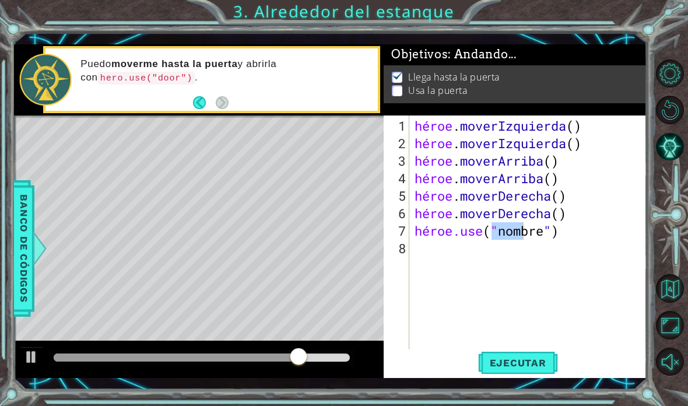
click at [515, 362] on font "Ejecutar" at bounding box center [518, 363] width 57 height 12
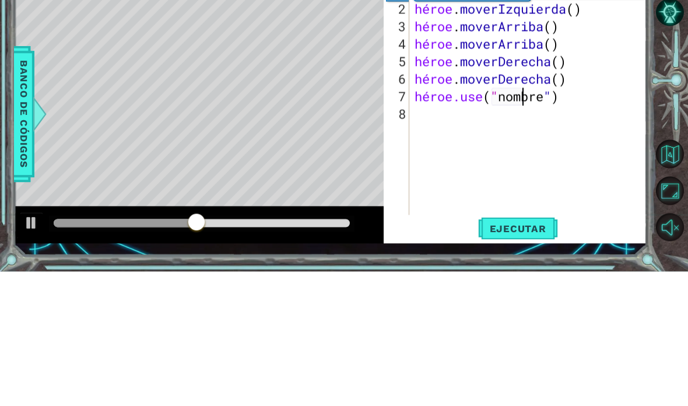
click at [657, 164] on div at bounding box center [672, 217] width 31 height 106
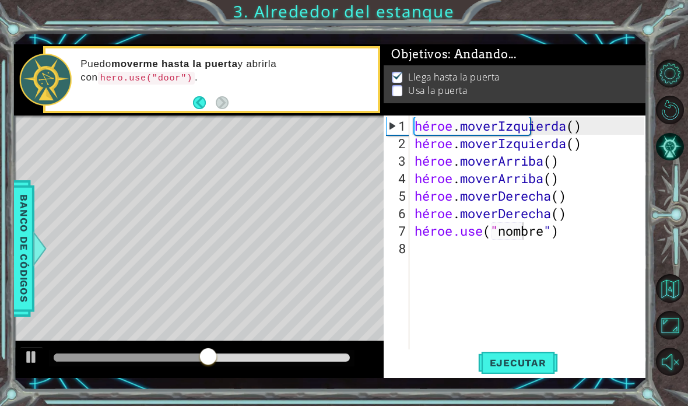
click at [513, 362] on font "Ejecutar" at bounding box center [518, 363] width 57 height 12
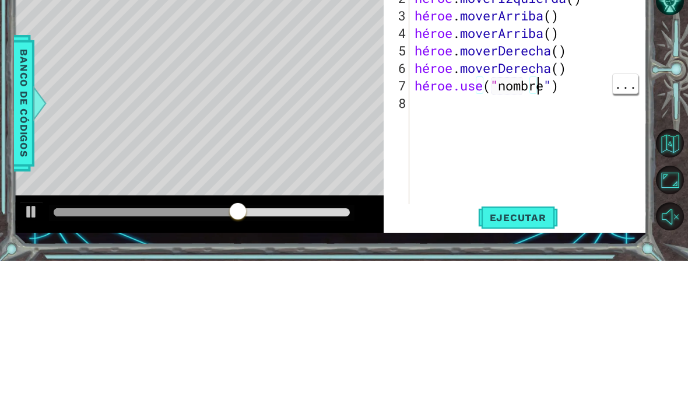
click at [572, 117] on div "héroe . moverIzquierda ( ) héroe . moverIzquierda ( ) héroe . [PERSON_NAME] ( )…" at bounding box center [531, 257] width 238 height 280
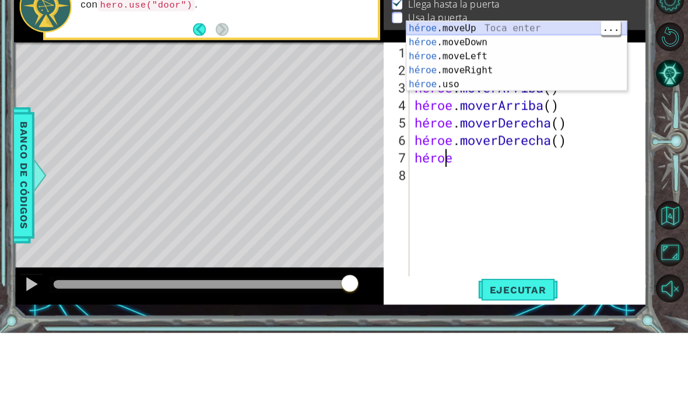
click at [528, 94] on div "héroe .moveUp Toca enter héroe .moveDown Toca Enter héroe .moveLeft [PERSON_NAM…" at bounding box center [516, 143] width 220 height 98
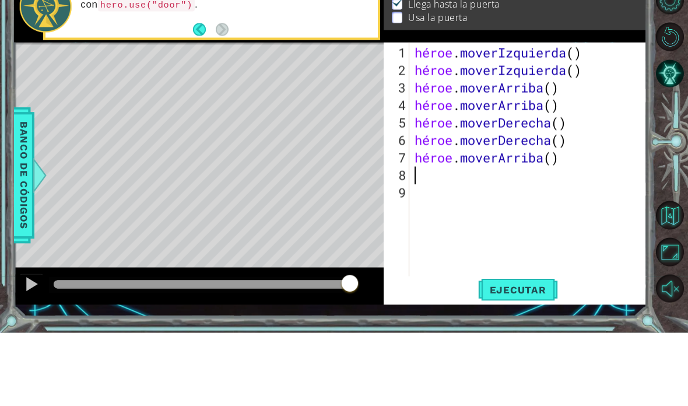
click at [672, 164] on div at bounding box center [672, 217] width 31 height 106
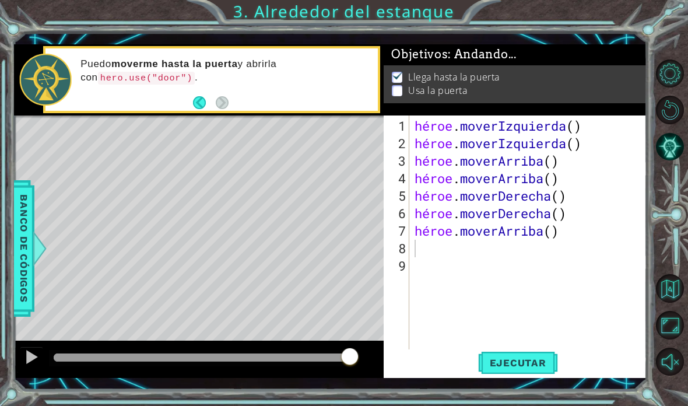
click at [520, 366] on font "Ejecutar" at bounding box center [518, 363] width 57 height 12
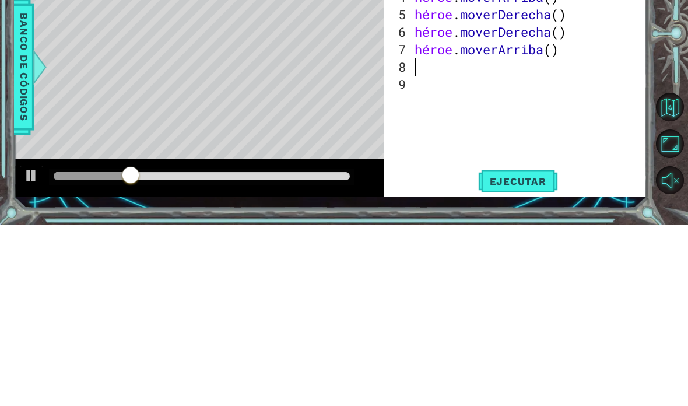
click at [673, 164] on div at bounding box center [672, 217] width 31 height 106
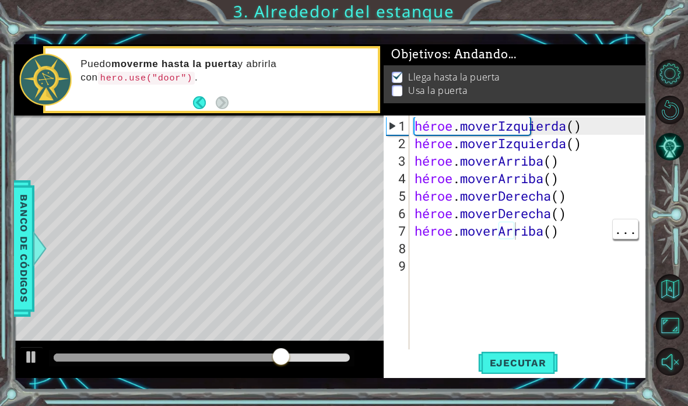
click at [604, 233] on div "héroe . moverIzquierda ( ) héroe . moverIzquierda ( ) héroe . [PERSON_NAME] ( )…" at bounding box center [531, 257] width 238 height 280
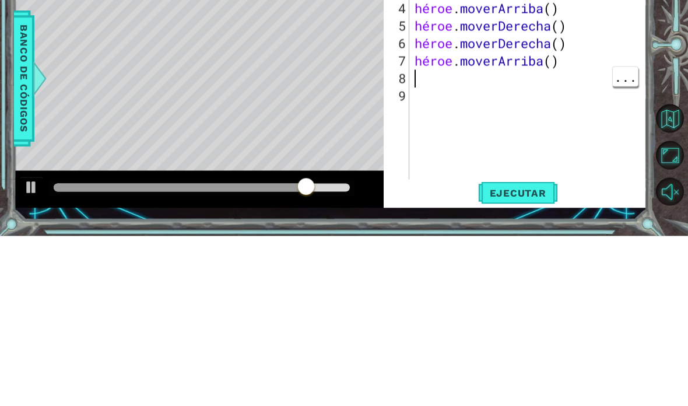
click at [565, 117] on div "héroe . moverIzquierda ( ) héroe . moverIzquierda ( ) héroe . [PERSON_NAME] ( )…" at bounding box center [531, 257] width 238 height 280
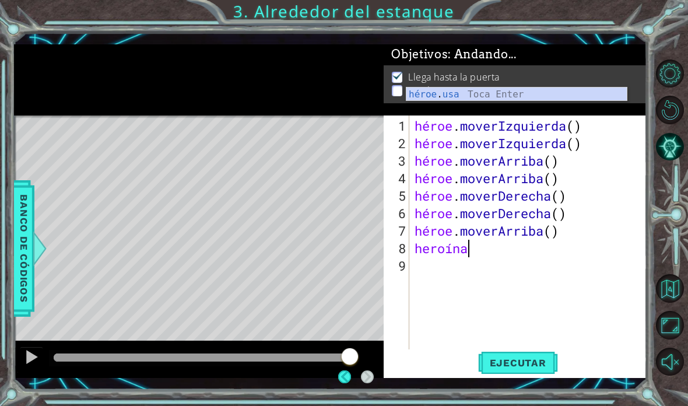
scroll to position [6, 0]
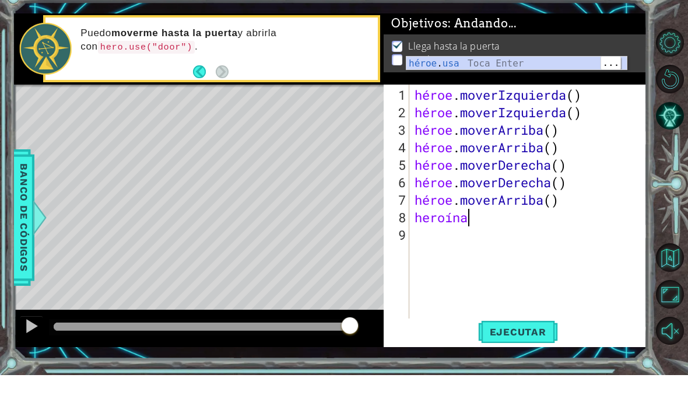
click at [567, 87] on div "héroe . usa Toca Enter" at bounding box center [516, 108] width 220 height 42
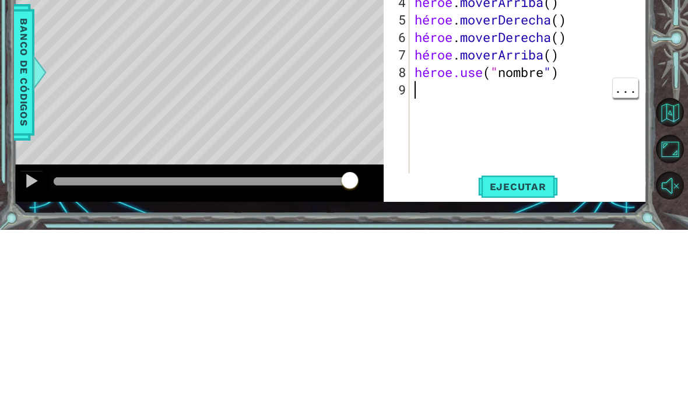
click at [563, 117] on div "héroe . moverIzquierda ( ) héroe . moverIzquierda ( ) héroe . [PERSON_NAME] ( )…" at bounding box center [531, 257] width 238 height 280
click at [685, 164] on div at bounding box center [672, 217] width 31 height 106
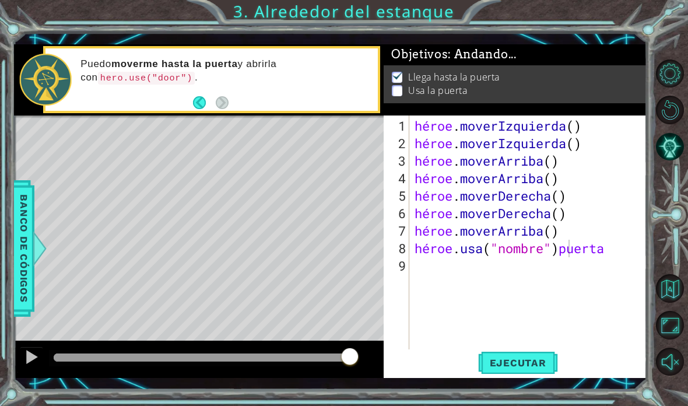
click at [526, 367] on font "Ejecutar" at bounding box center [518, 363] width 57 height 12
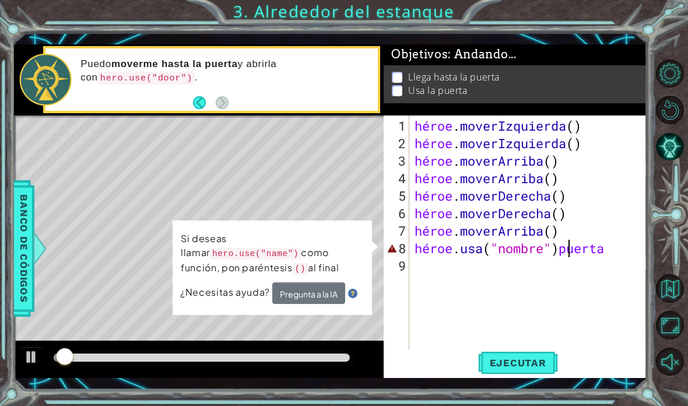
click at [329, 83] on p "Puedo moverme hasta la puerta y abrirla con hero.use("door") ." at bounding box center [224, 71] width 289 height 26
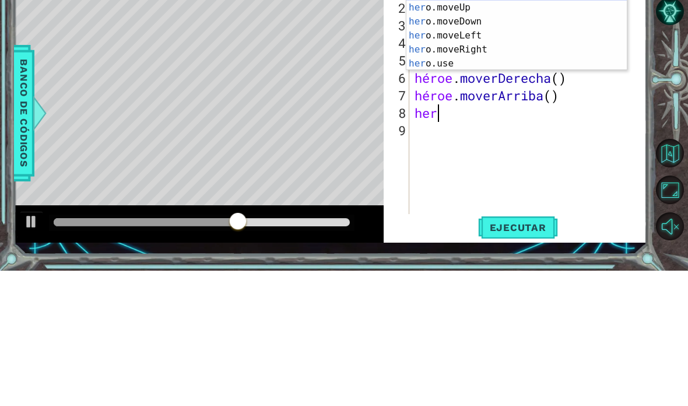
scroll to position [20, 52]
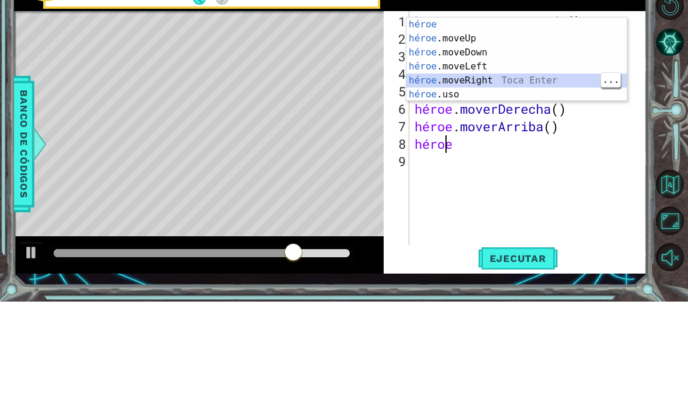
click at [530, 122] on div "héroe Toca entrar héroe .moveUp Toca Enter héroe .moveDown Toca Enter héroe .mo…" at bounding box center [516, 178] width 220 height 112
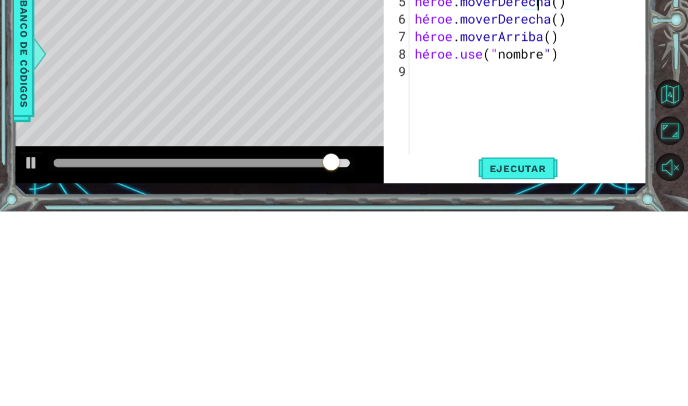
click at [572, 117] on div "héroe . moverIzquierda ( ) héroe . moverIzquierda ( ) héroe . [PERSON_NAME] ( )…" at bounding box center [531, 257] width 238 height 280
click at [550, 117] on div "héroe . moverIzquierda ( ) héroe . moverIzquierda ( ) héroe . [PERSON_NAME] ( )…" at bounding box center [531, 257] width 238 height 280
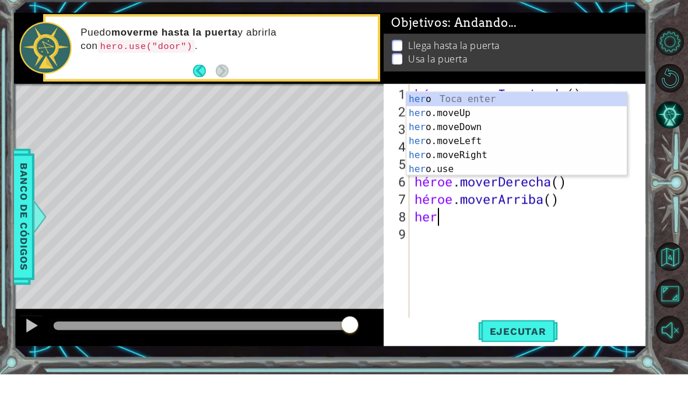
scroll to position [20, 44]
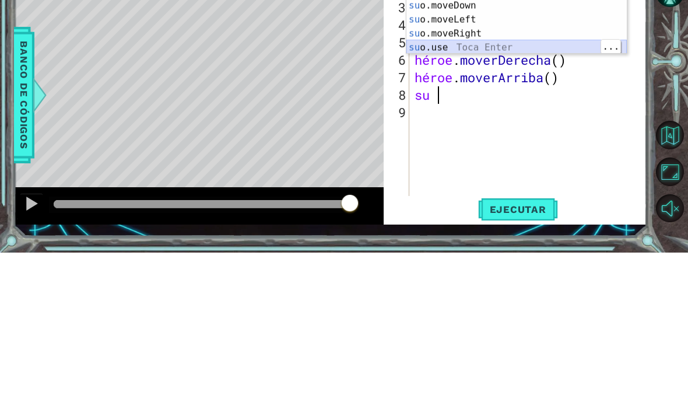
click at [574, 124] on div "ella o Toca entrar su o.moveUp Toca Enter su o.moveDown Toca Enter su o.moveLef…" at bounding box center [516, 180] width 220 height 112
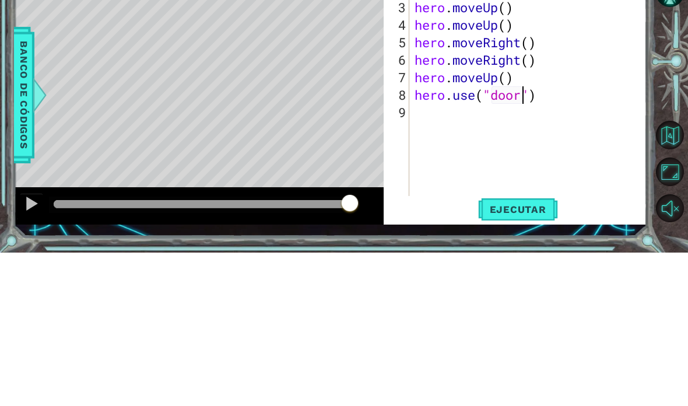
scroll to position [20, 52]
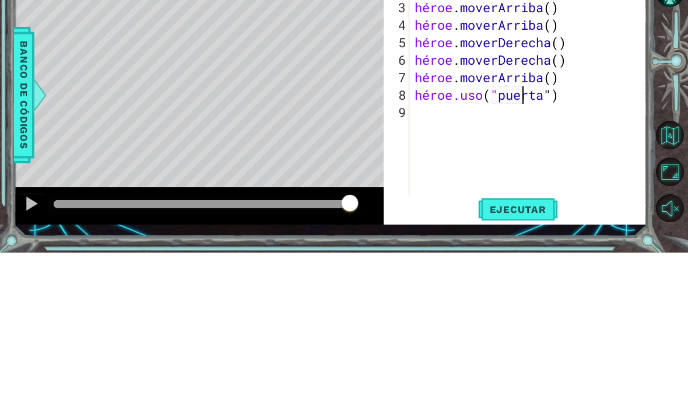
click at [669, 164] on div at bounding box center [672, 217] width 31 height 106
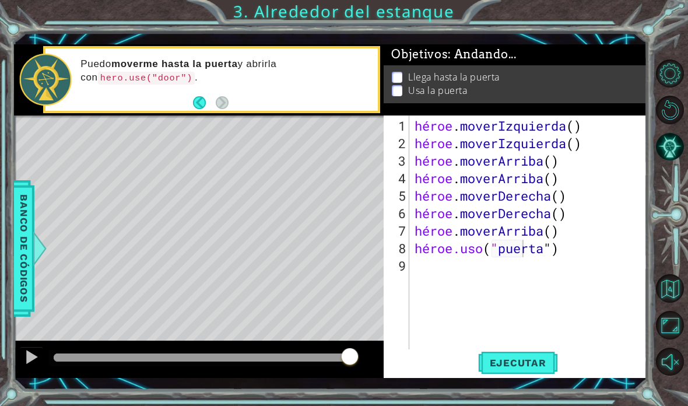
click at [526, 363] on font "Ejecutar" at bounding box center [518, 363] width 57 height 12
type textarea "abcde fg"
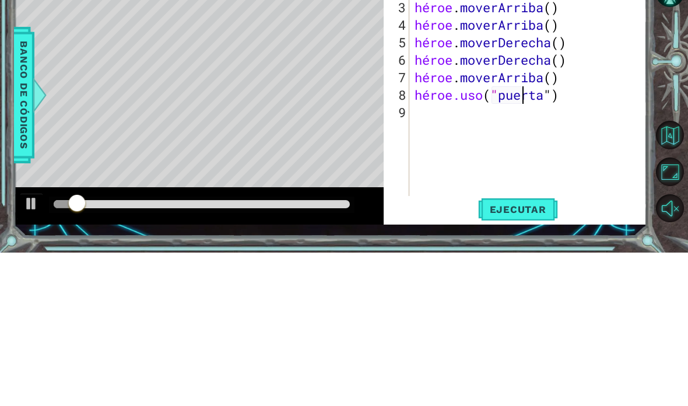
click at [669, 164] on div at bounding box center [672, 217] width 31 height 106
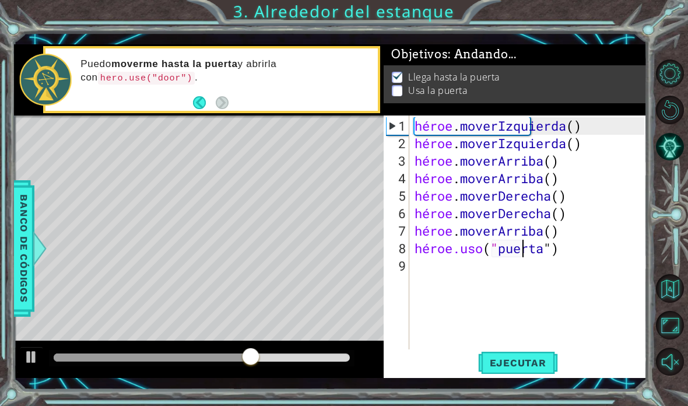
scroll to position [26, 0]
click at [50, 90] on div at bounding box center [46, 80] width 52 height 52
click at [581, 230] on div "héroe . moverIzquierda ( ) héroe . moverIzquierda ( ) héroe . [PERSON_NAME] ( )…" at bounding box center [531, 257] width 238 height 280
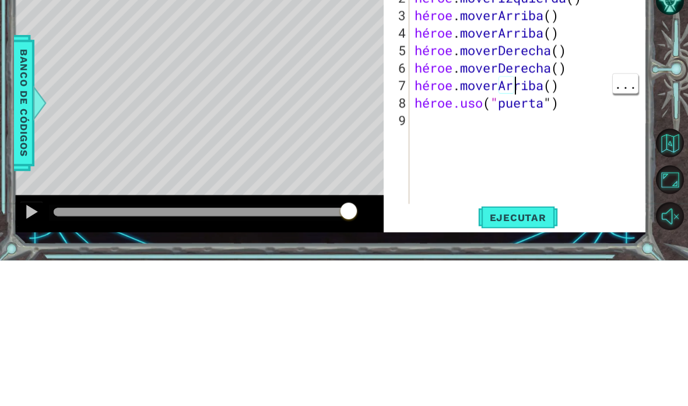
click at [595, 117] on div "héroe . moverIzquierda ( ) héroe . moverIzquierda ( ) héroe . [PERSON_NAME] ( )…" at bounding box center [531, 257] width 238 height 280
click at [658, 164] on div at bounding box center [672, 217] width 31 height 106
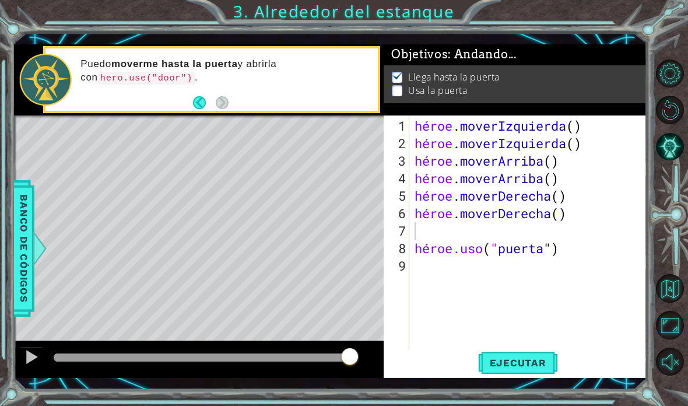
click at [524, 361] on font "Ejecutar" at bounding box center [518, 363] width 57 height 12
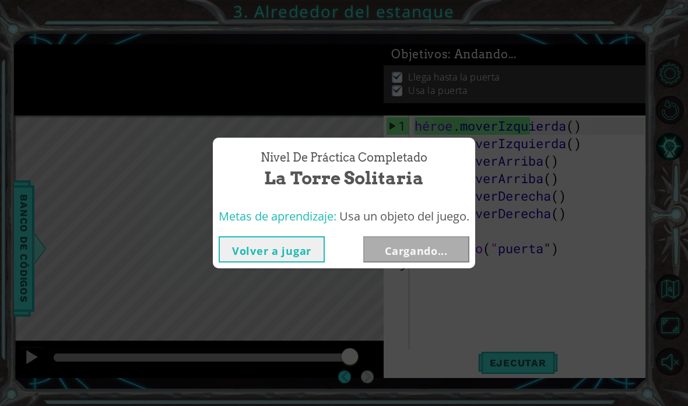
click at [671, 66] on div "Nivel de práctica Completado La torre solitaria Metas de aprendizaje: Usa un ob…" at bounding box center [344, 203] width 688 height 406
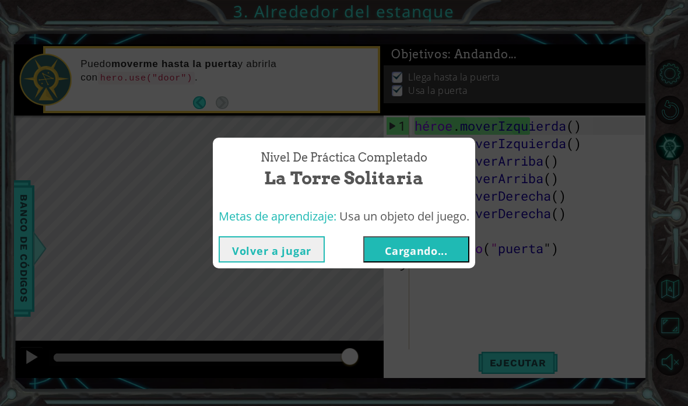
click at [455, 250] on button "Cargando..." at bounding box center [416, 249] width 106 height 26
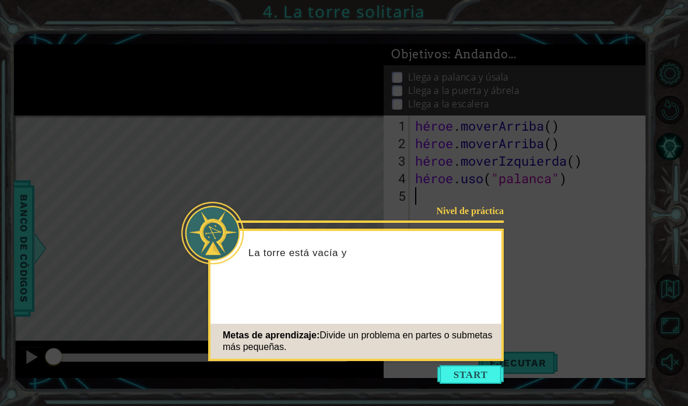
click at [457, 365] on button "Comenzar" at bounding box center [470, 374] width 66 height 19
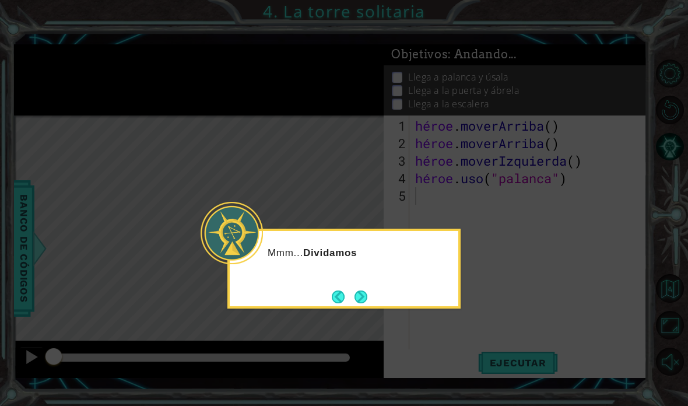
click at [367, 290] on button "Próximo" at bounding box center [361, 296] width 13 height 13
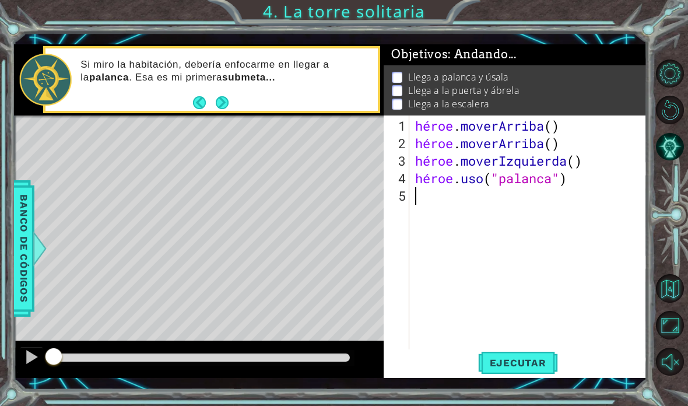
click at [520, 360] on font "Ejecutar" at bounding box center [518, 363] width 57 height 12
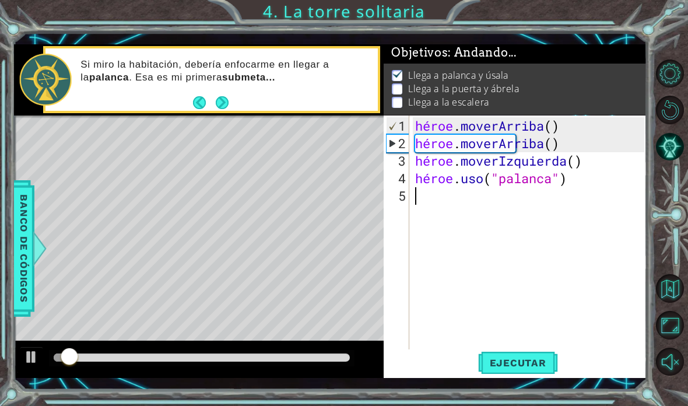
scroll to position [2, 0]
click at [674, 40] on div "1 [DEMOGRAPHIC_DATA] XXXXXXXXXXXXXXXXXXXXXXXXXXXXXXXXXXXXXXXXXXXXXXXXXXXXXXXXXX…" at bounding box center [344, 203] width 688 height 406
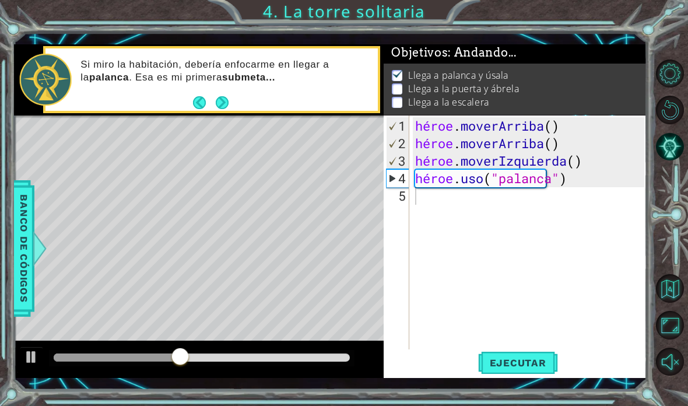
click at [226, 103] on button "Próximo" at bounding box center [222, 102] width 13 height 13
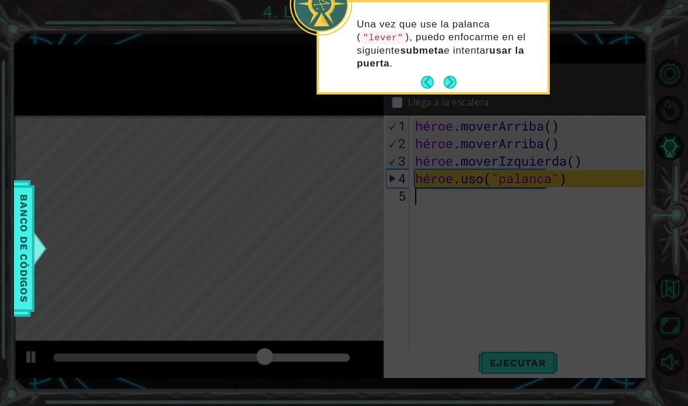
click at [441, 80] on button "Atrás" at bounding box center [432, 82] width 23 height 13
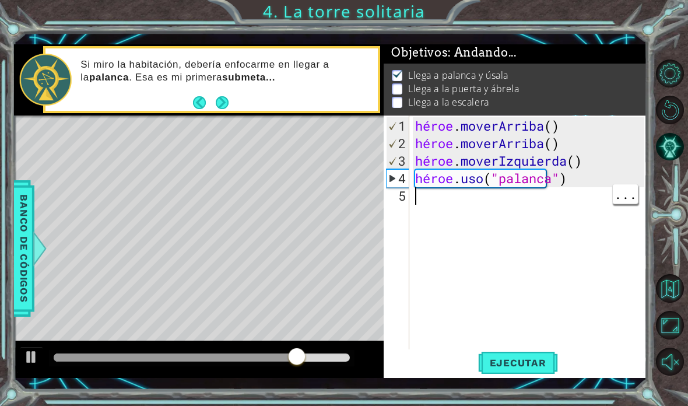
click at [433, 201] on div "héroe . [PERSON_NAME] ( ) héroe . [PERSON_NAME] ( ) héroe . moverIzquierda ( ) …" at bounding box center [531, 257] width 237 height 280
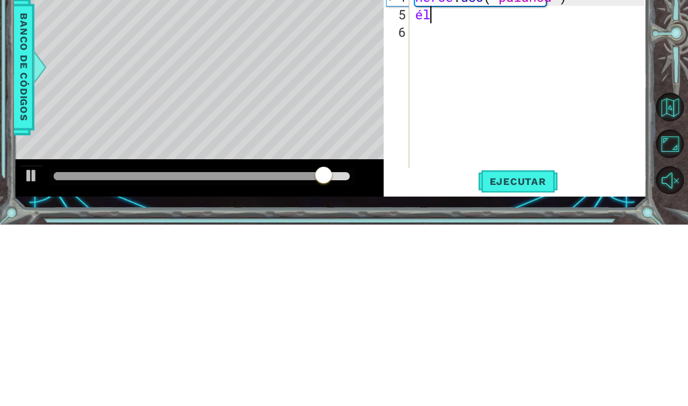
scroll to position [20, 44]
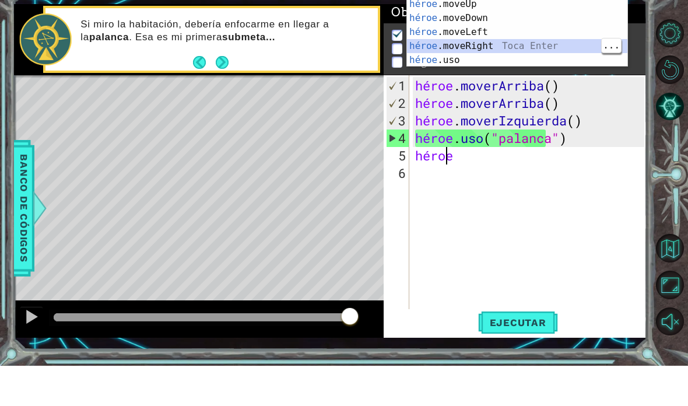
click at [508, 45] on div "héroe Toca entrar héroe .moveUp Toca Enter héroe .moveDown Toca Enter héroe .mo…" at bounding box center [517, 79] width 220 height 112
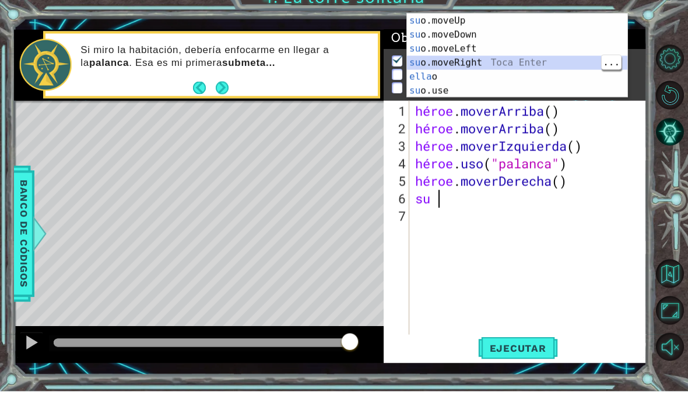
click at [493, 61] on div "su o.moveUp Toca entrar su o.moveDown Toca Enter su o.moveLeft Toca Enter su o.…" at bounding box center [517, 85] width 220 height 112
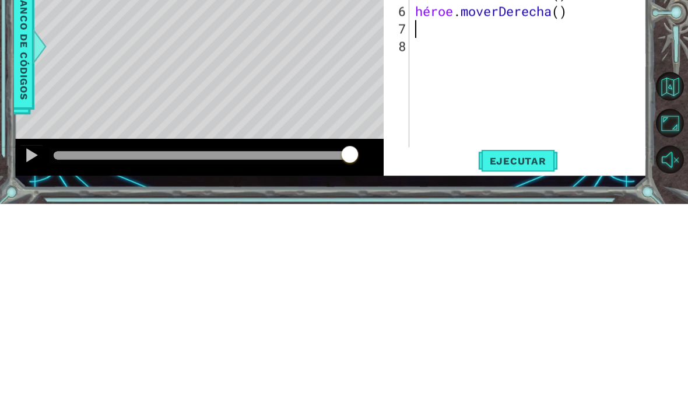
click at [666, 164] on div at bounding box center [672, 217] width 31 height 106
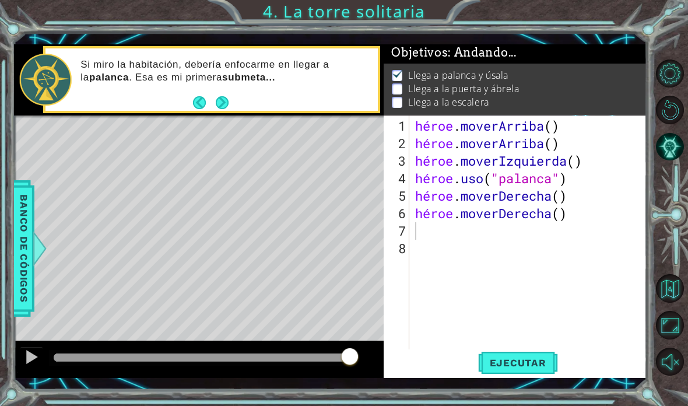
click at [513, 355] on button "Ejecutar" at bounding box center [518, 362] width 80 height 26
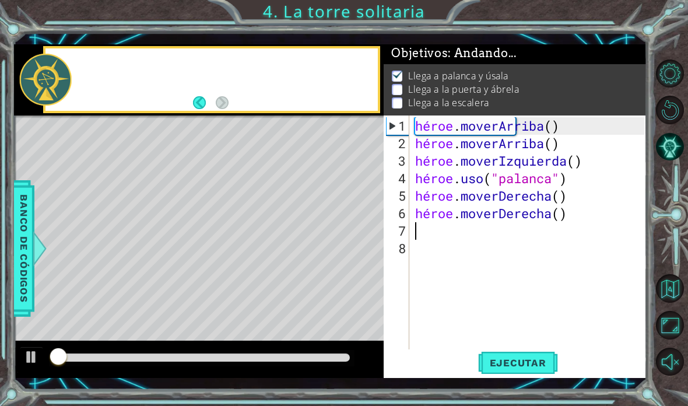
scroll to position [1, 0]
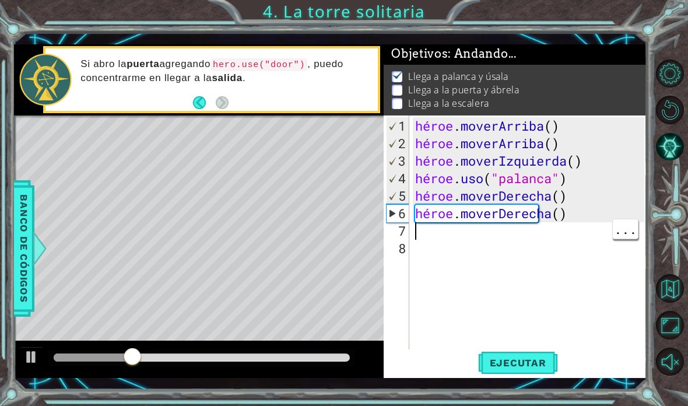
click at [424, 232] on div "héroe . [PERSON_NAME] ( ) héroe . [PERSON_NAME] ( ) héroe . moverIzquierda ( ) …" at bounding box center [531, 257] width 237 height 280
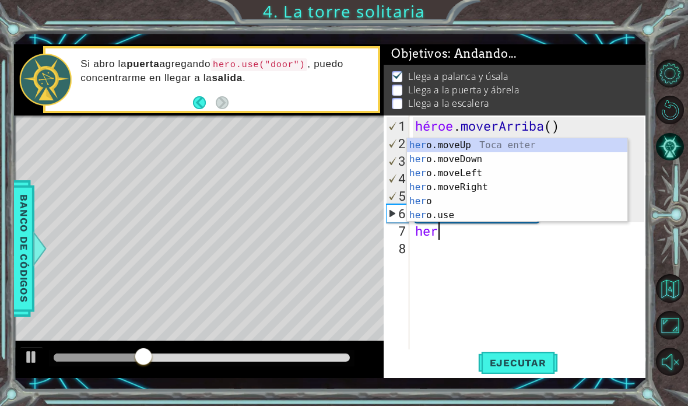
scroll to position [20, 44]
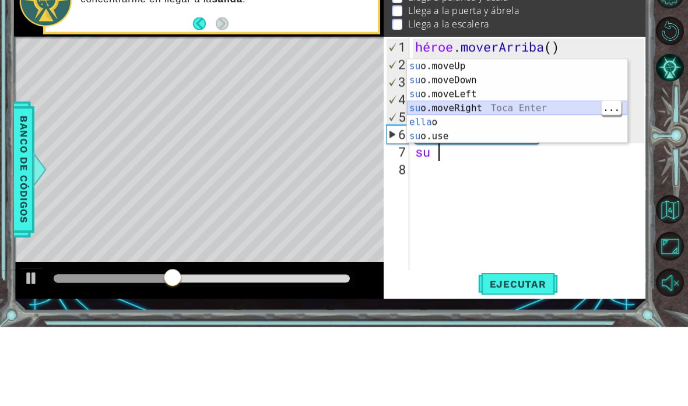
click at [506, 138] on div "su o.moveUp Toca entrar su o.moveDown Toca Enter su o.moveLeft Toca Enter su o.…" at bounding box center [517, 194] width 220 height 112
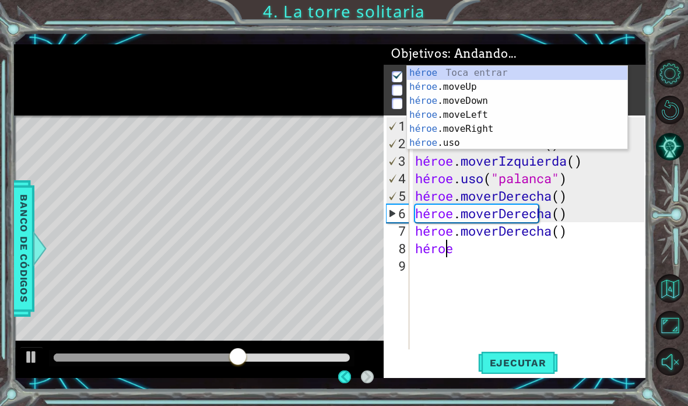
scroll to position [14, 0]
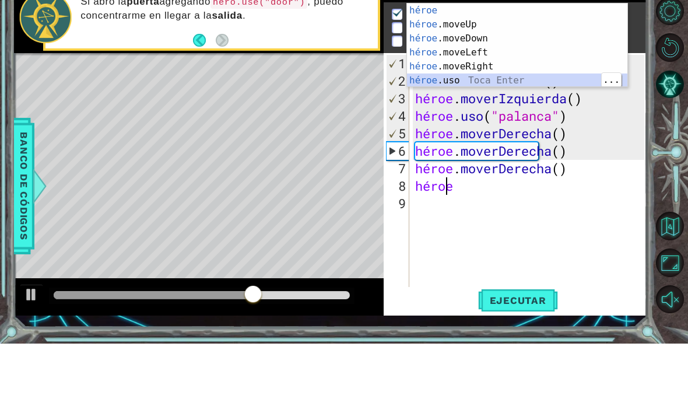
click at [509, 77] on div "héroe Toca entrar héroe .moveUp Toca Enter héroe .moveDown Toca Enter héroe .mo…" at bounding box center [517, 122] width 220 height 112
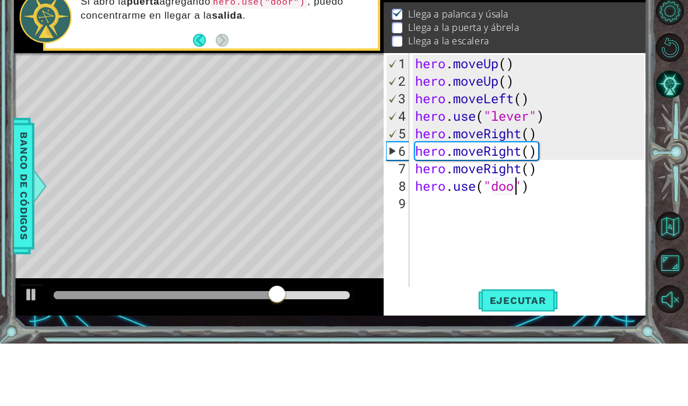
scroll to position [20, 52]
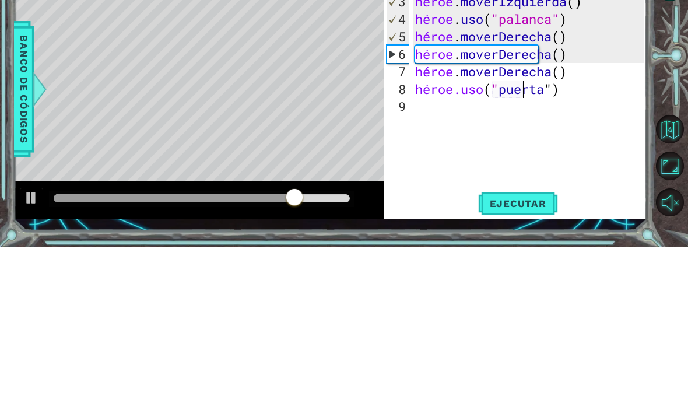
click at [669, 164] on div at bounding box center [672, 217] width 31 height 106
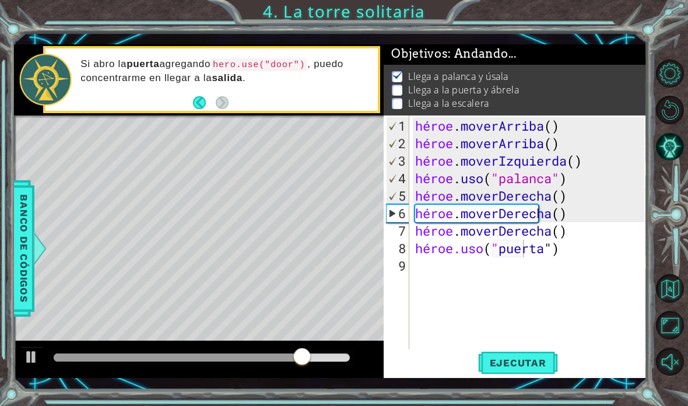
click at [525, 370] on button "Ejecutar" at bounding box center [518, 362] width 80 height 26
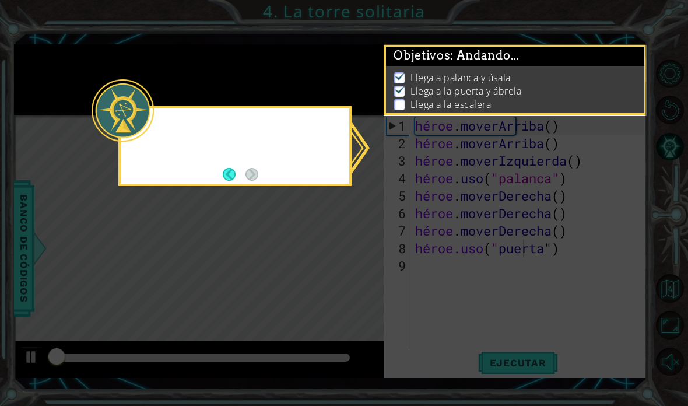
scroll to position [1, 0]
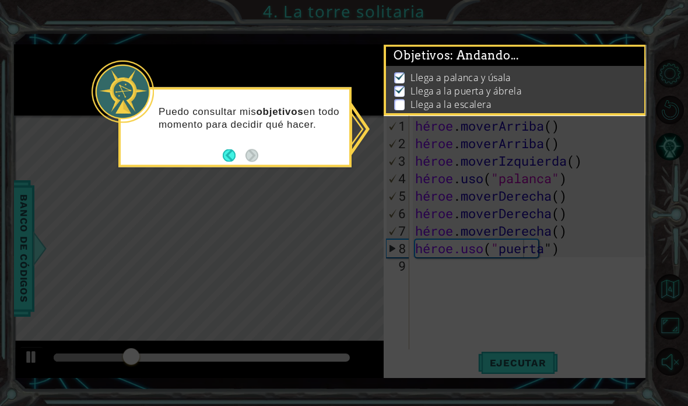
click at [515, 205] on icon at bounding box center [344, 203] width 688 height 406
click at [500, 292] on icon at bounding box center [344, 203] width 688 height 406
click at [226, 149] on button "Atrás" at bounding box center [234, 155] width 23 height 13
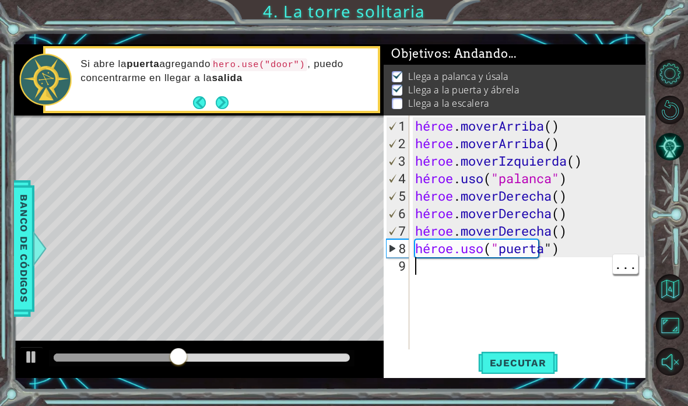
click at [420, 275] on div "héroe . [PERSON_NAME] ( ) héroe . [PERSON_NAME] ( ) héroe . moverIzquierda ( ) …" at bounding box center [531, 257] width 237 height 280
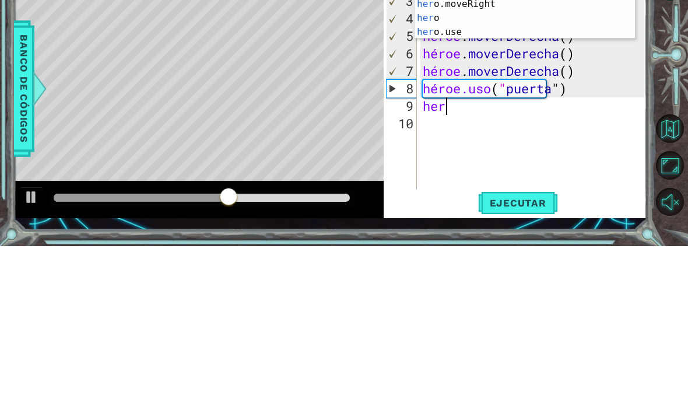
scroll to position [20, 36]
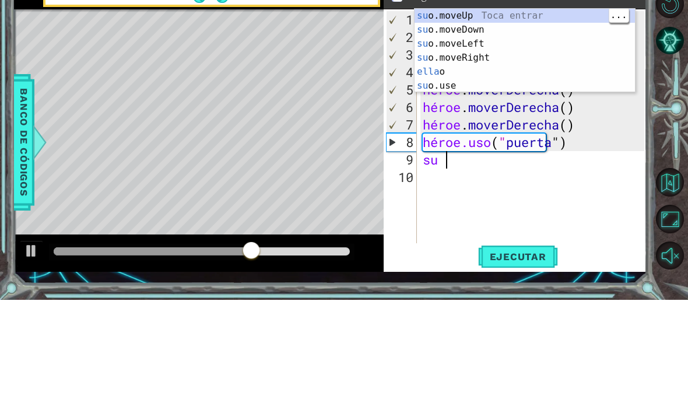
click at [526, 115] on div "su o.moveUp Toca entrar su o.moveDown Toca Enter su o.moveLeft Toca Enter su o.…" at bounding box center [525, 171] width 220 height 112
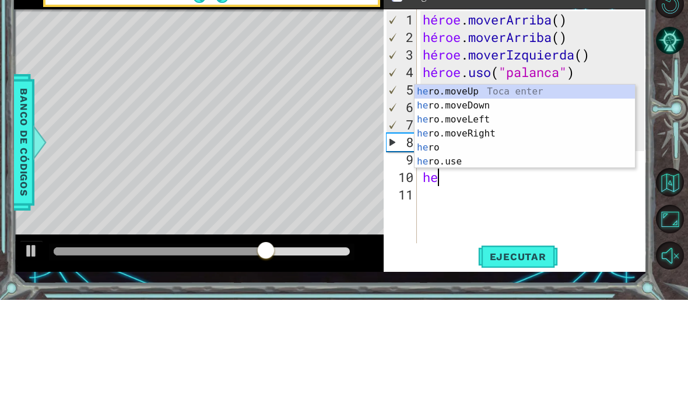
scroll to position [20, 44]
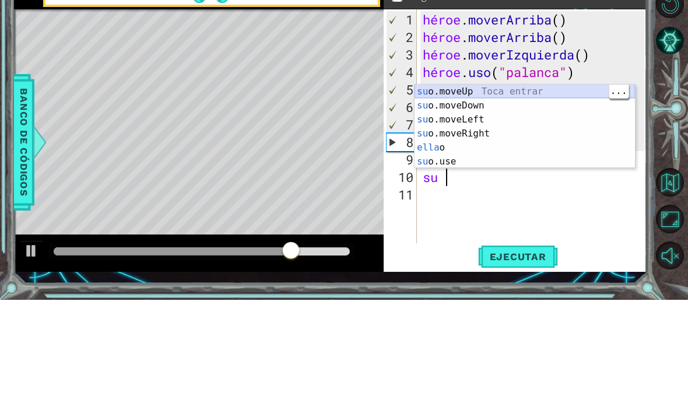
click at [545, 191] on div "su o.moveUp Toca entrar su o.moveDown Toca Enter su o.moveLeft Toca Enter su o.…" at bounding box center [525, 247] width 220 height 112
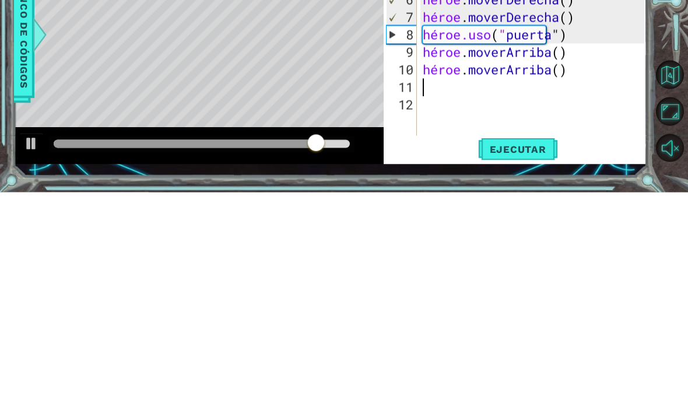
click at [674, 164] on div at bounding box center [672, 217] width 31 height 106
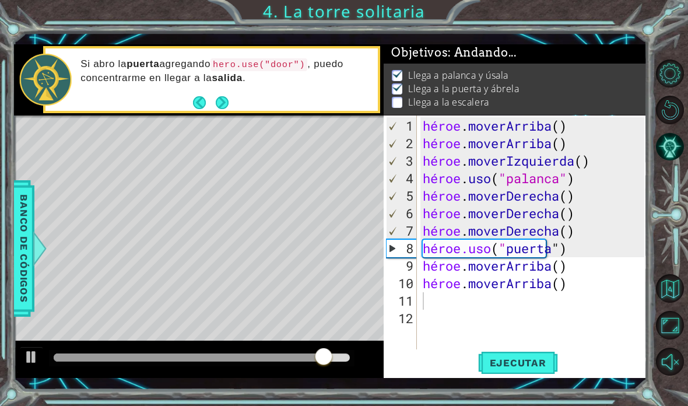
click at [524, 359] on font "Ejecutar" at bounding box center [518, 363] width 57 height 12
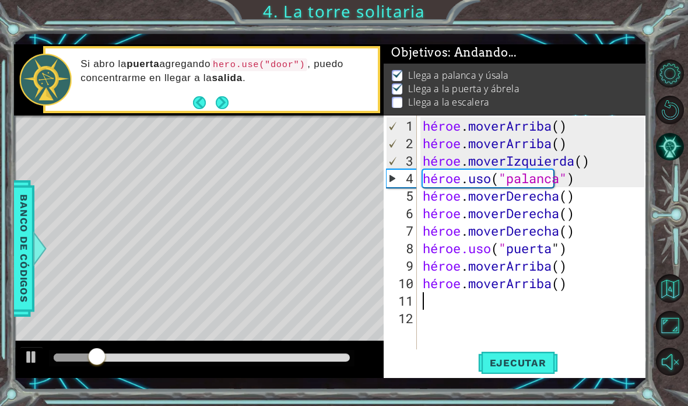
scroll to position [2, 0]
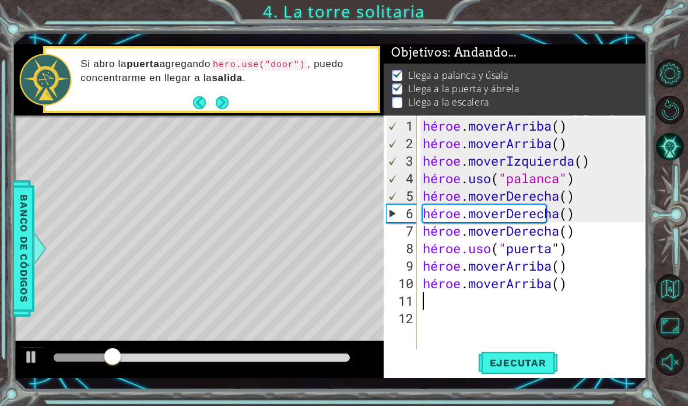
click at [672, 38] on div "1 [DEMOGRAPHIC_DATA] XXXXXXXXXXXXXXXXXXXXXXXXXXXXXXXXXXXXXXXXXXXXXXXXXXXXXXXXXX…" at bounding box center [344, 203] width 688 height 406
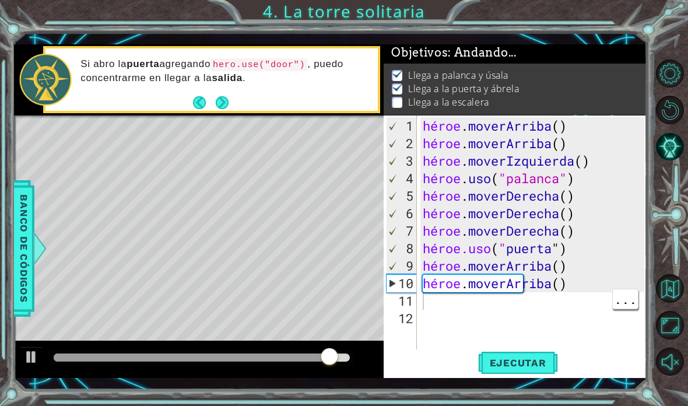
click at [432, 300] on div "héroe . [PERSON_NAME] ( ) héroe . [PERSON_NAME] ( ) héroe . moverIzquierda ( ) …" at bounding box center [535, 257] width 230 height 280
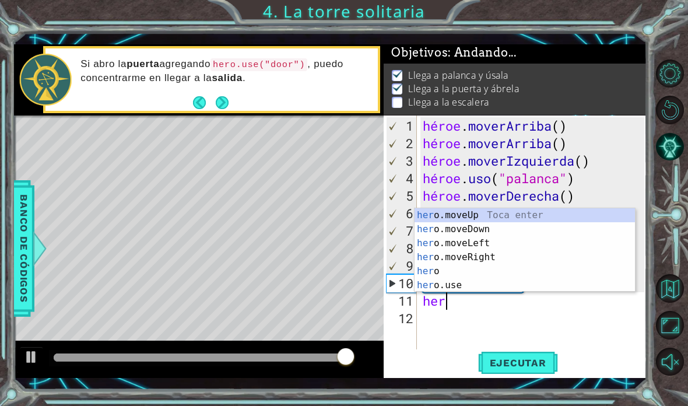
scroll to position [20, 44]
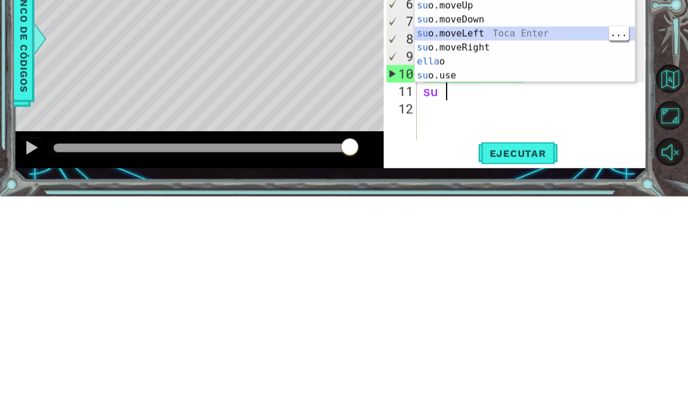
click at [522, 208] on div "su o.moveUp Toca entrar su o.moveDown Toca Enter su o.moveLeft Toca Enter su o.…" at bounding box center [525, 264] width 220 height 112
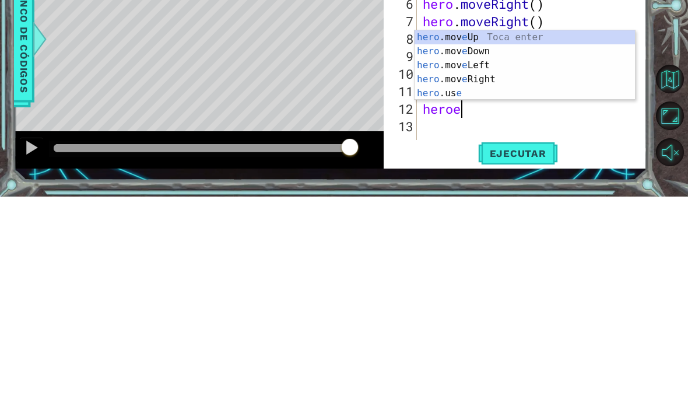
scroll to position [20, 59]
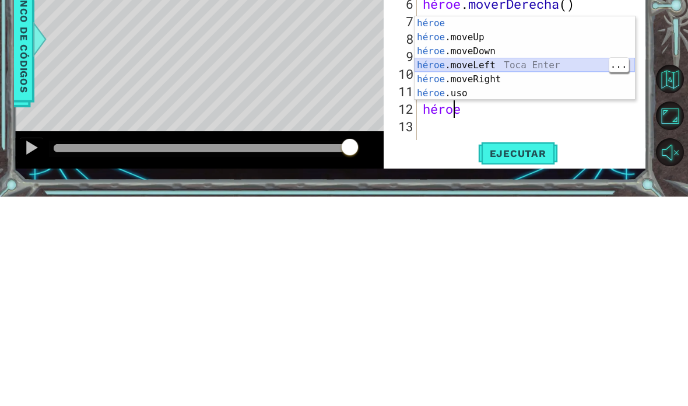
click at [522, 226] on div "héroe Toca entrar héroe .moveUp Toca Enter héroe .moveDown Toca Enter héroe .mo…" at bounding box center [525, 282] width 220 height 112
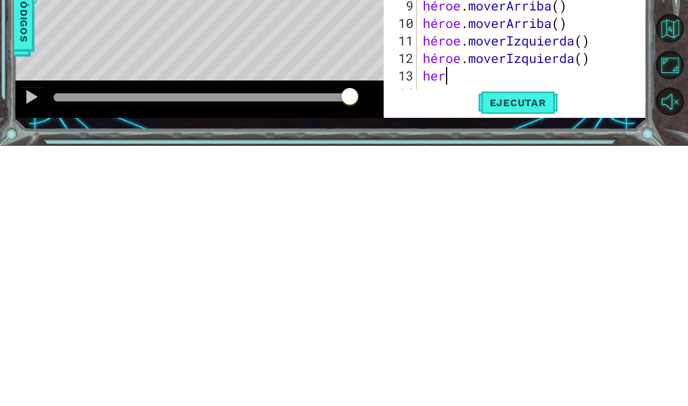
scroll to position [20, 52]
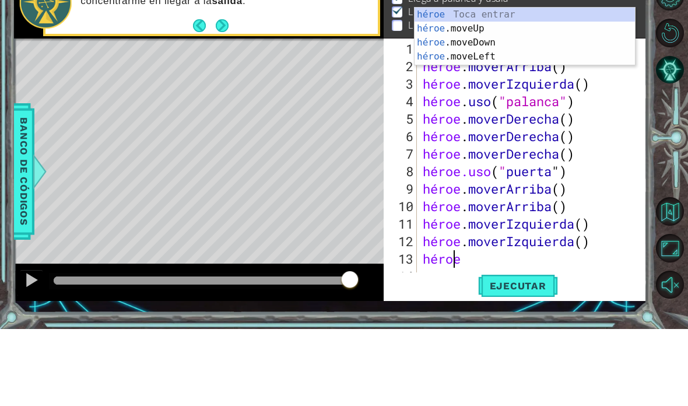
click at [514, 85] on div "héroe Toca entrar héroe .moveUp Toca Enter héroe .moveDown Toca Enter héroe .mo…" at bounding box center [525, 128] width 220 height 86
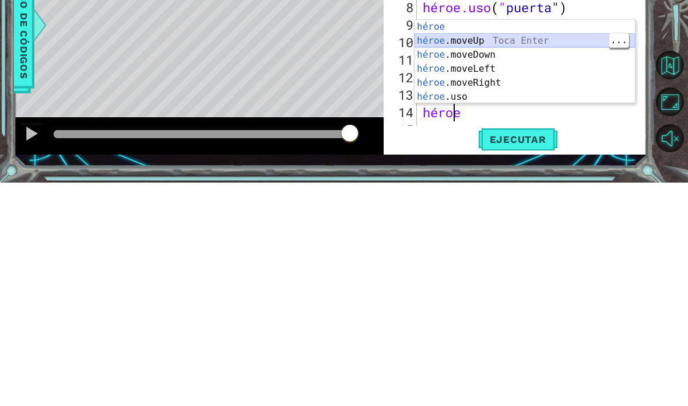
click at [556, 243] on div "héroe Toca entrar héroe .moveUp Toca Enter héroe .moveDown Toca Enter héroe .mo…" at bounding box center [525, 299] width 220 height 112
type textarea "abcde fg"
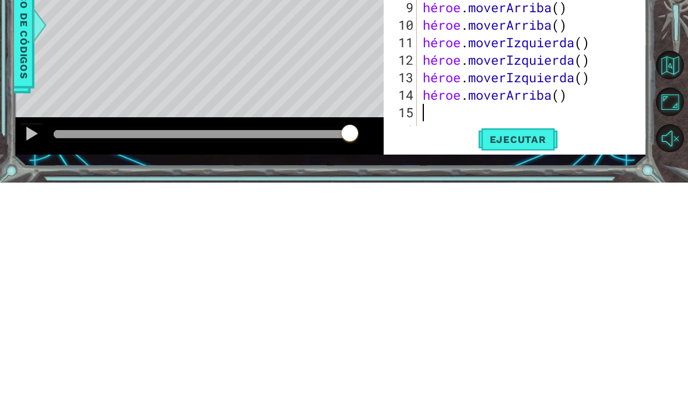
click at [677, 164] on div at bounding box center [672, 217] width 31 height 106
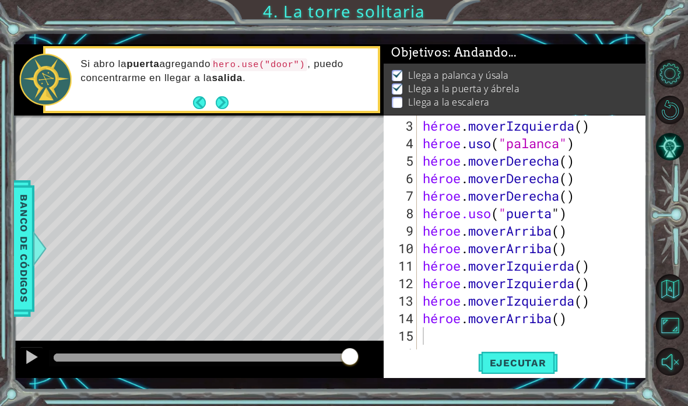
click at [530, 368] on font "Ejecutar" at bounding box center [518, 363] width 57 height 12
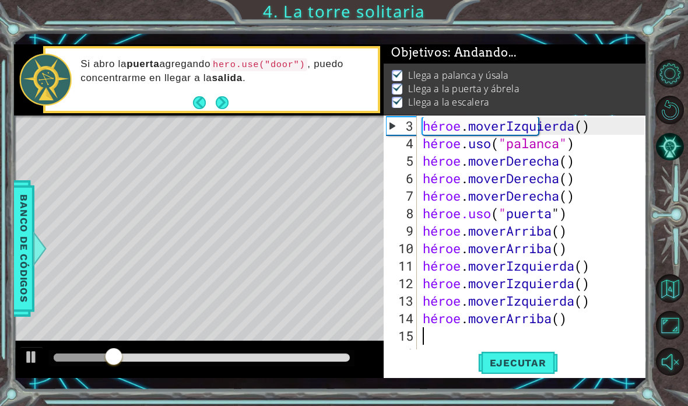
click at [674, 41] on div "1 [DEMOGRAPHIC_DATA] XXXXXXXXXXXXXXXXXXXXXXXXXXXXXXXXXXXXXXXXXXXXXXXXXXXXXXXXXX…" at bounding box center [344, 203] width 688 height 406
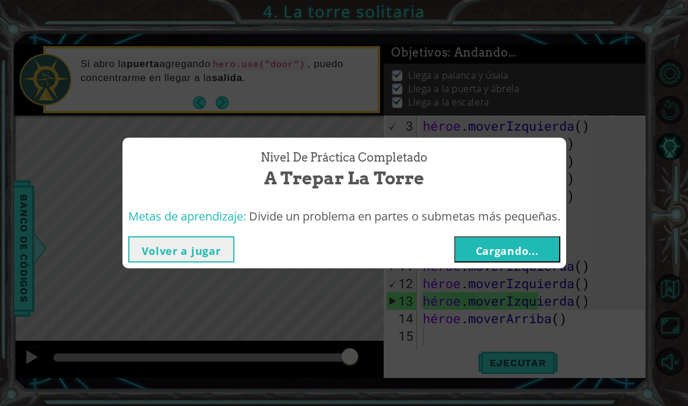
click at [532, 247] on font "Cargando..." at bounding box center [507, 251] width 63 height 14
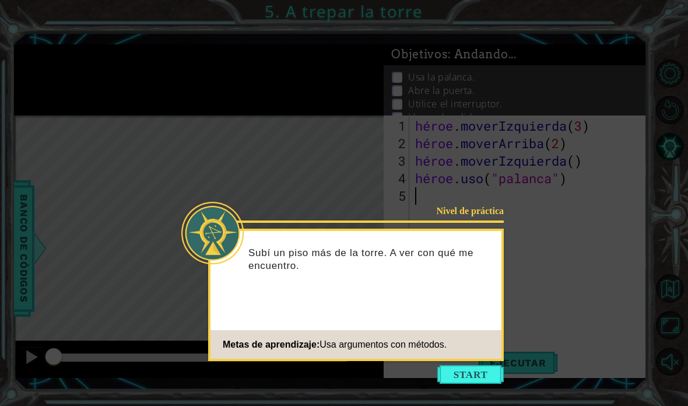
click at [464, 365] on button "Comenzar" at bounding box center [470, 374] width 66 height 19
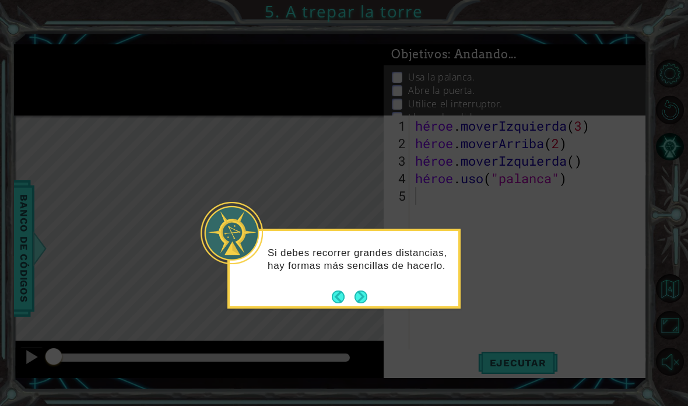
click at [366, 290] on button "Próximo" at bounding box center [361, 296] width 13 height 13
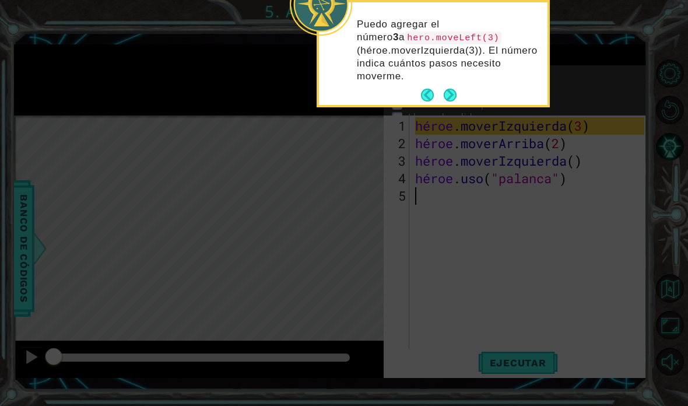
click at [450, 98] on button "Próximo" at bounding box center [450, 95] width 13 height 13
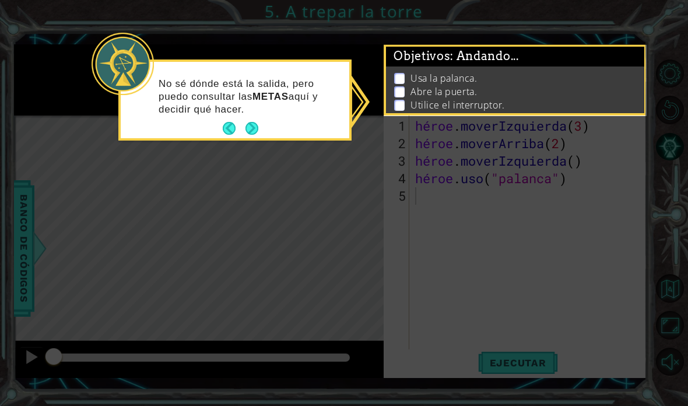
click at [251, 129] on button "Próximo" at bounding box center [252, 128] width 13 height 13
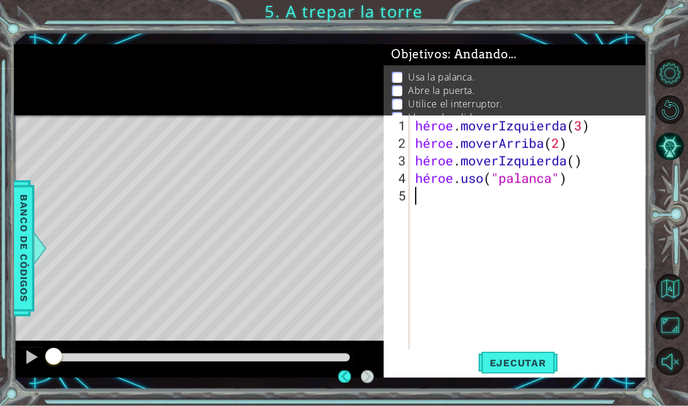
scroll to position [6, 0]
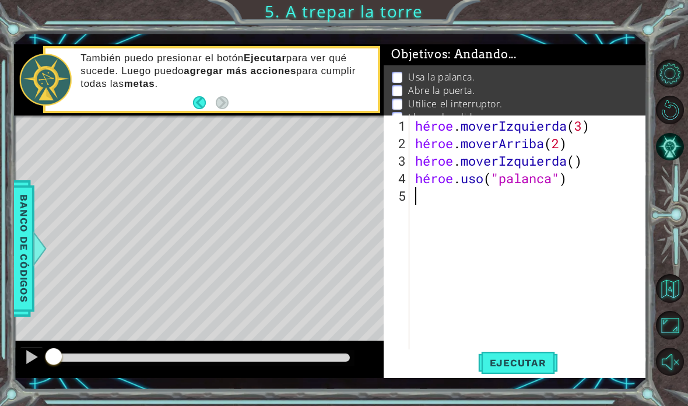
click at [504, 351] on button "Ejecutar" at bounding box center [518, 362] width 80 height 26
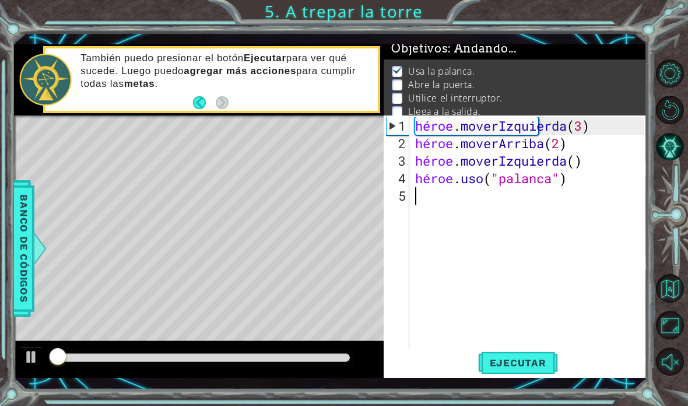
scroll to position [8, 0]
click at [672, 28] on div "1 [DEMOGRAPHIC_DATA] XXXXXXXXXXXXXXXXXXXXXXXXXXXXXXXXXXXXXXXXXXXXXXXXXXXXXXXXXX…" at bounding box center [344, 203] width 688 height 406
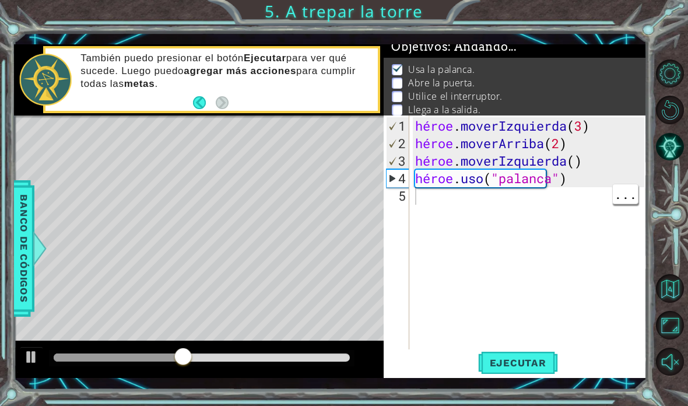
click at [422, 194] on div "héroe . moverIzquierda ( 3 ) héroe . moverArriba ( 2 ) héroe . moverIzquierda (…" at bounding box center [531, 257] width 237 height 280
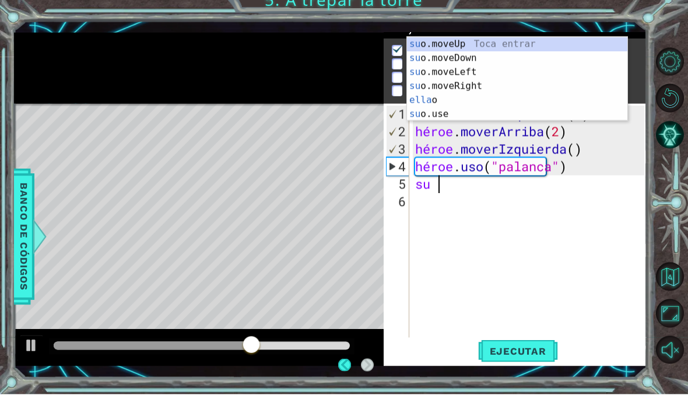
scroll to position [0, 0]
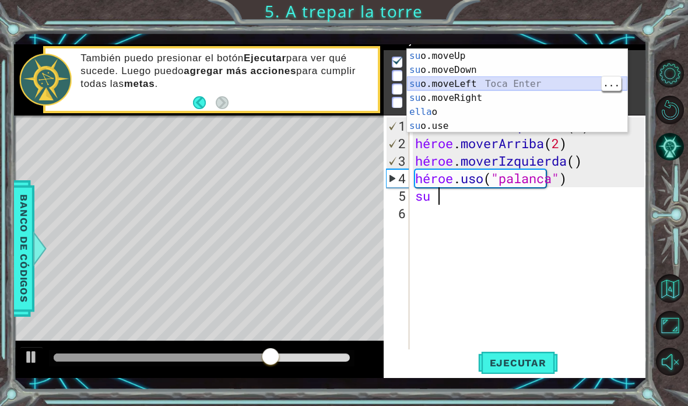
click at [500, 80] on div "su o.moveUp Toca entrar su o.moveDown Toca Enter su o.moveLeft Toca Enter su o.…" at bounding box center [517, 105] width 220 height 112
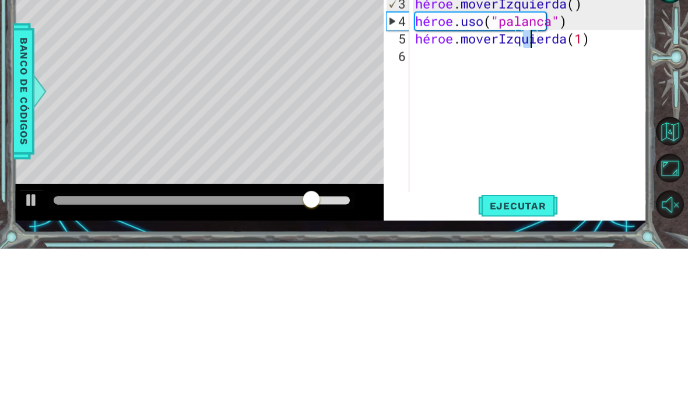
click at [665, 164] on div at bounding box center [672, 217] width 31 height 106
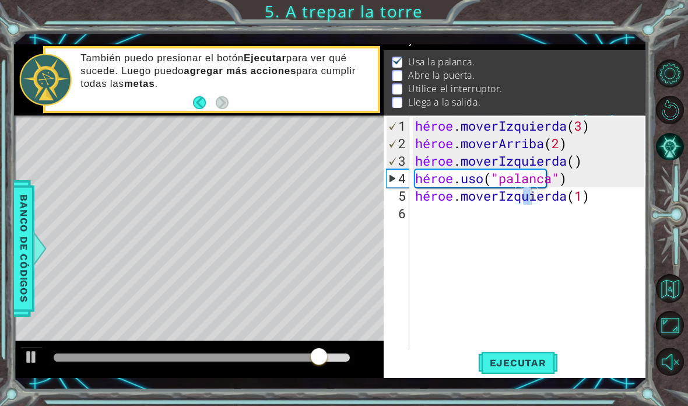
click at [502, 368] on font "Ejecutar" at bounding box center [518, 363] width 57 height 12
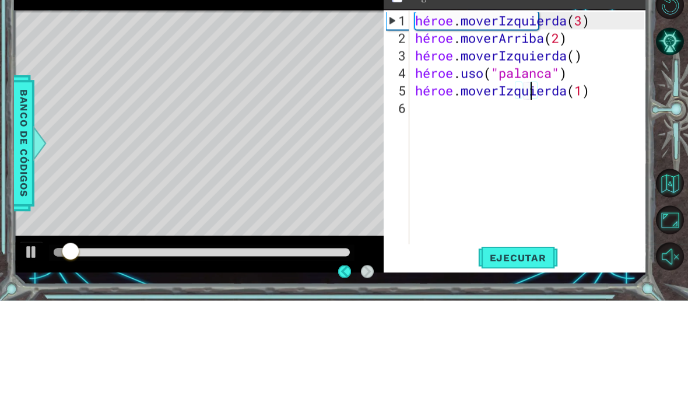
scroll to position [15, 0]
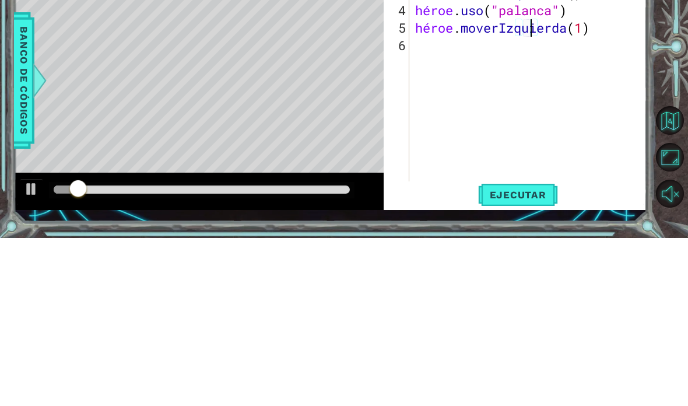
click at [670, 164] on div at bounding box center [672, 217] width 31 height 106
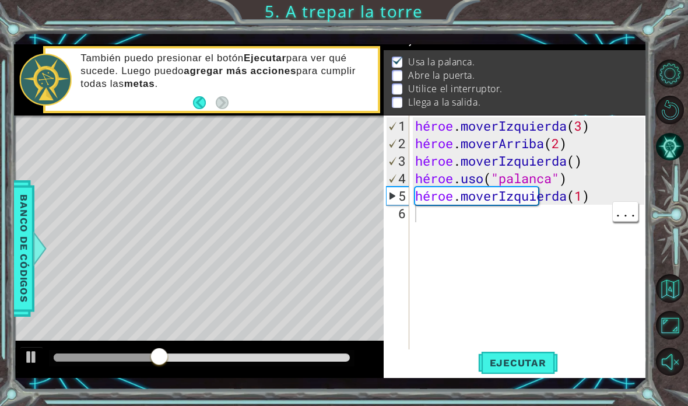
click at [415, 219] on div "héroe . moverIzquierda ( 3 ) héroe . moverArriba ( 2 ) héroe . moverIzquierda (…" at bounding box center [531, 257] width 237 height 280
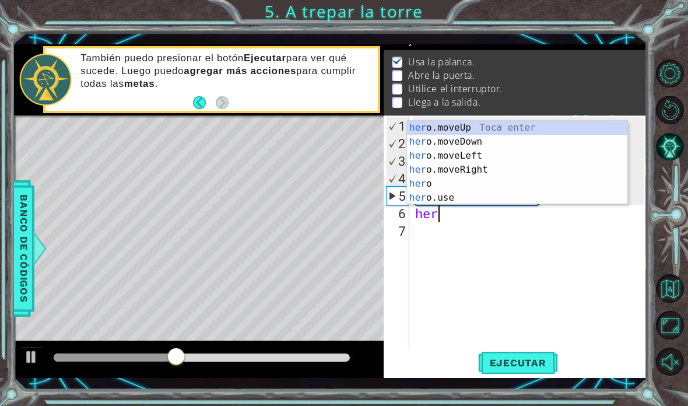
scroll to position [20, 44]
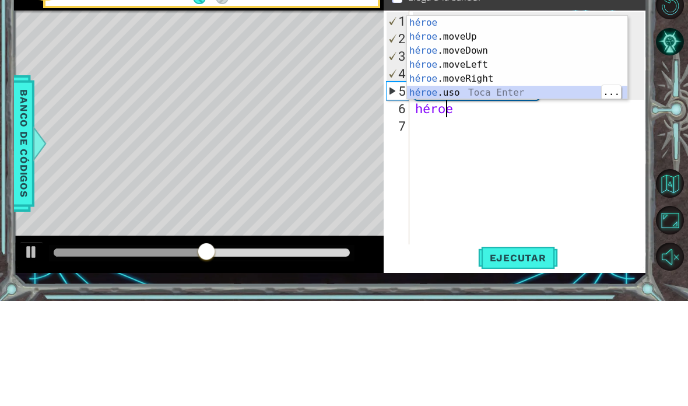
click at [524, 121] on div "héroe Toca entrar héroe .moveUp Toca Enter héroe .moveDown Toca Enter héroe .mo…" at bounding box center [517, 177] width 220 height 112
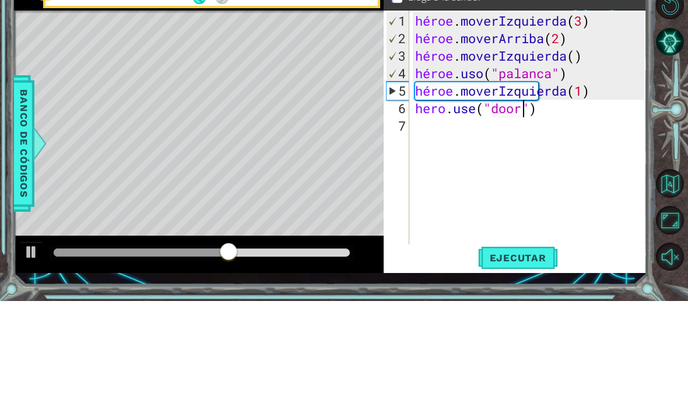
scroll to position [20, 52]
click at [671, 164] on div at bounding box center [672, 217] width 31 height 106
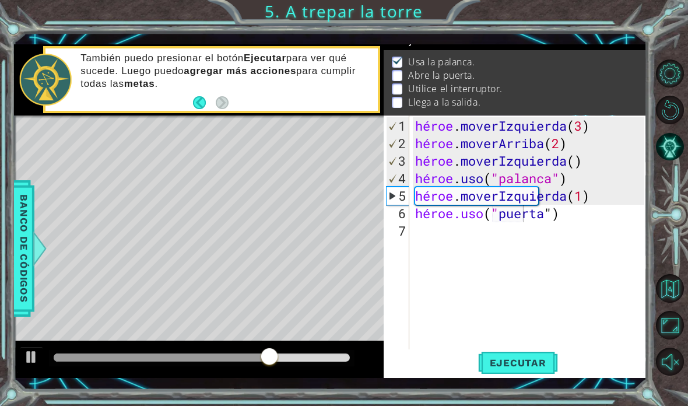
click at [525, 356] on button "Ejecutar" at bounding box center [518, 362] width 80 height 26
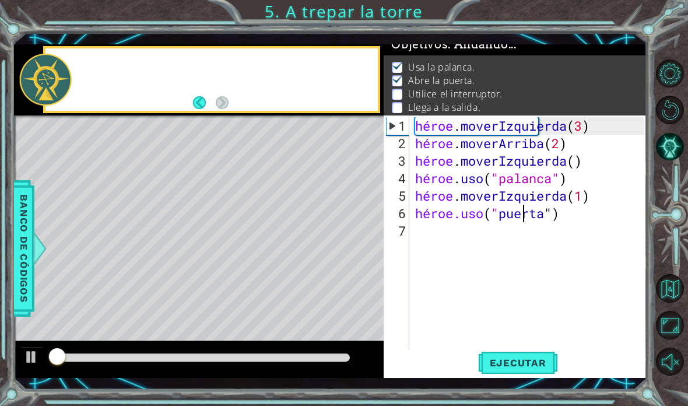
scroll to position [8, 0]
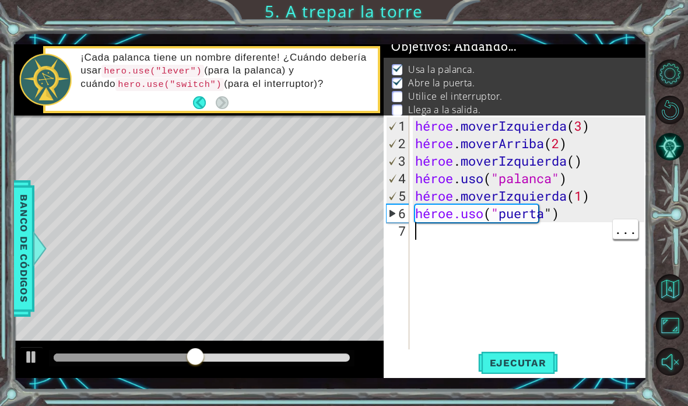
click at [419, 237] on div "héroe . moverIzquierda ( 3 ) héroe . moverArriba ( 2 ) héroe . moverIzquierda (…" at bounding box center [531, 257] width 237 height 280
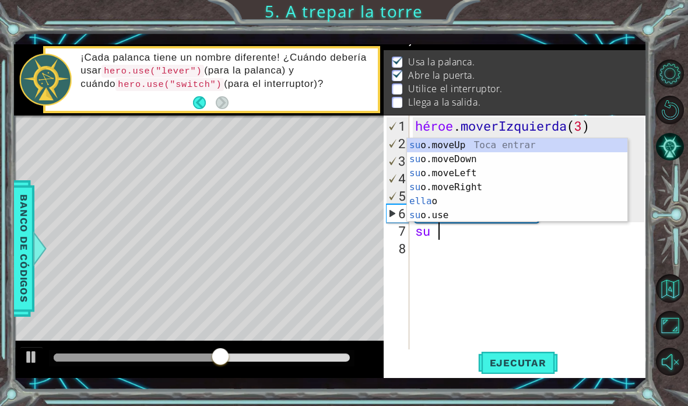
scroll to position [15, 0]
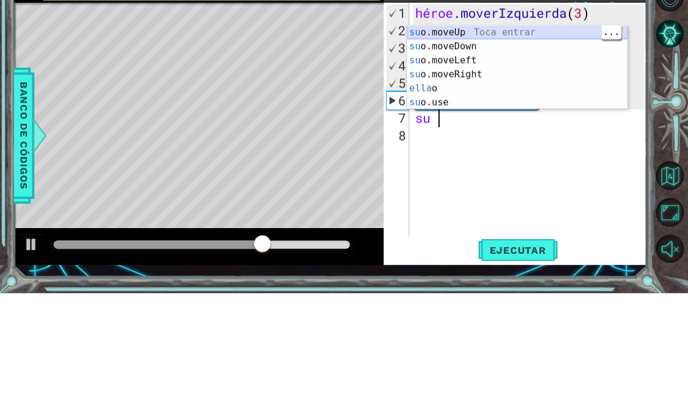
click at [511, 138] on div "su o.moveUp Toca entrar su o.moveDown Toca Enter su o.moveLeft Toca Enter su o.…" at bounding box center [517, 194] width 220 height 112
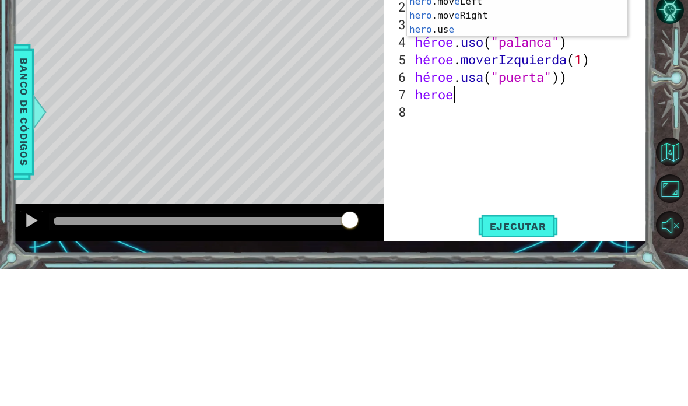
scroll to position [20, 59]
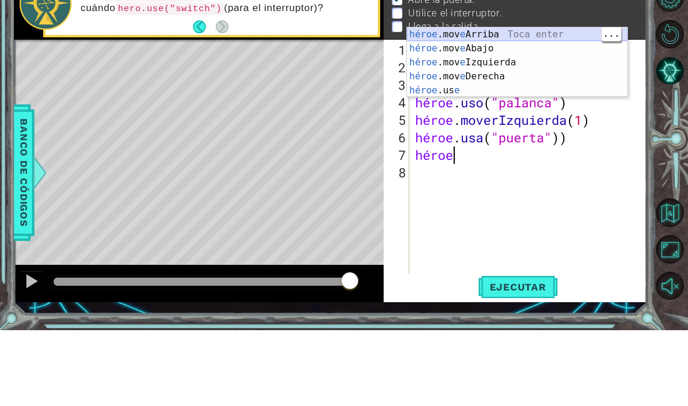
click at [549, 103] on div "héroe .mov e Arriba Toca enter héroe .mov e Abajo Toca Enter héroe .mov e Izqui…" at bounding box center [517, 152] width 220 height 98
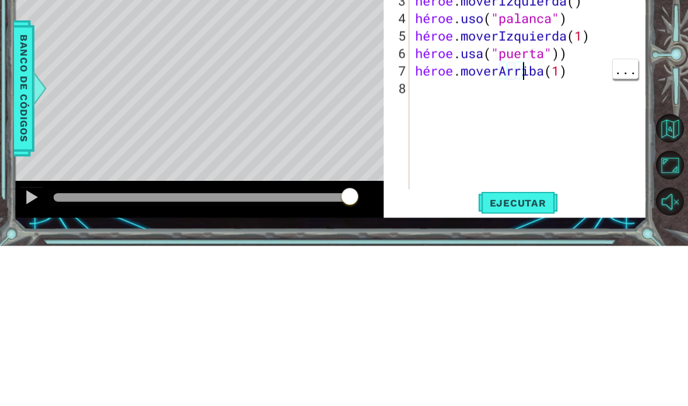
click at [595, 117] on div "héroe . moverIzquierda ( 3 ) héroe . moverArriba ( 2 ) héroe . moverIzquierda (…" at bounding box center [531, 257] width 237 height 280
click at [655, 89] on div "1 [DEMOGRAPHIC_DATA] XXXXXXXXXXXXXXXXXXXXXXXXXXXXXXXXXXXXXXXXXXXXXXXXXXXXXXXXXX…" at bounding box center [344, 203] width 688 height 406
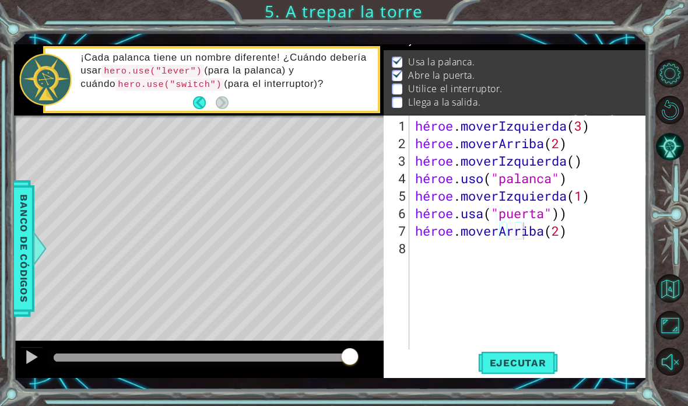
click at [533, 364] on font "Ejecutar" at bounding box center [518, 363] width 57 height 12
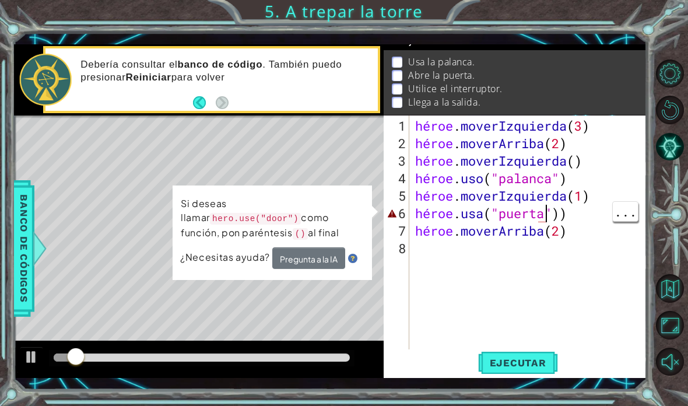
click at [593, 213] on div "héroe . moverIzquierda ( 3 ) héroe . moverArriba ( 2 ) héroe . moverIzquierda (…" at bounding box center [531, 257] width 237 height 280
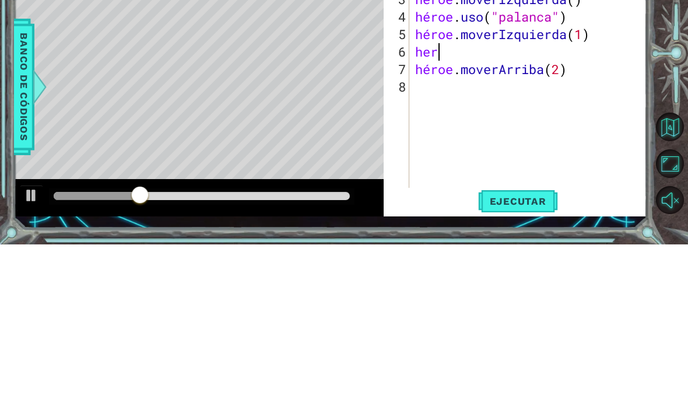
scroll to position [20, 44]
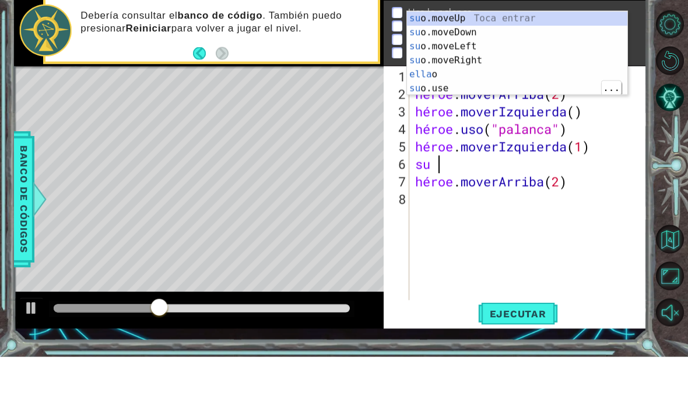
click at [497, 83] on div "su o.moveUp Toca entrar su o.moveDown Toca Enter su o.moveLeft Toca Enter su o.…" at bounding box center [517, 117] width 220 height 112
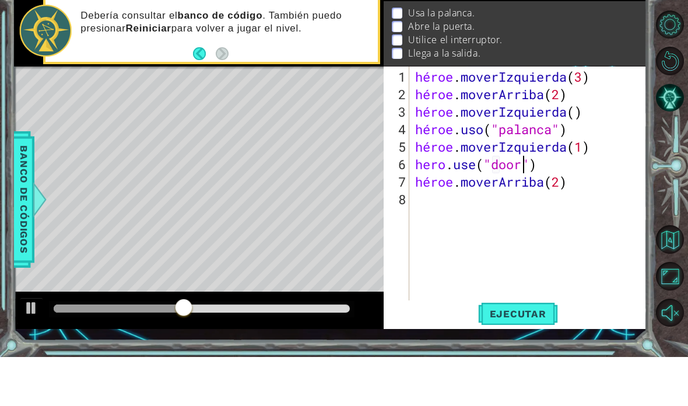
scroll to position [20, 52]
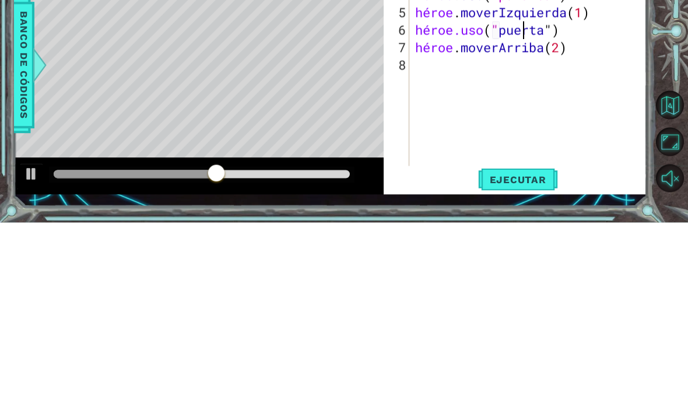
click at [672, 164] on div at bounding box center [672, 217] width 31 height 106
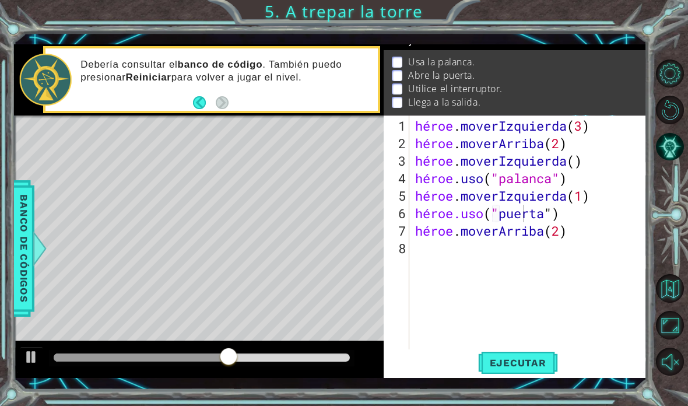
click at [516, 360] on font "Ejecutar" at bounding box center [518, 363] width 57 height 12
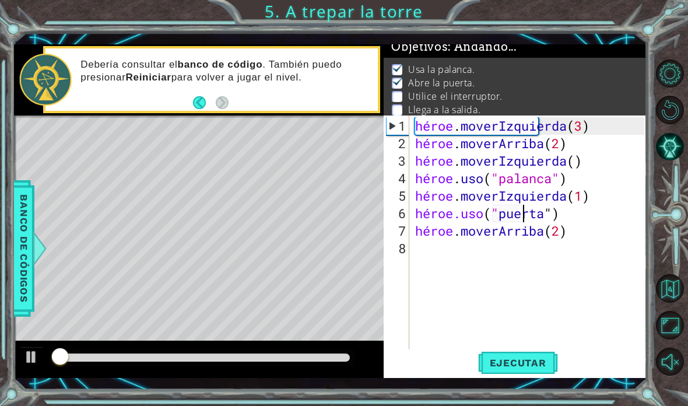
scroll to position [8, 0]
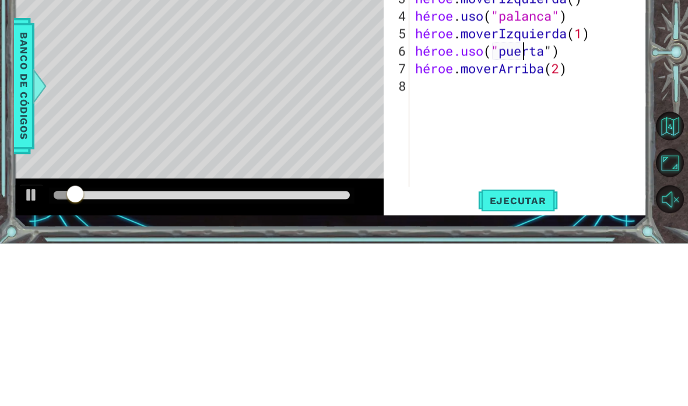
click at [666, 164] on div at bounding box center [672, 217] width 31 height 106
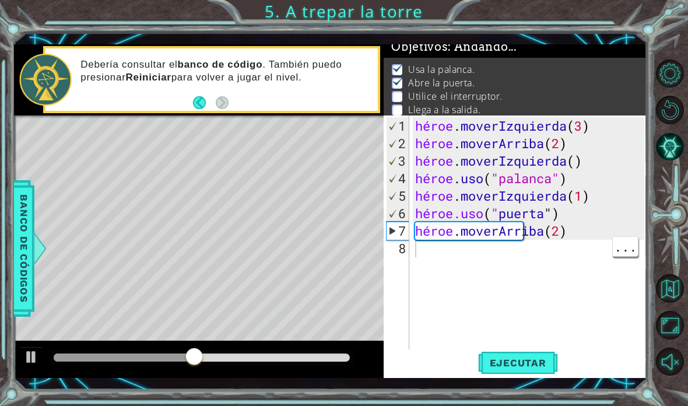
click at [486, 255] on div "héroe . moverIzquierda ( 3 ) héroe . moverArriba ( 2 ) héroe . moverIzquierda (…" at bounding box center [531, 257] width 237 height 280
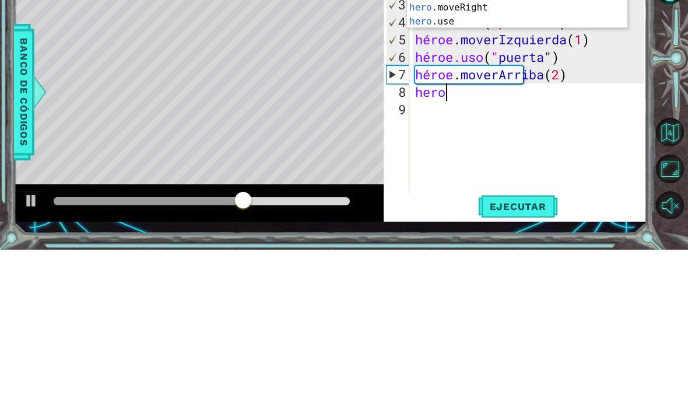
scroll to position [20, 44]
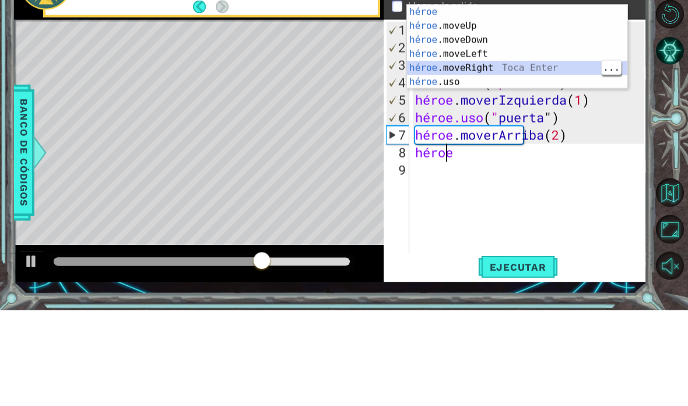
click at [510, 101] on div "héroe Toca entrar héroe .moveUp Toca Enter héroe .moveDown Toca Enter héroe .mo…" at bounding box center [517, 157] width 220 height 112
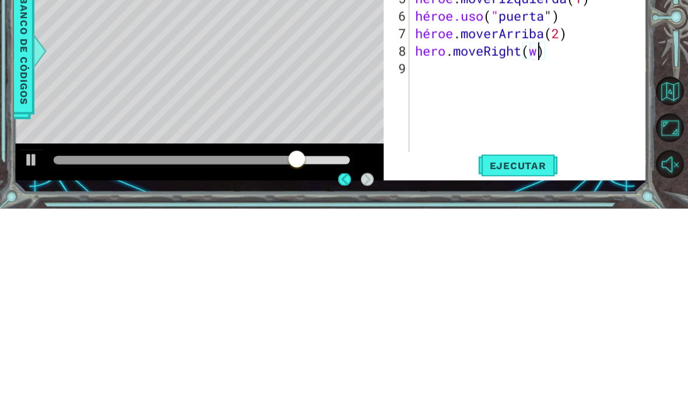
scroll to position [20, 29]
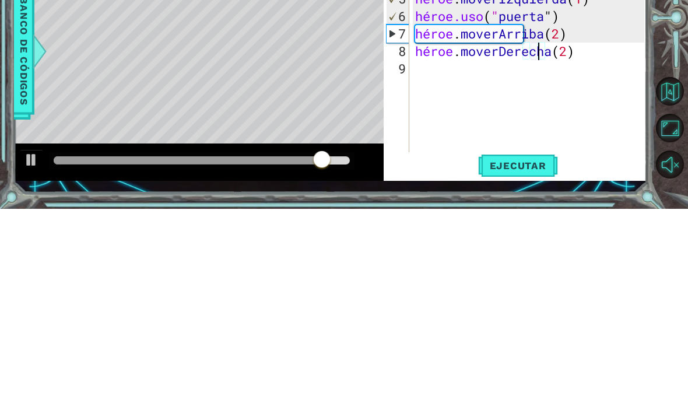
click at [659, 164] on div at bounding box center [672, 217] width 31 height 106
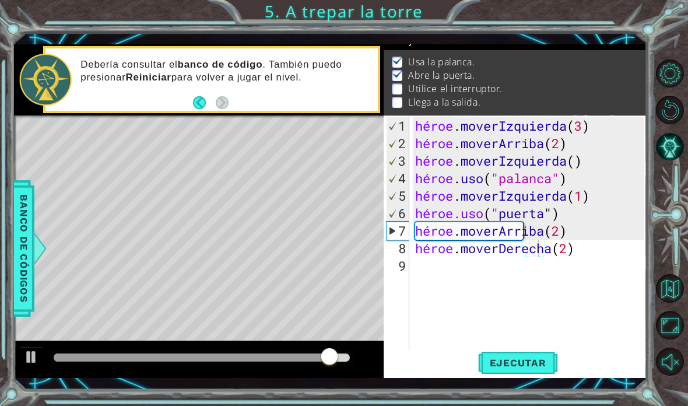
click at [518, 355] on button "Ejecutar" at bounding box center [518, 362] width 80 height 26
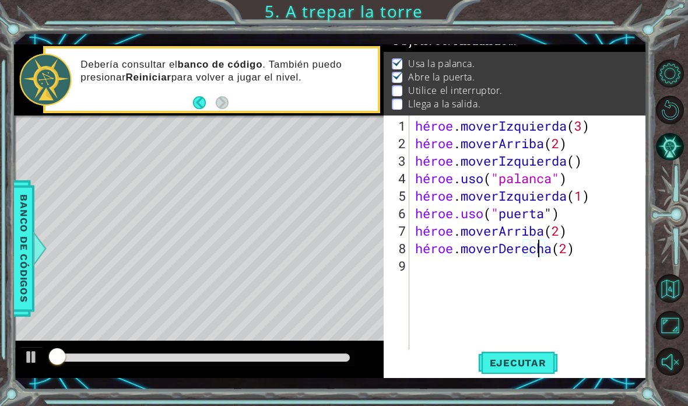
scroll to position [8, 0]
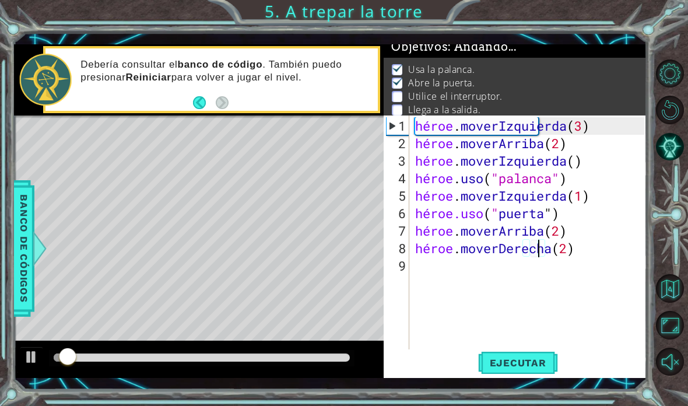
click at [675, 29] on div "1 [DEMOGRAPHIC_DATA] XXXXXXXXXXXXXXXXXXXXXXXXXXXXXXXXXXXXXXXXXXXXXXXXXXXXXXXXXX…" at bounding box center [344, 203] width 688 height 406
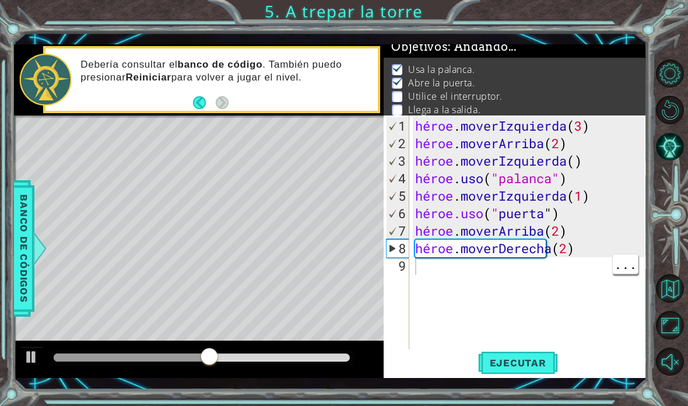
click at [433, 274] on div "héroe . moverIzquierda ( 3 ) héroe . moverArriba ( 2 ) héroe . moverIzquierda (…" at bounding box center [531, 257] width 237 height 280
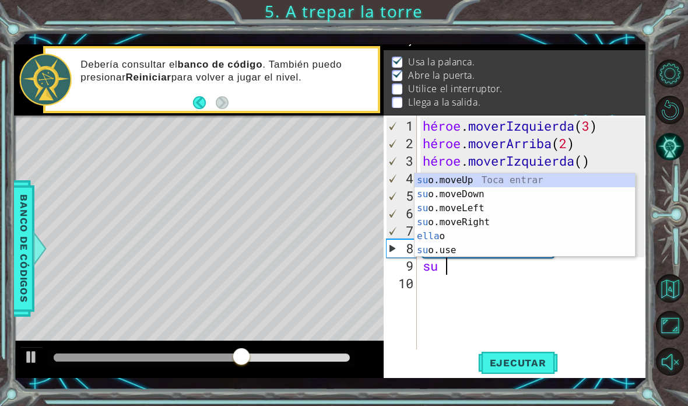
scroll to position [15, 0]
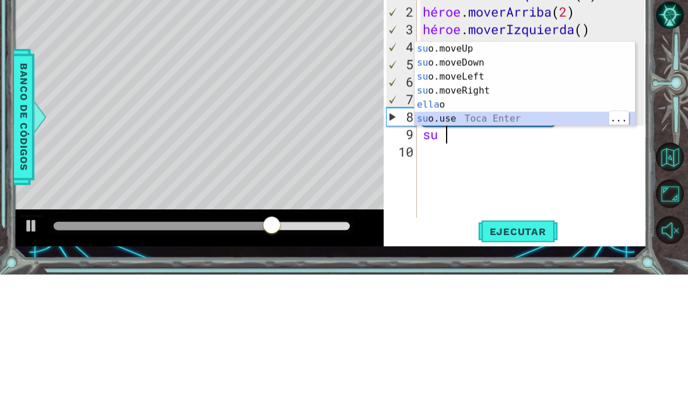
click at [534, 173] on div "su o.moveUp Toca entrar su o.moveDown Toca Enter su o.moveLeft Toca Enter su o.…" at bounding box center [525, 229] width 220 height 112
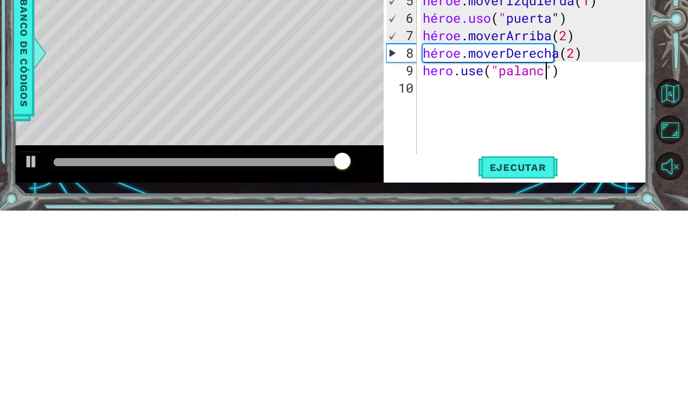
scroll to position [20, 75]
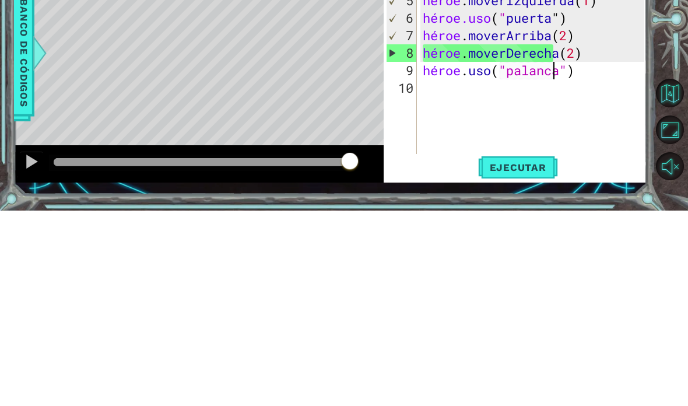
click at [668, 164] on div at bounding box center [672, 217] width 31 height 106
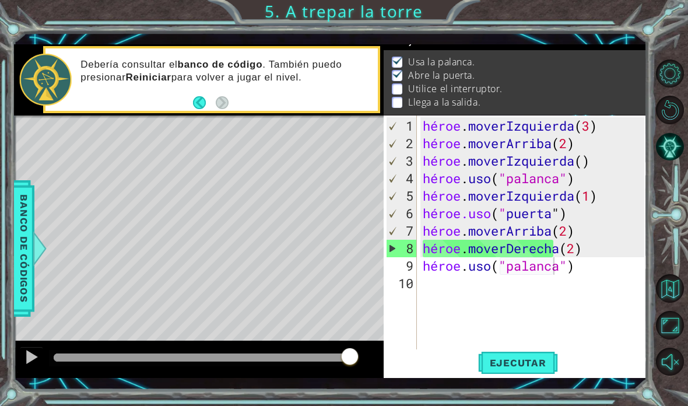
click at [520, 355] on button "Ejecutar" at bounding box center [518, 362] width 80 height 26
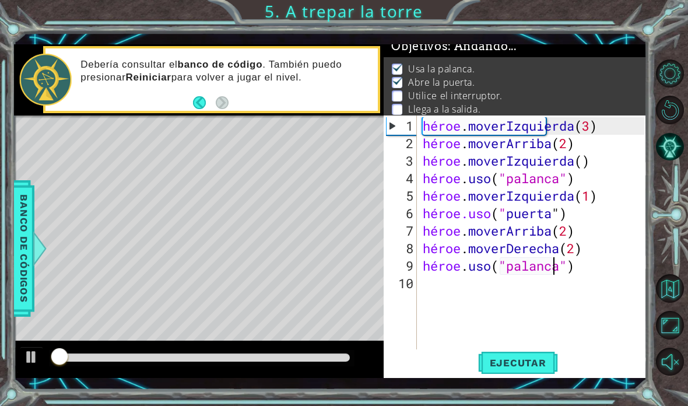
scroll to position [8, 0]
click at [669, 30] on div "1 [DEMOGRAPHIC_DATA] XXXXXXXXXXXXXXXXXXXXXXXXXXXXXXXXXXXXXXXXXXXXXXXXXXXXXXXXXX…" at bounding box center [344, 203] width 688 height 406
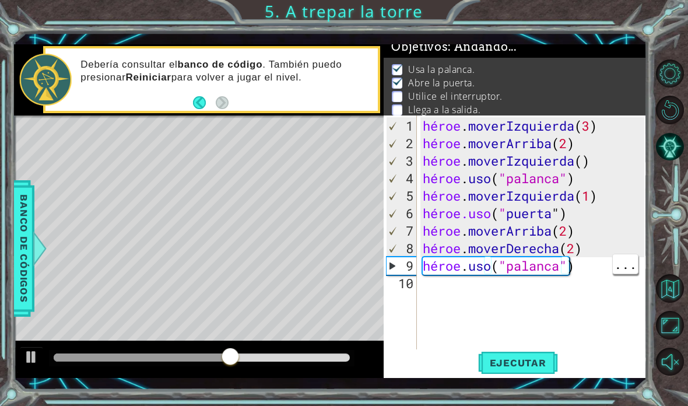
click at [594, 272] on div "héroe . moverIzquierda ( 3 ) héroe . moverArriba ( 2 ) héroe . moverIzquierda (…" at bounding box center [535, 257] width 230 height 280
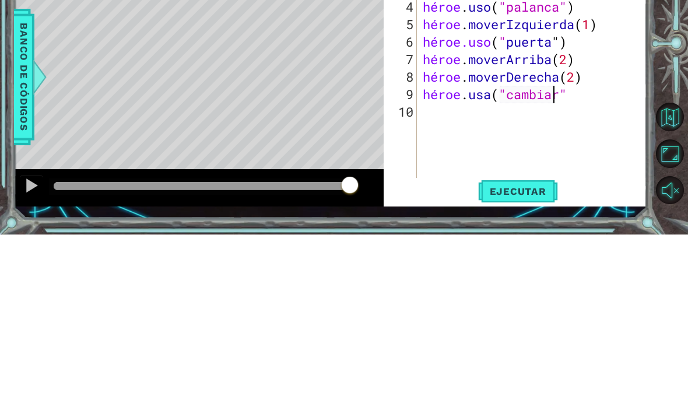
scroll to position [20, 82]
click at [663, 164] on div at bounding box center [672, 217] width 31 height 106
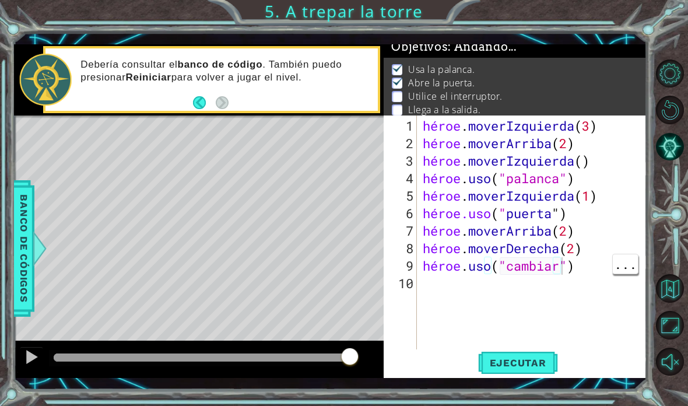
click at [577, 268] on div "héroe . moverIzquierda ( 3 ) héroe . moverArriba ( 2 ) héroe . moverIzquierda (…" at bounding box center [535, 257] width 230 height 280
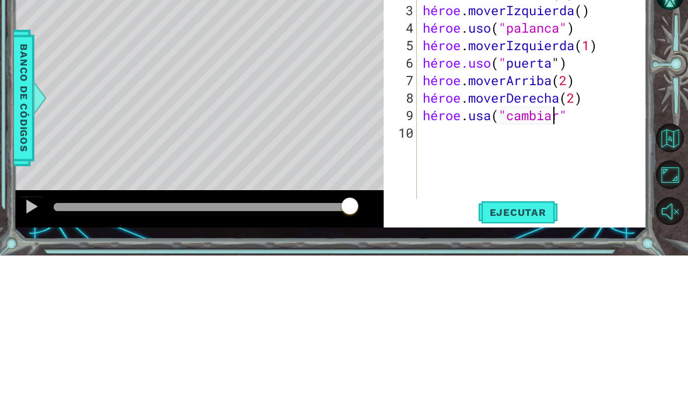
scroll to position [20, 44]
click at [662, 164] on div at bounding box center [672, 217] width 31 height 106
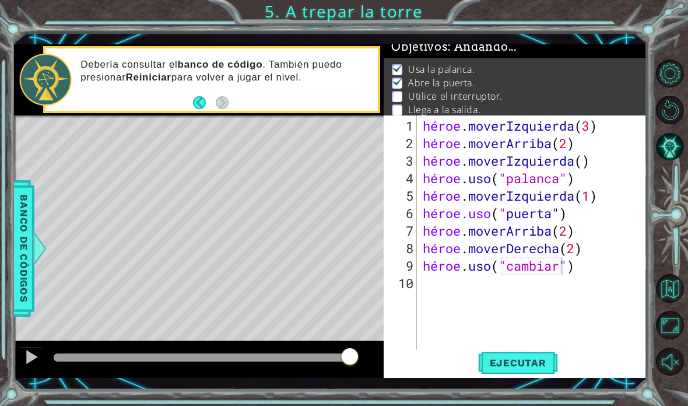
click at [531, 360] on font "Ejecutar" at bounding box center [518, 363] width 57 height 12
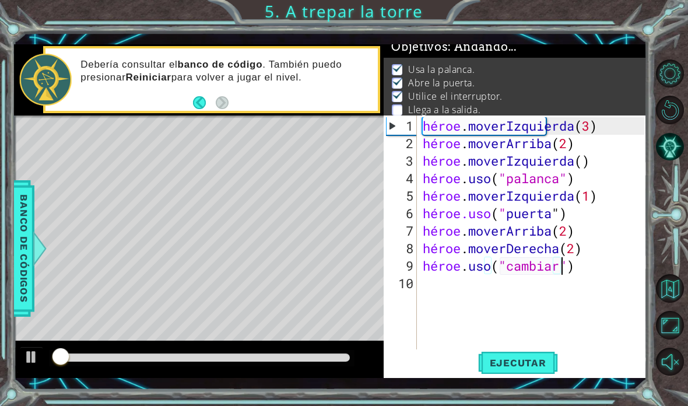
click at [682, 34] on div "1 [DEMOGRAPHIC_DATA] XXXXXXXXXXXXXXXXXXXXXXXXXXXXXXXXXXXXXXXXXXXXXXXXXXXXXXXXXX…" at bounding box center [344, 203] width 688 height 406
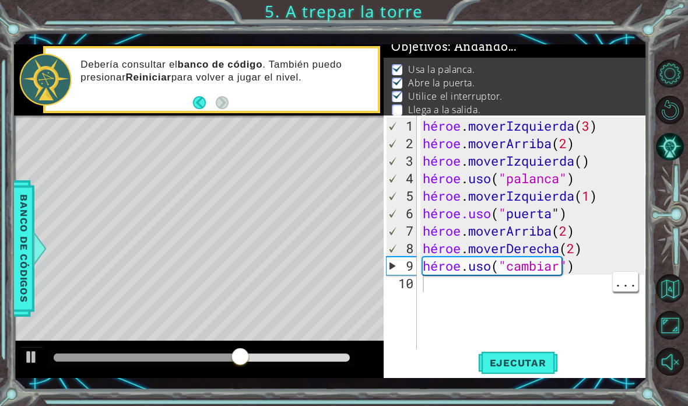
click at [427, 291] on div "héroe . moverIzquierda ( 3 ) héroe . moverArriba ( 2 ) héroe . moverIzquierda (…" at bounding box center [535, 257] width 230 height 280
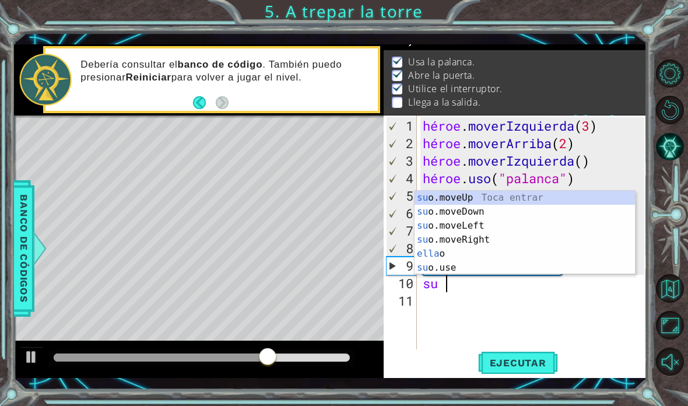
scroll to position [15, 0]
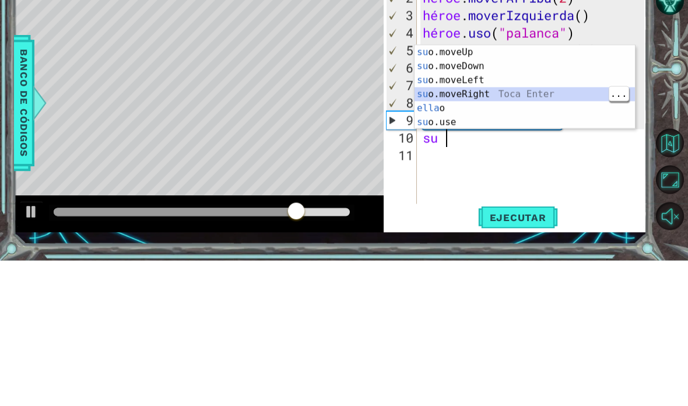
click at [521, 191] on div "su o.moveUp Toca entrar su o.moveDown Toca Enter su o.moveLeft Toca Enter su o.…" at bounding box center [525, 247] width 220 height 112
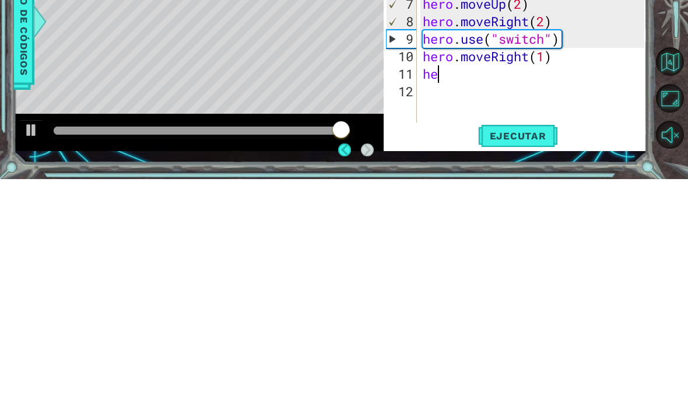
scroll to position [20, 44]
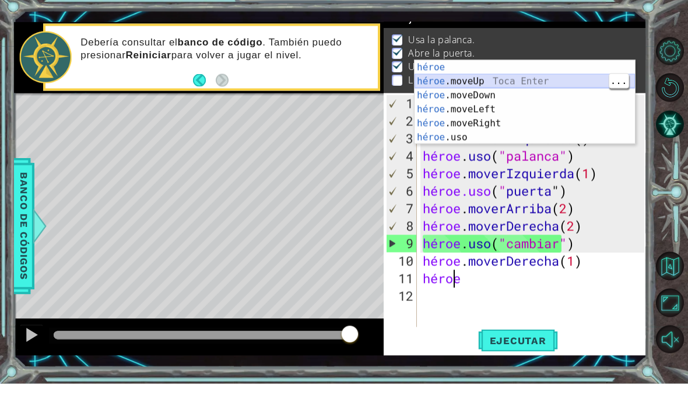
click at [538, 83] on div "héroe Toca entrar héroe .moveUp Toca Enter héroe .moveDown Toca Enter héroe .mo…" at bounding box center [525, 139] width 220 height 112
type textarea "abcde fg"
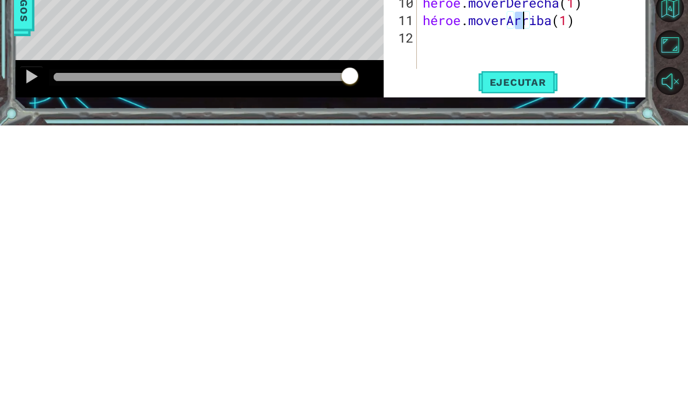
click at [672, 164] on div at bounding box center [672, 217] width 31 height 106
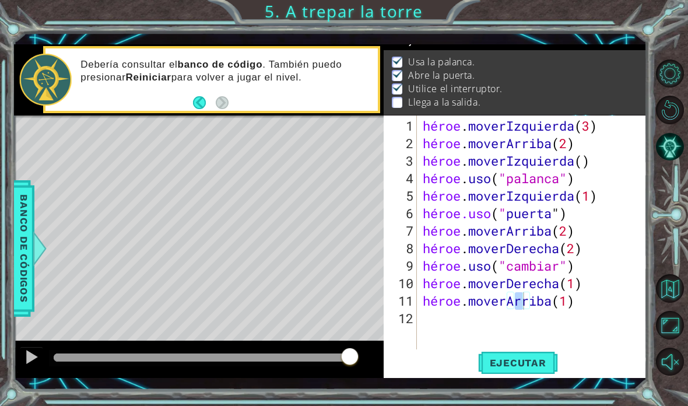
click at [518, 366] on font "Ejecutar" at bounding box center [518, 363] width 57 height 12
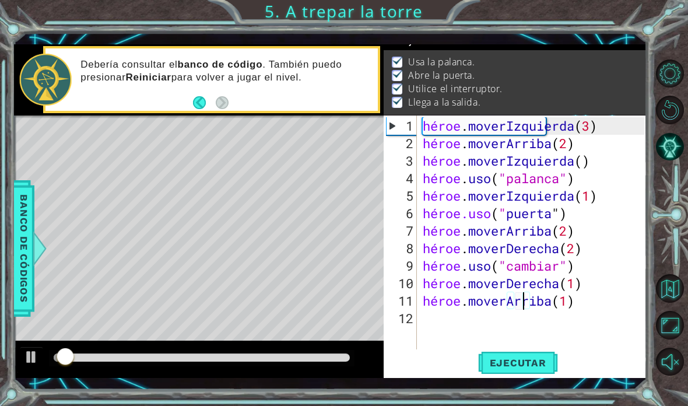
click at [671, 48] on div "1 [DEMOGRAPHIC_DATA] XXXXXXXXXXXXXXXXXXXXXXXXXXXXXXXXXXXXXXXXXXXXXXXXXXXXXXXXXX…" at bounding box center [344, 203] width 688 height 406
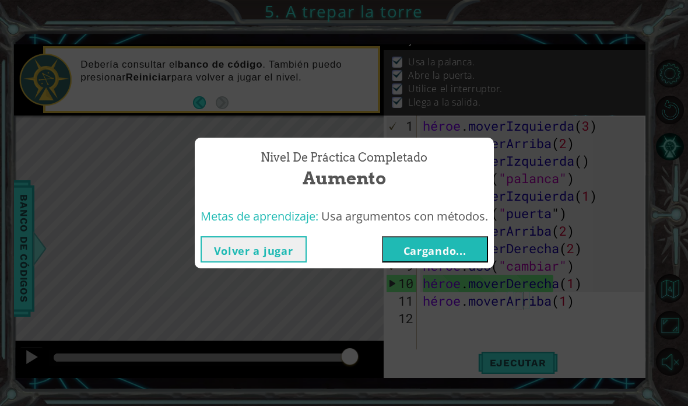
click at [460, 241] on button "Cargando..." at bounding box center [435, 249] width 106 height 26
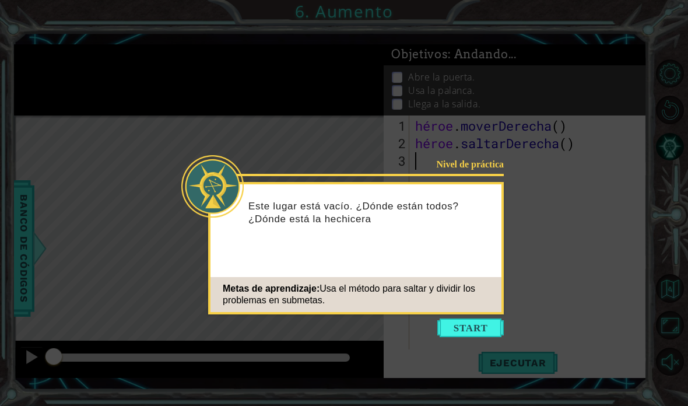
click at [495, 327] on button "Comenzar" at bounding box center [470, 327] width 66 height 19
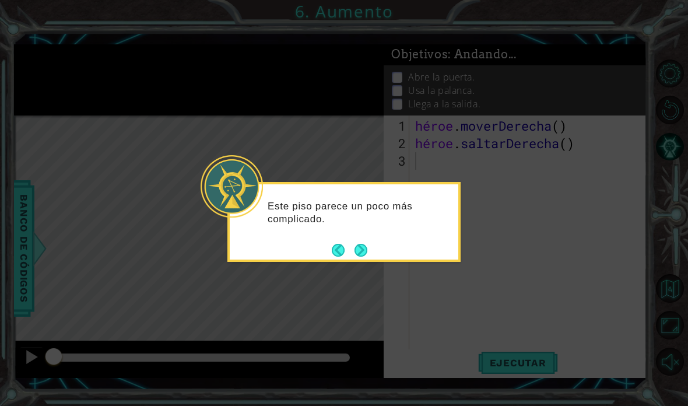
click at [363, 248] on button "Próximo" at bounding box center [361, 250] width 13 height 13
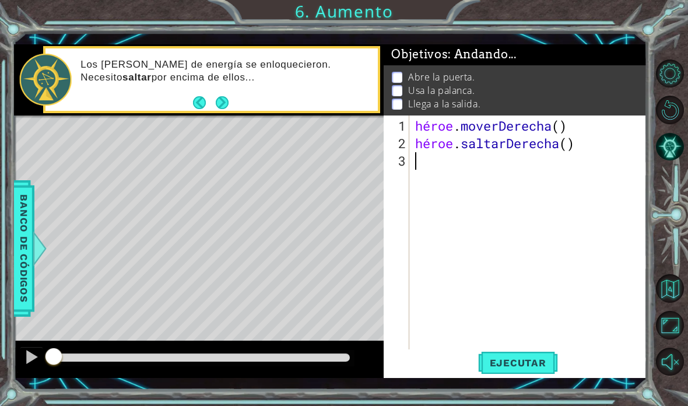
click at [531, 405] on html "1 [DEMOGRAPHIC_DATA] XXXXXXXXXXXXXXXXXXXXXXXXXXXXXXXXXXXXXXXXXXXXXXXXXXXXXXXXXX…" at bounding box center [344, 203] width 688 height 406
click at [535, 402] on div "1 [DEMOGRAPHIC_DATA] XXXXXXXXXXXXXXXXXXXXXXXXXXXXXXXXXXXXXXXXXXXXXXXXXXXXXXXXXX…" at bounding box center [344, 203] width 688 height 406
click at [525, 405] on div "1 [DEMOGRAPHIC_DATA] XXXXXXXXXXXXXXXXXXXXXXXXXXXXXXXXXXXXXXXXXXXXXXXXXXXXXXXXXX…" at bounding box center [344, 203] width 688 height 406
click at [531, 404] on div "1 [DEMOGRAPHIC_DATA] XXXXXXXXXXXXXXXXXXXXXXXXXXXXXXXXXXXXXXXXXXXXXXXXXXXXXXXXXX…" at bounding box center [344, 203] width 688 height 406
click at [439, 215] on div "héroe . moverDerecha ( ) héroe . saltarDerecha ( )" at bounding box center [531, 257] width 237 height 280
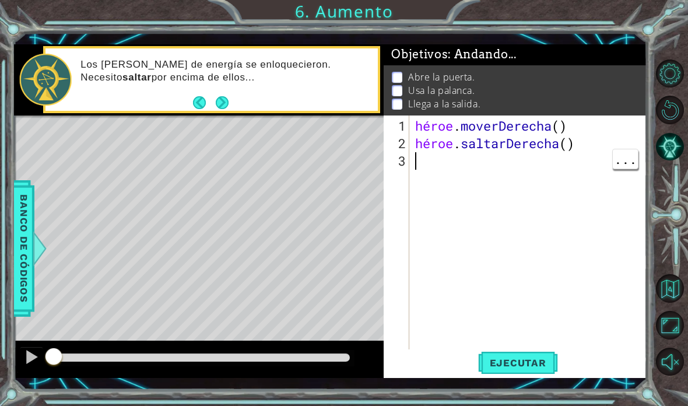
scroll to position [47, 0]
click at [673, 33] on div "1 [DEMOGRAPHIC_DATA] XXXXXXXXXXXXXXXXXXXXXXXXXXXXXXXXXXXXXXXXXXXXXXXXXXXXXXXXXX…" at bounding box center [344, 203] width 688 height 406
click at [507, 364] on font "Ejecutar" at bounding box center [518, 363] width 57 height 12
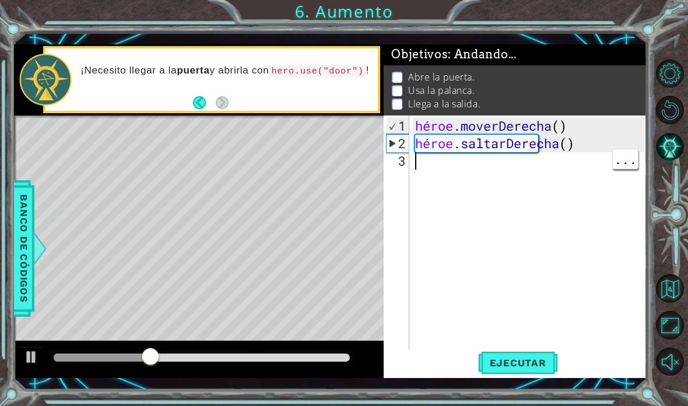
click at [433, 156] on div "héroe . moverDerecha ( ) héroe . saltarDerecha ( )" at bounding box center [531, 257] width 237 height 280
click at [673, 38] on div "1 [DEMOGRAPHIC_DATA] XXXXXXXXXXXXXXXXXXXXXXXXXXXXXXXXXXXXXXXXXXXXXXXXXXXXXXXXXX…" at bounding box center [344, 203] width 688 height 406
click at [489, 171] on div "héroe . moverDerecha ( ) héroe . saltarDerecha ( )" at bounding box center [531, 257] width 237 height 280
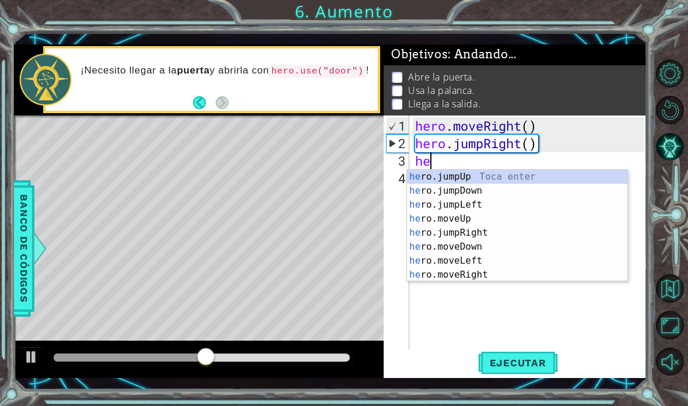
scroll to position [20, 44]
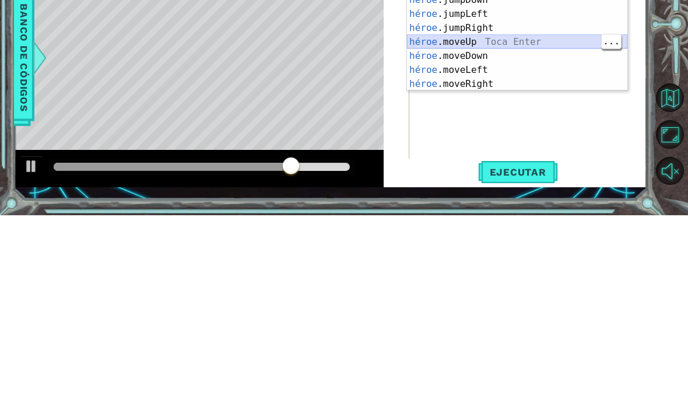
click at [527, 170] on div "héroe .jumpUp Toca enter héroe .jumpDown Toca Enter héroe .jumpLeft Toca Enter …" at bounding box center [517, 240] width 220 height 140
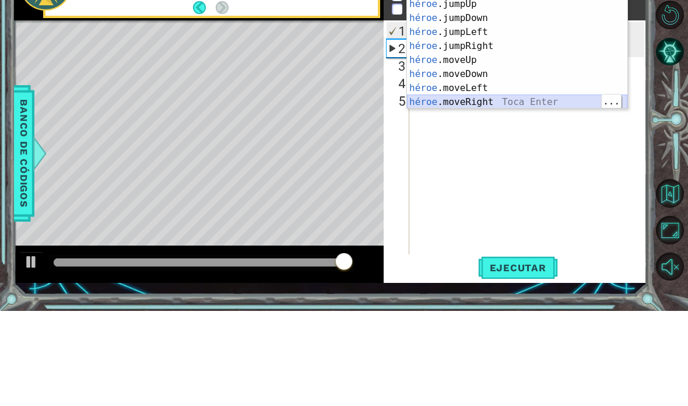
click at [539, 101] on div "héroe .jumpUp Toca enter héroe .jumpDown Toca Enter héroe .jumpLeft Toca Enter …" at bounding box center [517, 162] width 220 height 140
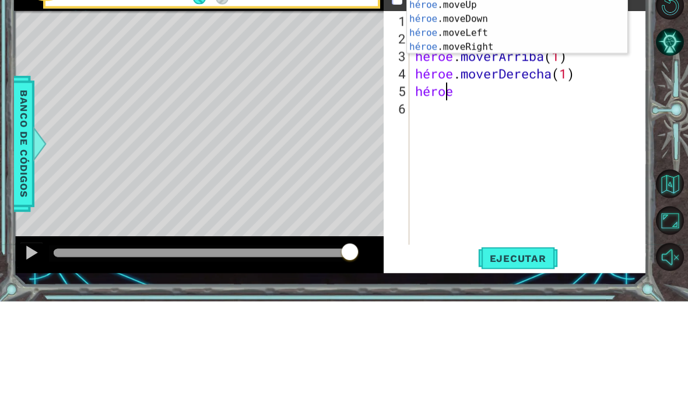
scroll to position [20, 59]
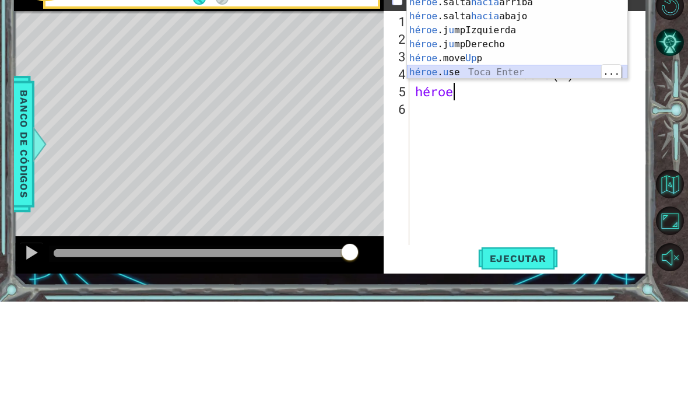
click at [553, 100] on div "héroe .salta hacia arriba [PERSON_NAME] enter héroe .salta hacia abajo [PERSON_…" at bounding box center [517, 156] width 220 height 112
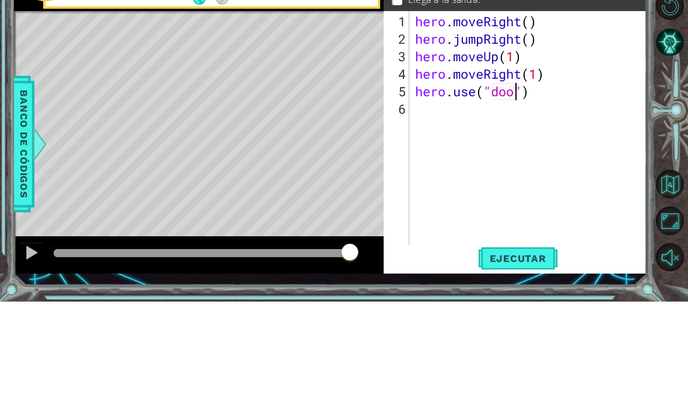
scroll to position [20, 52]
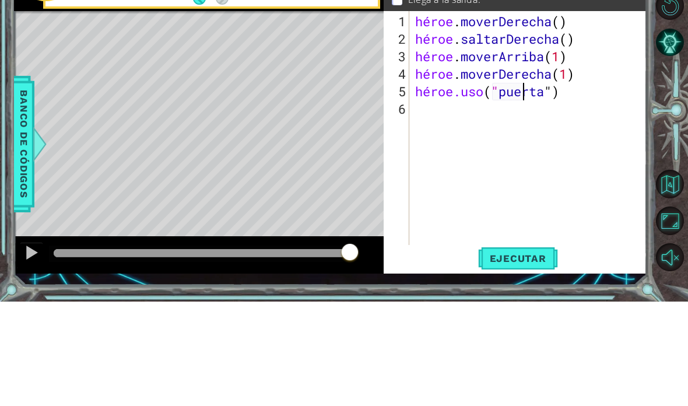
click at [674, 164] on div at bounding box center [672, 217] width 31 height 106
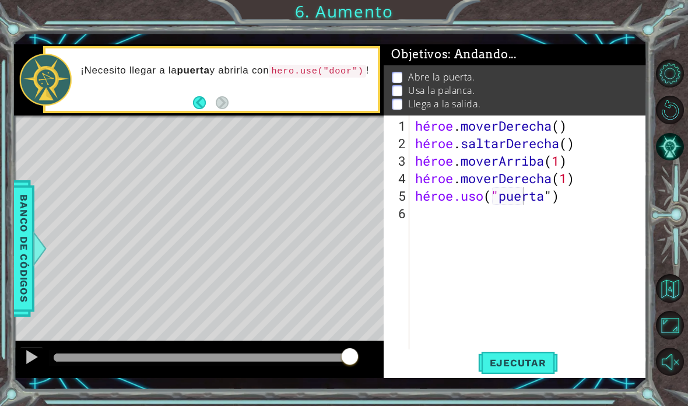
click at [530, 372] on button "Ejecutar" at bounding box center [518, 362] width 80 height 26
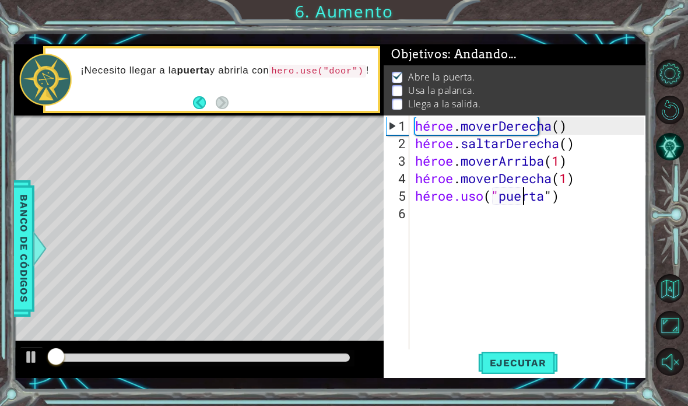
scroll to position [1, 0]
click at [677, 36] on div "1 [DEMOGRAPHIC_DATA] XXXXXXXXXXXXXXXXXXXXXXXXXXXXXXXXXXXXXXXXXXXXXXXXXXXXXXXXXX…" at bounding box center [344, 203] width 688 height 406
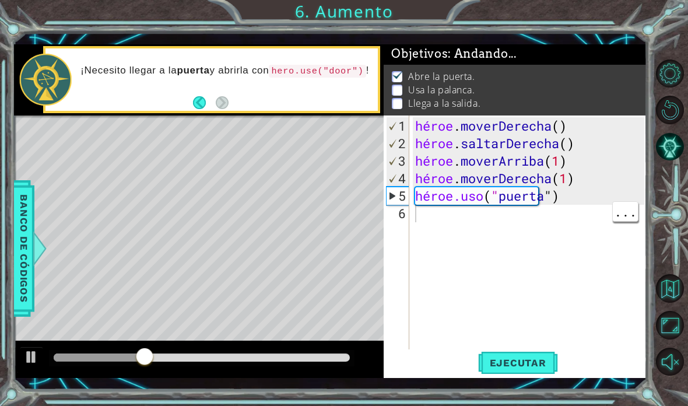
click at [496, 209] on div "héroe . moverDerecha ( ) héroe . saltarDerecha ( ) héroe . moverArriba ( 1 ) hé…" at bounding box center [531, 257] width 237 height 280
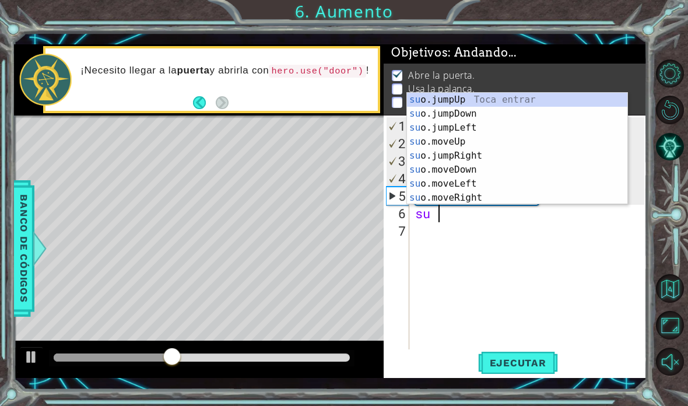
scroll to position [2, 0]
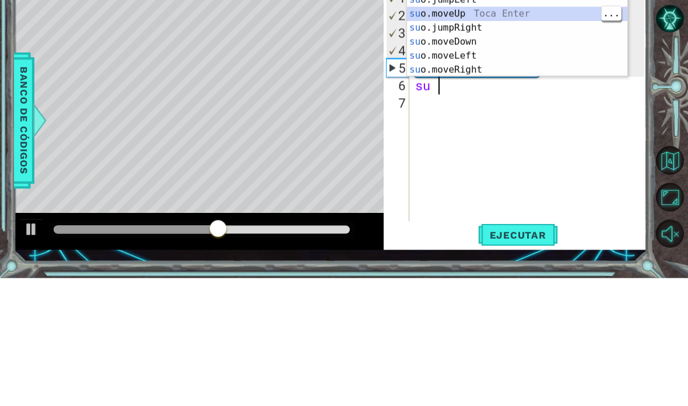
click at [545, 93] on div "su o.jumpUp Toca entrar su o.jumpDown Toca Enter su o.jumpLeft Toca Enter su o.…" at bounding box center [517, 163] width 220 height 140
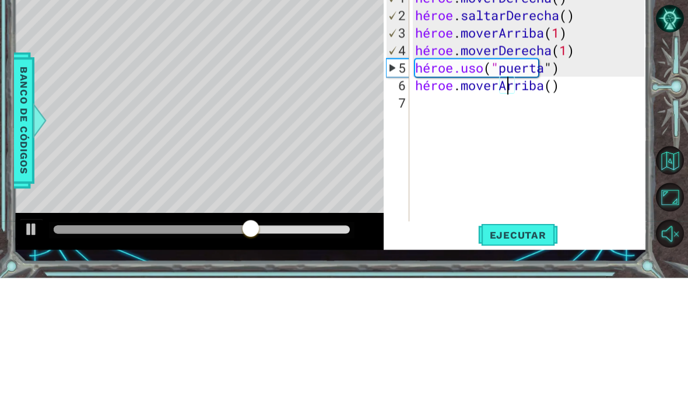
scroll to position [20, 29]
click at [665, 164] on div at bounding box center [672, 217] width 31 height 106
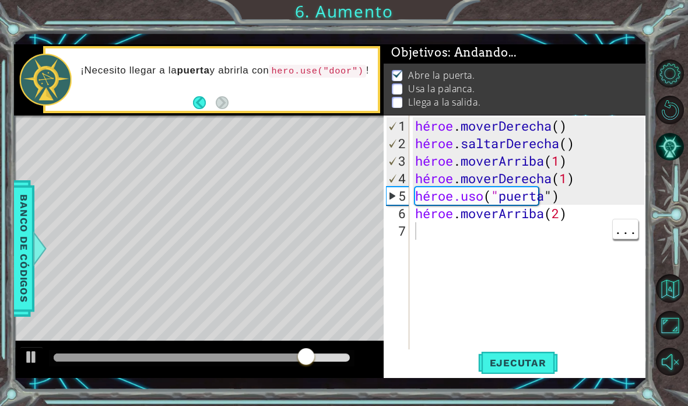
click at [425, 234] on div "héroe . moverDerecha ( ) héroe . saltarDerecha ( ) héroe . moverArriba ( 1 ) hé…" at bounding box center [531, 257] width 237 height 280
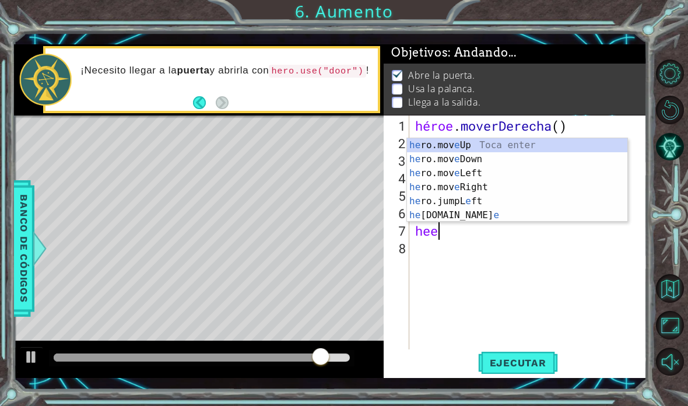
scroll to position [20, 44]
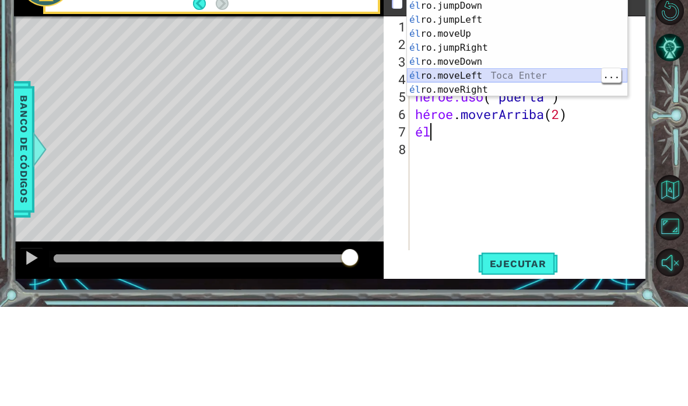
click at [559, 84] on div "él ro.jumpUp Toca entrar él ro.jumpDown Toca Enter él ro.jumpLeft Toca Enter él…" at bounding box center [517, 154] width 220 height 140
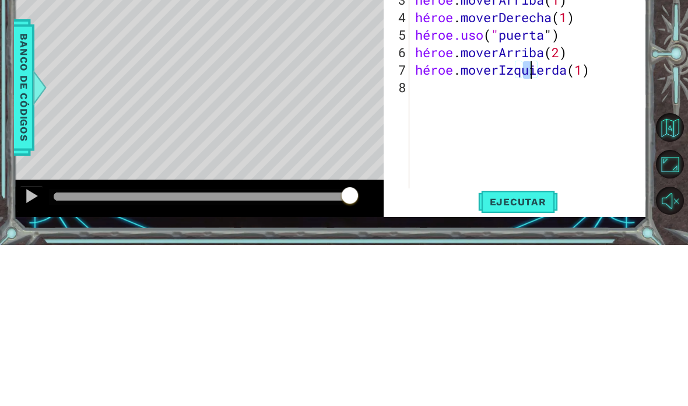
click at [676, 164] on div at bounding box center [672, 217] width 31 height 106
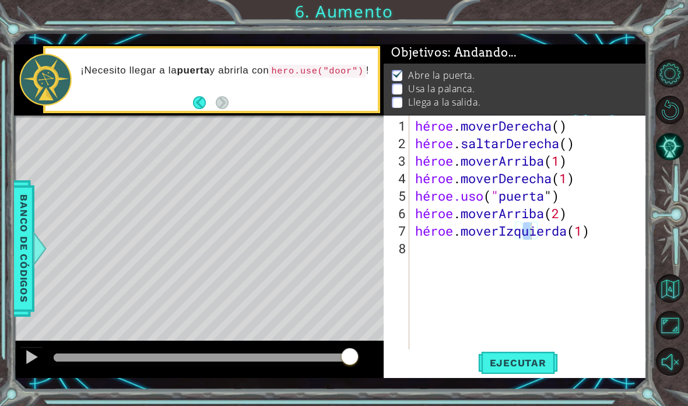
click at [534, 361] on font "Ejecutar" at bounding box center [518, 363] width 57 height 12
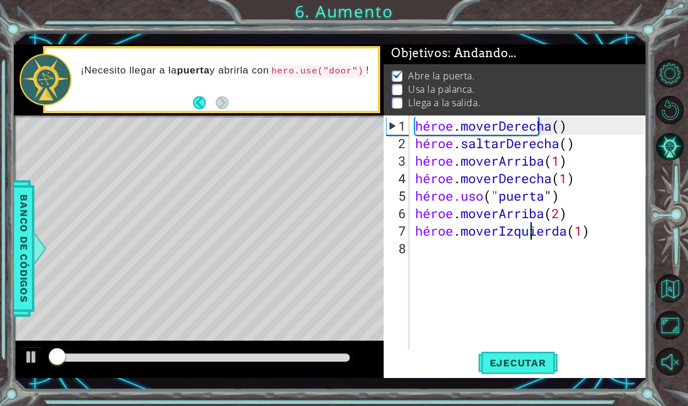
scroll to position [1, 0]
click at [672, 28] on div "1 [DEMOGRAPHIC_DATA] XXXXXXXXXXXXXXXXXXXXXXXXXXXXXXXXXXXXXXXXXXXXXXXXXXXXXXXXXX…" at bounding box center [344, 203] width 688 height 406
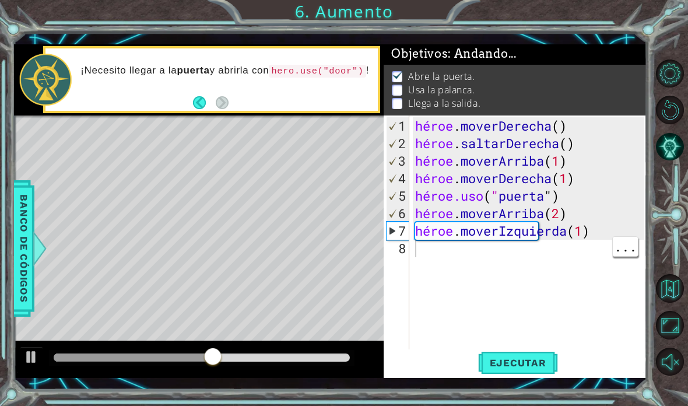
click at [439, 250] on div "héroe . moverDerecha ( ) héroe . saltarDerecha ( ) héroe . moverArriba ( 1 ) hé…" at bounding box center [531, 257] width 237 height 280
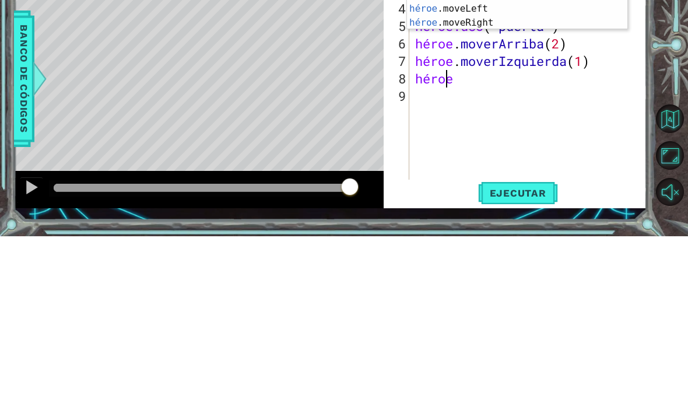
scroll to position [20, 59]
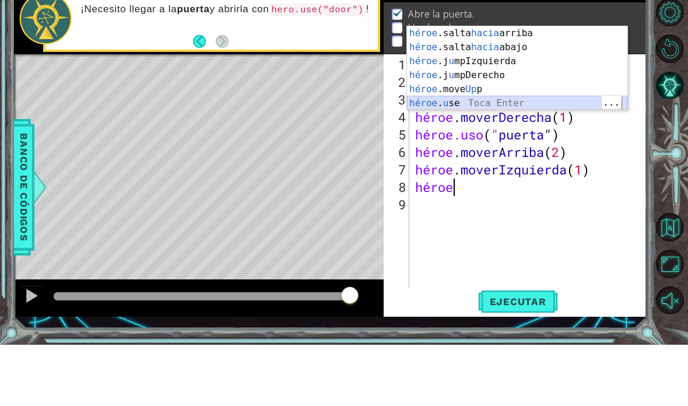
click at [533, 101] on div "héroe .salta hacia arriba [PERSON_NAME] enter héroe .salta hacia abajo [PERSON_…" at bounding box center [517, 143] width 220 height 112
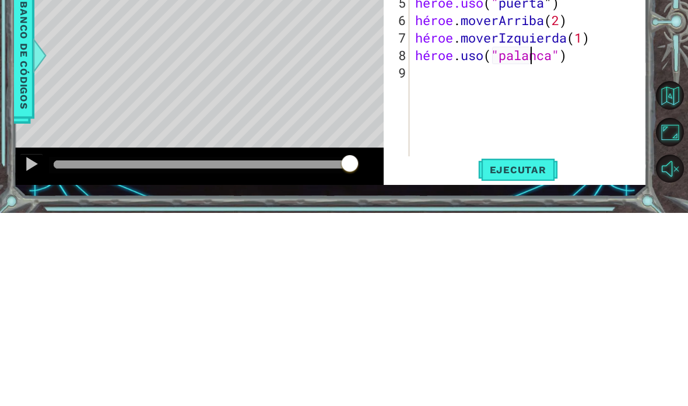
click at [669, 164] on div at bounding box center [672, 217] width 31 height 106
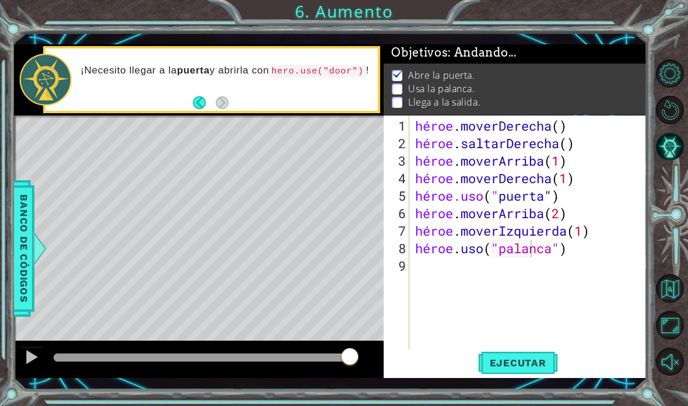
click at [531, 368] on font "Ejecutar" at bounding box center [518, 363] width 57 height 12
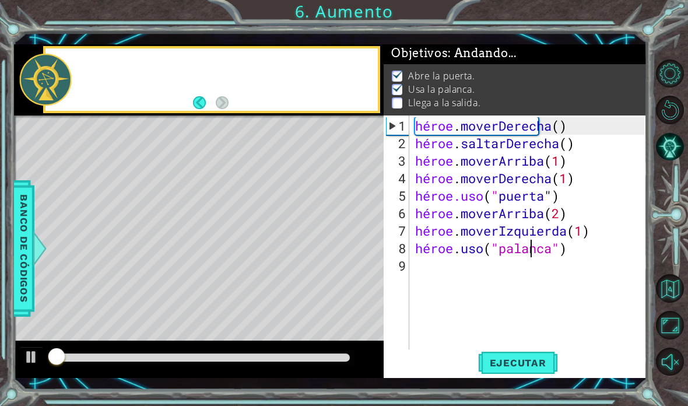
scroll to position [1, 0]
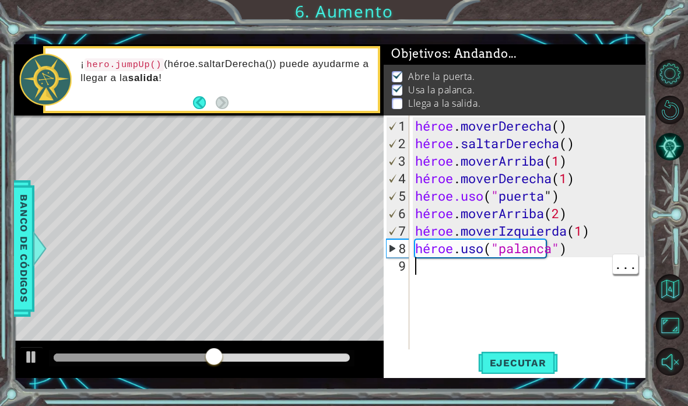
click at [408, 261] on div "9" at bounding box center [397, 265] width 23 height 17
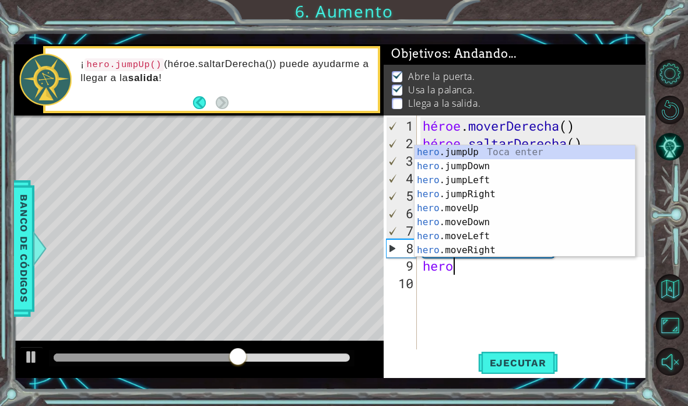
scroll to position [20, 44]
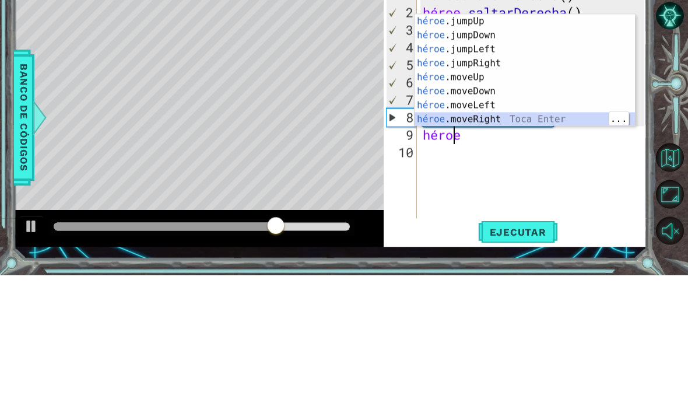
click at [528, 145] on div "héroe .jumpUp Toca enter héroe .jumpDown Toca Enter héroe .jumpLeft Toca Enter …" at bounding box center [525, 215] width 220 height 140
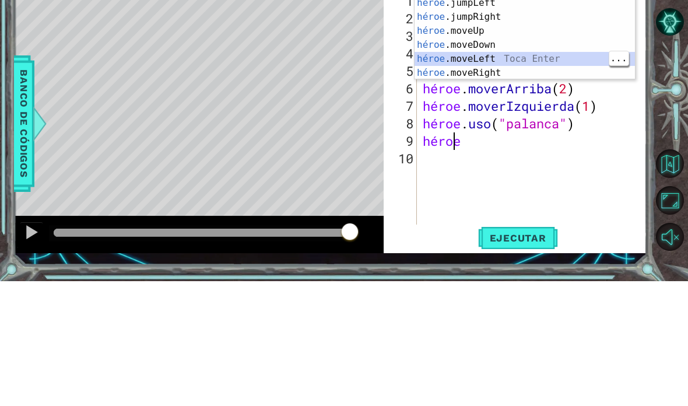
click at [518, 93] on div "héroe .jumpUp Toca enter héroe .jumpDown Toca Enter héroe .jumpLeft Toca Enter …" at bounding box center [525, 163] width 220 height 140
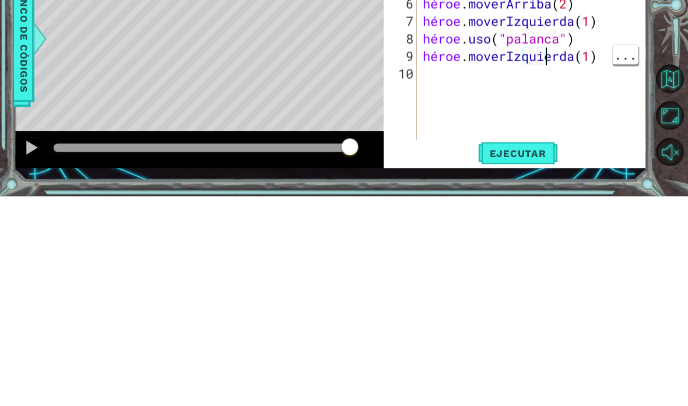
click at [674, 164] on div at bounding box center [672, 217] width 31 height 106
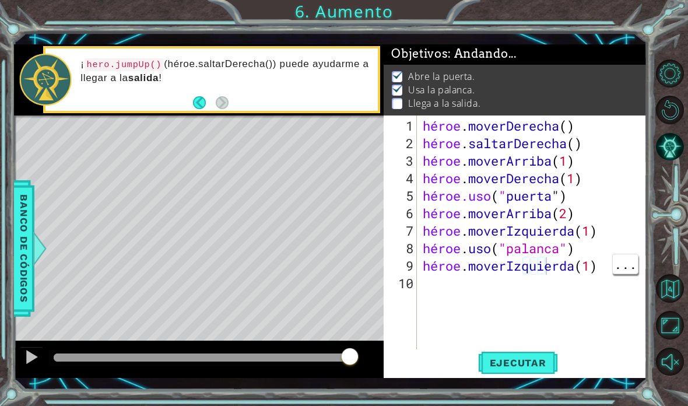
click at [565, 272] on div "héroe . moverDerecha ( ) héroe . saltarDerecha ( ) héroe . moverArriba ( 1 ) hé…" at bounding box center [535, 257] width 230 height 280
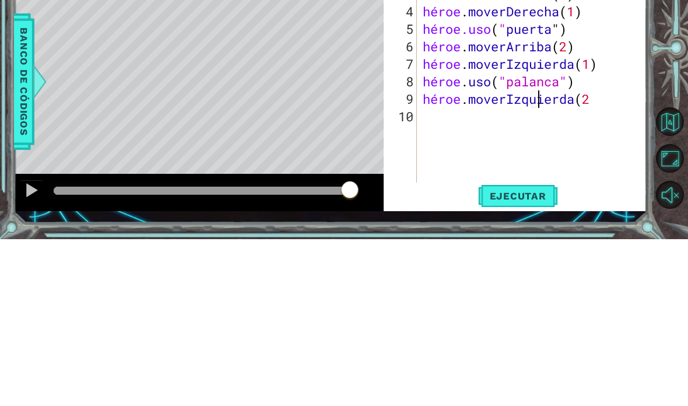
scroll to position [20, 36]
click at [659, 164] on div at bounding box center [672, 217] width 31 height 106
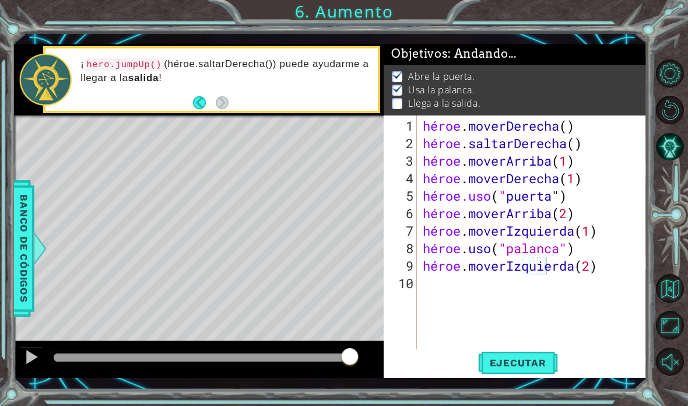
click at [486, 356] on button "Ejecutar" at bounding box center [518, 362] width 80 height 26
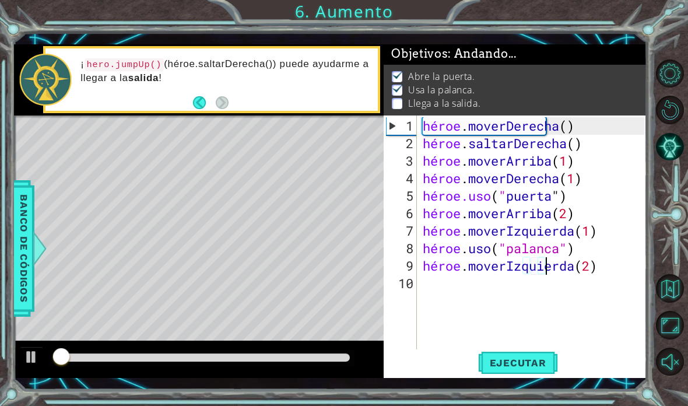
click at [668, 31] on div "1 [DEMOGRAPHIC_DATA] XXXXXXXXXXXXXXXXXXXXXXXXXXXXXXXXXXXXXXXXXXXXXXXXXXXXXXXXXX…" at bounding box center [344, 203] width 688 height 406
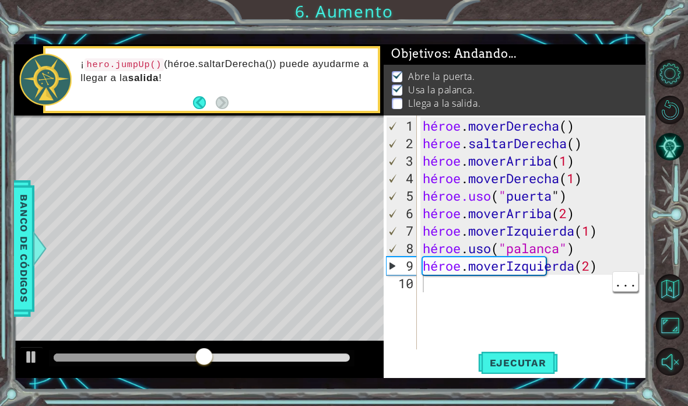
click at [443, 286] on div "héroe . moverDerecha ( ) héroe . saltarDerecha ( ) héroe . moverArriba ( 1 ) hé…" at bounding box center [535, 257] width 230 height 280
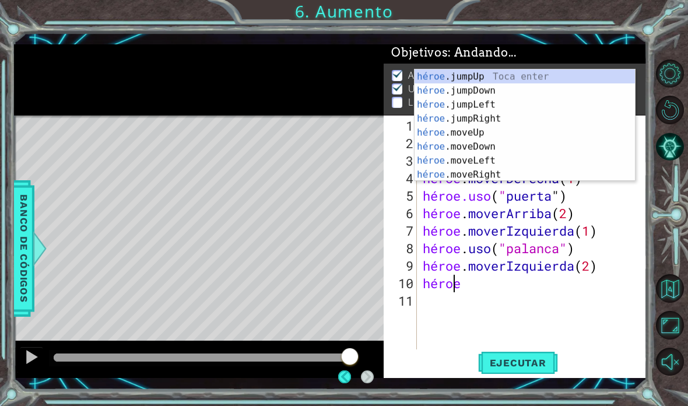
scroll to position [7, 0]
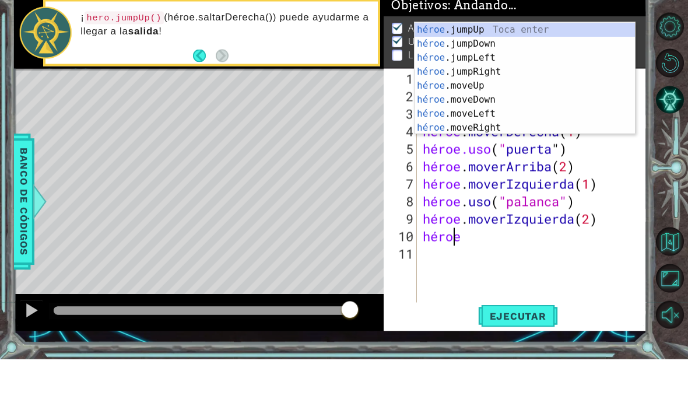
click at [549, 69] on div "héroe .jumpUp Toca enter héroe .jumpDown Toca Enter héroe .jumpLeft Toca Enter …" at bounding box center [525, 139] width 220 height 140
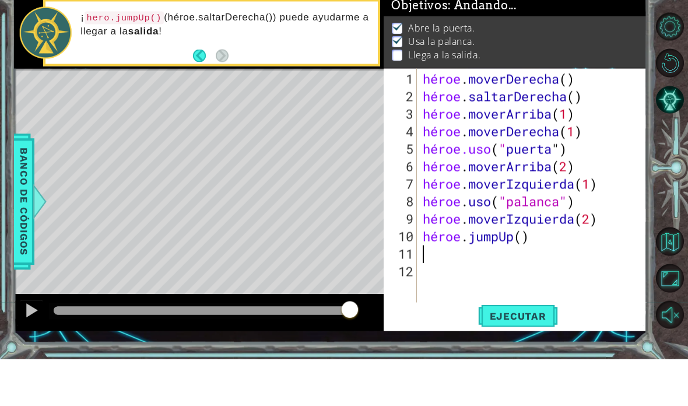
click at [665, 10] on div "1 [DEMOGRAPHIC_DATA] XXXXXXXXXXXXXXXXXXXXXXXXXXXXXXXXXXXXXXXXXXXXXXXXXXXXXXXXXX…" at bounding box center [344, 203] width 688 height 406
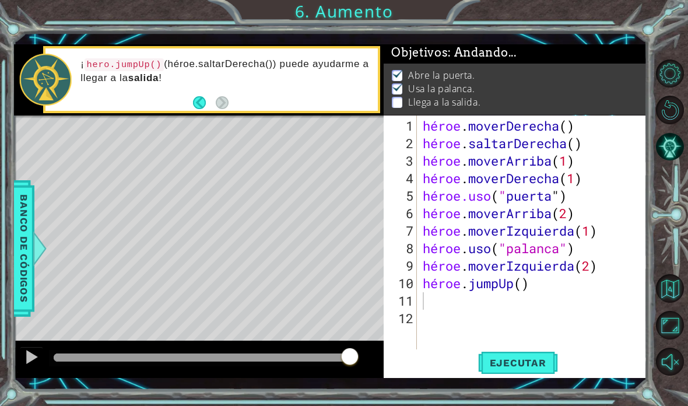
click at [508, 366] on font "Ejecutar" at bounding box center [518, 363] width 57 height 12
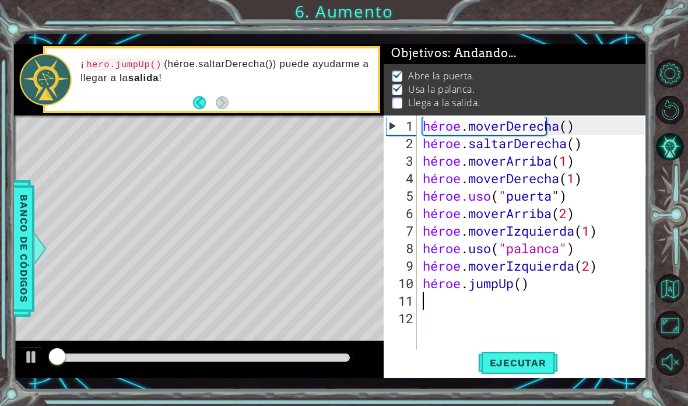
scroll to position [1, 0]
click at [674, 25] on div "1 [DEMOGRAPHIC_DATA] XXXXXXXXXXXXXXXXXXXXXXXXXXXXXXXXXXXXXXXXXXXXXXXXXXXXXXXXXX…" at bounding box center [344, 203] width 688 height 406
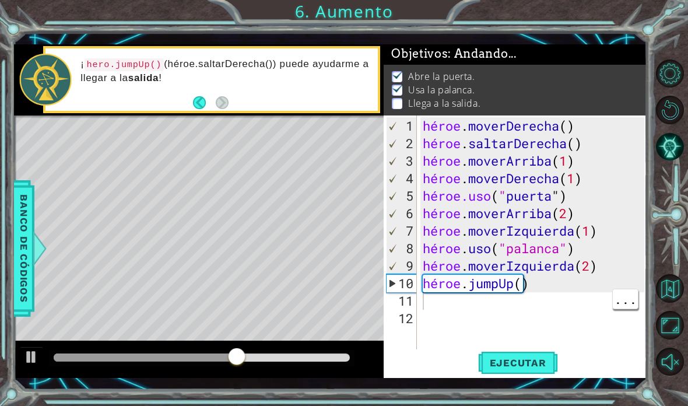
click at [430, 299] on div "héroe . moverDerecha ( ) héroe . saltarDerecha ( ) héroe . moverArriba ( 1 ) hé…" at bounding box center [535, 257] width 230 height 280
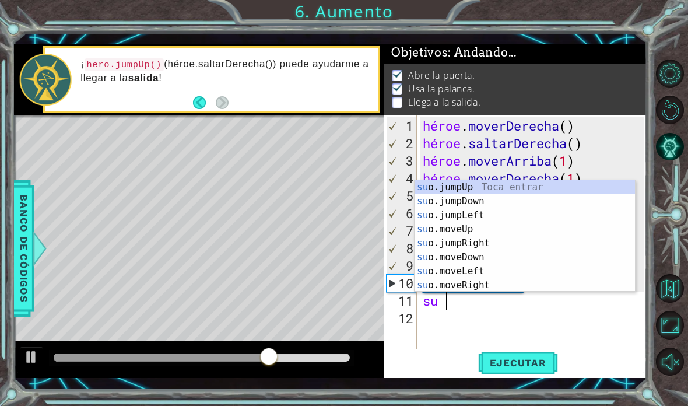
scroll to position [2, 0]
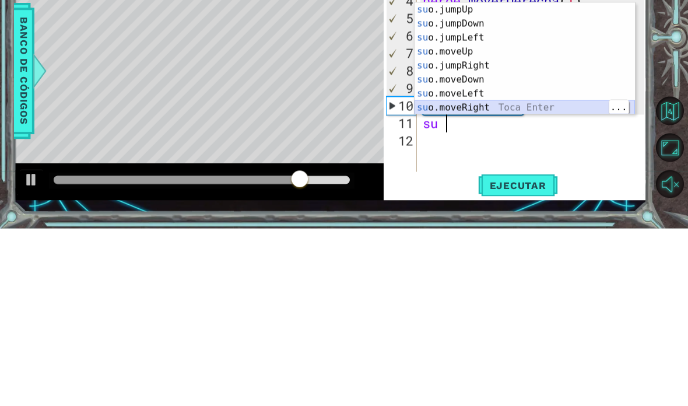
click at [556, 180] on div "su o.jumpUp Toca entrar su o.jumpDown Toca Enter su o.jumpLeft Toca Enter su o.…" at bounding box center [525, 250] width 220 height 140
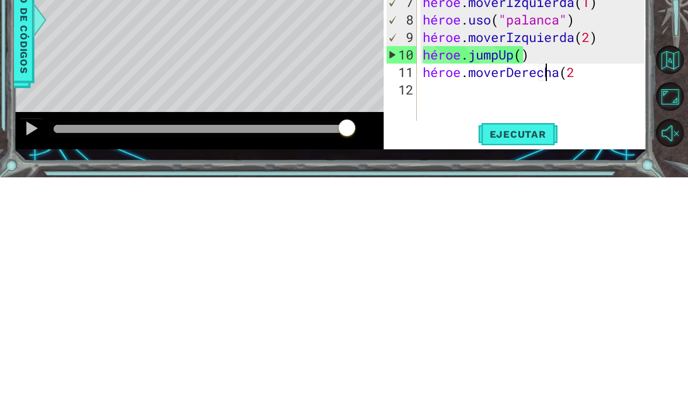
type textarea "ab2)cde fg"
click at [661, 274] on button "Volver al mapa" at bounding box center [670, 288] width 29 height 29
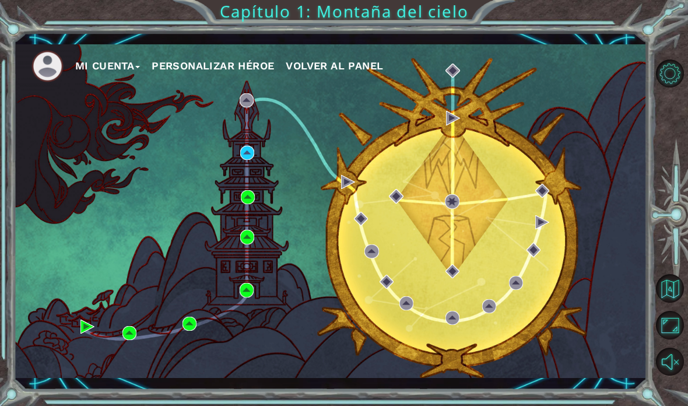
click at [361, 104] on div "Mi Cuenta Personalizar héroe Volver al panel" at bounding box center [330, 211] width 633 height 334
